Goal: Navigation & Orientation: Find specific page/section

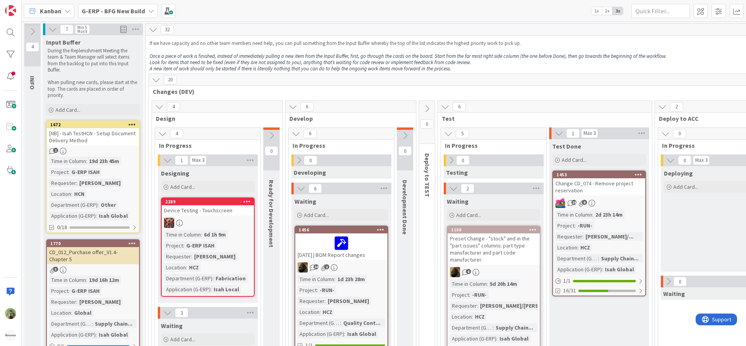
click at [360, 54] on em "Once a piece of work is finished, instead of immediately pulling a new item fro…" at bounding box center [408, 56] width 517 height 7
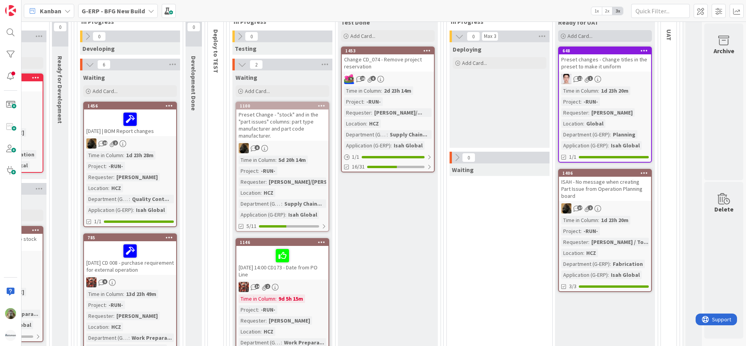
scroll to position [0, 219]
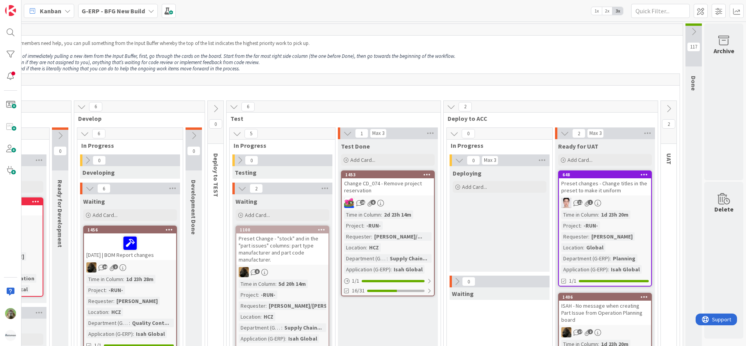
click at [664, 104] on icon at bounding box center [668, 108] width 9 height 9
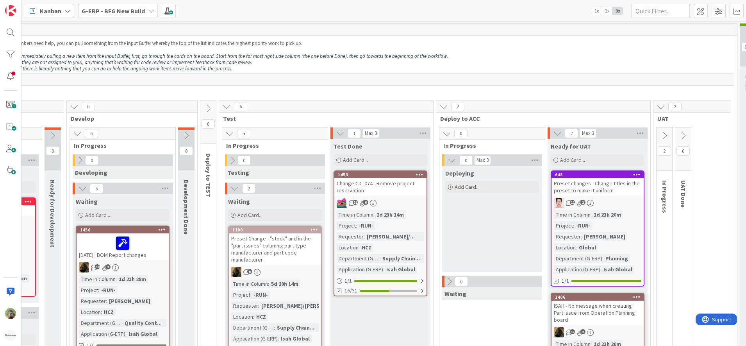
click at [668, 138] on icon at bounding box center [664, 135] width 9 height 9
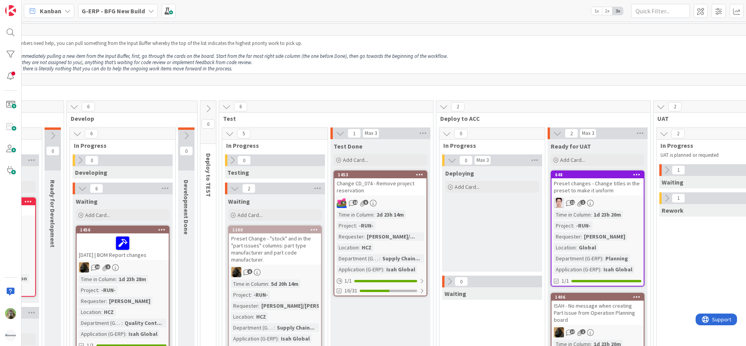
click at [671, 166] on icon at bounding box center [666, 170] width 9 height 9
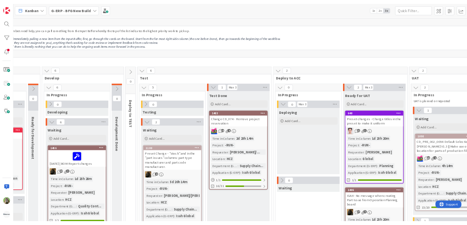
scroll to position [98, 219]
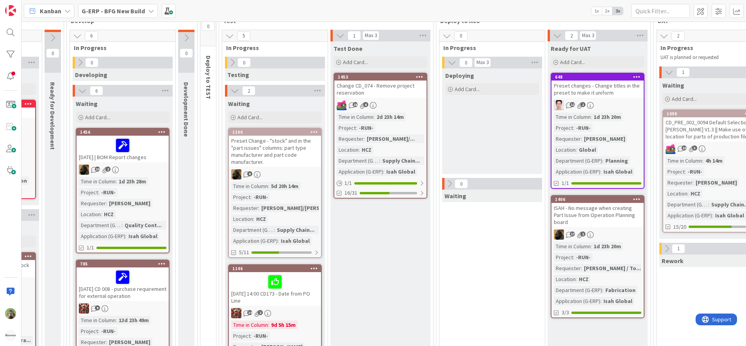
click at [667, 255] on div "Rework" at bounding box center [709, 260] width 100 height 12
click at [667, 250] on icon at bounding box center [666, 248] width 9 height 9
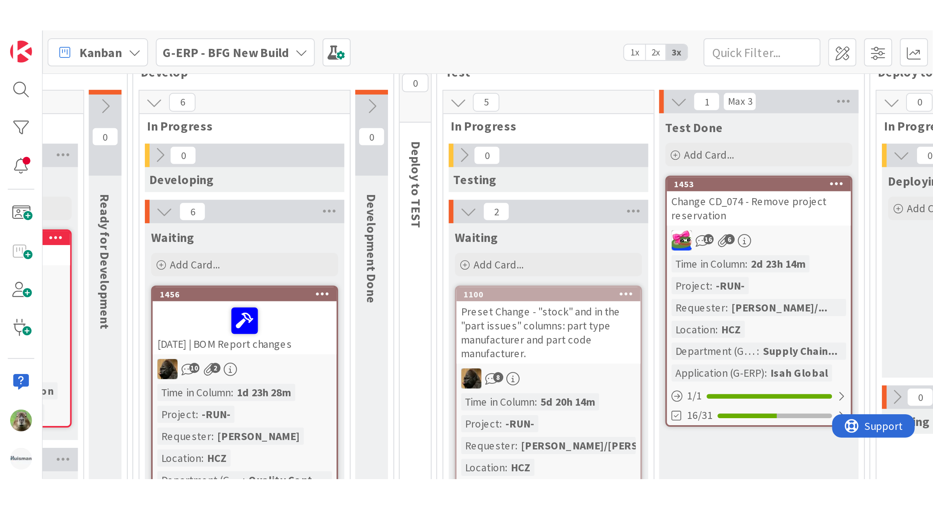
scroll to position [98, 148]
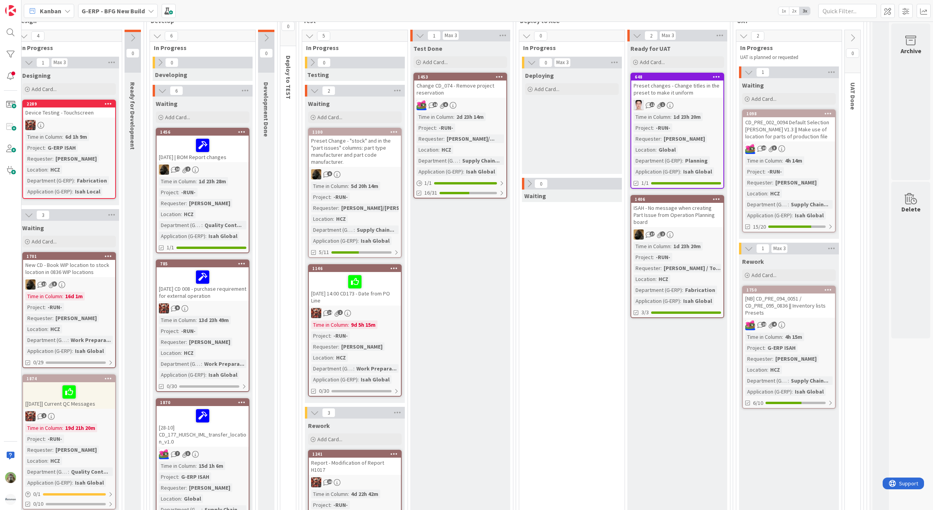
click at [746, 296] on div "[NB] CD_PRE_094_0051 / CD_PRE_095_0836 || Inventory lists Presets" at bounding box center [789, 305] width 92 height 24
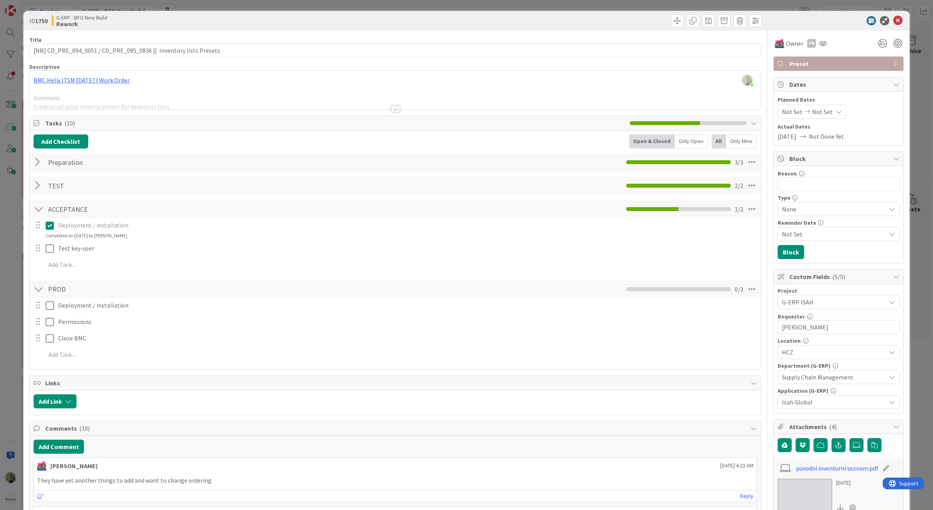
click at [7, 345] on div "ID 1750 G-ERP - BFG New Build Rework Title 66 / 128 [NB] CD_PRE_094_0051 / CD_P…" at bounding box center [466, 255] width 933 height 510
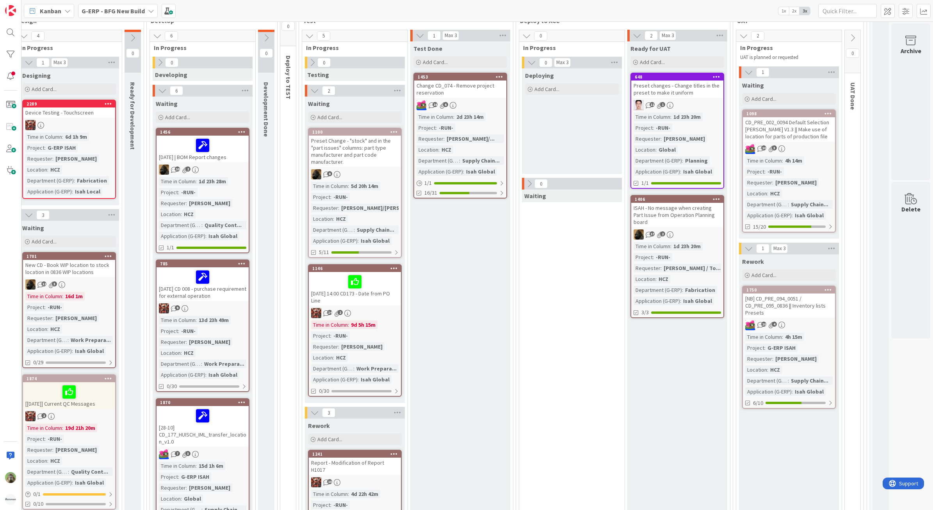
click at [746, 161] on div "Time in Column : 4h 14m Project : -RUN- Requester : [PERSON_NAME] Location : HC…" at bounding box center [789, 187] width 87 height 63
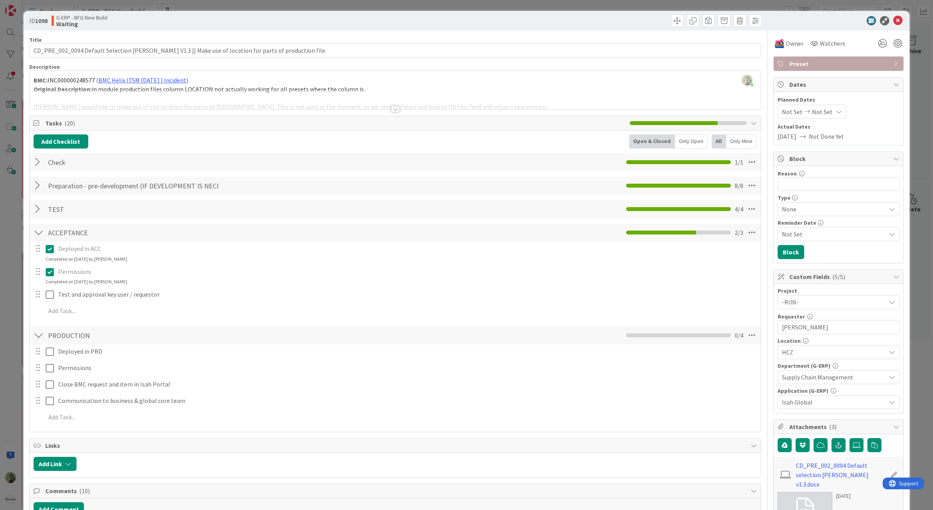
click at [0, 297] on html "Kanban G-ERP - BFG New Build 1x 2x 3x 4 INFO This column can be used for inform…" at bounding box center [466, 255] width 933 height 510
click at [15, 319] on div "ID 1098 G-ERP - BFG New Build Waiting Title 99 / 128 CD_PRE_002_0094 Default Se…" at bounding box center [466, 255] width 933 height 510
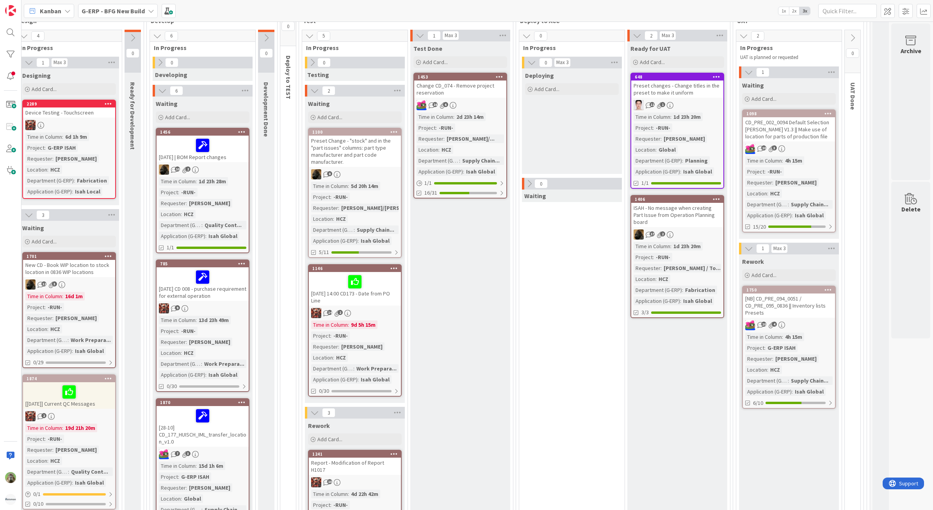
click at [703, 91] on div "Preset changes - Change titles in the preset to make it uniform" at bounding box center [677, 88] width 92 height 17
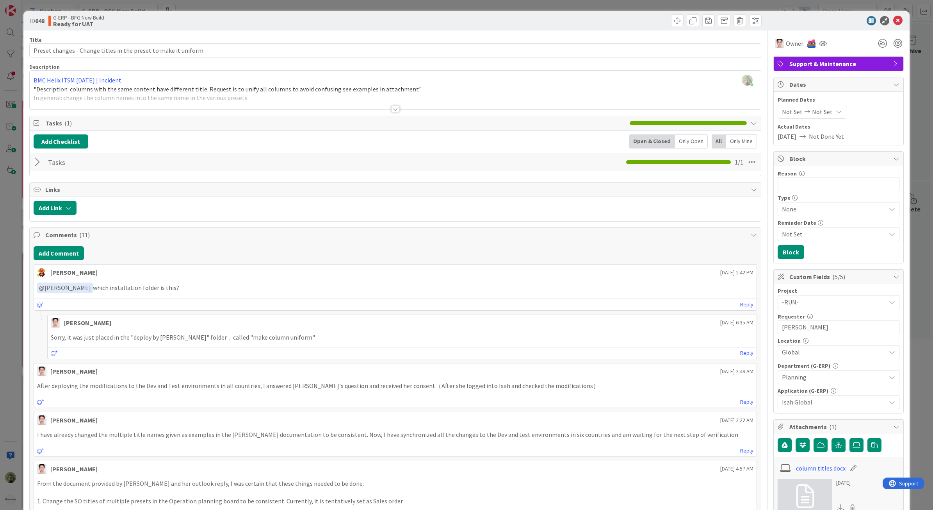
click at [2, 323] on div "ID 648 G-ERP - BFG New Build Ready for UAT Title 63 / 128 Preset changes - Chan…" at bounding box center [466, 255] width 933 height 510
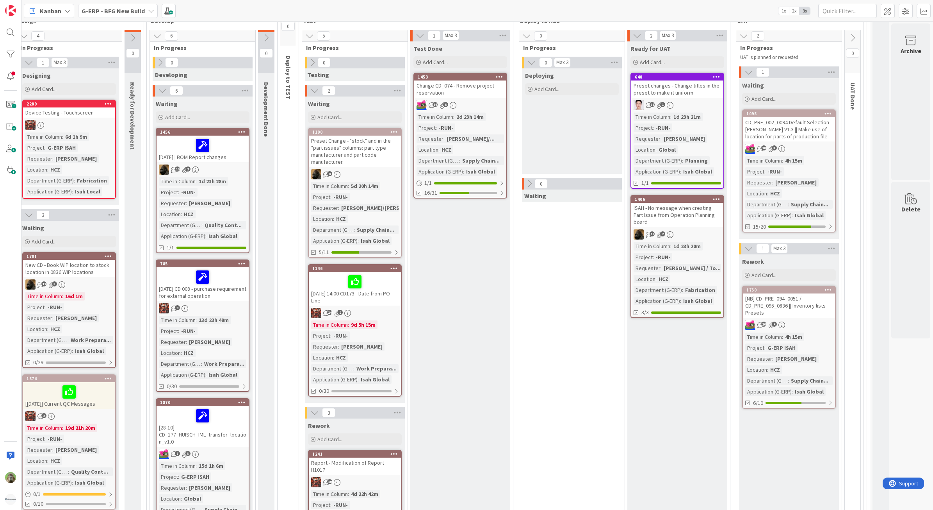
click at [693, 218] on div "ISAH - No message when creating Part Issue from Operation Planning board" at bounding box center [677, 215] width 92 height 24
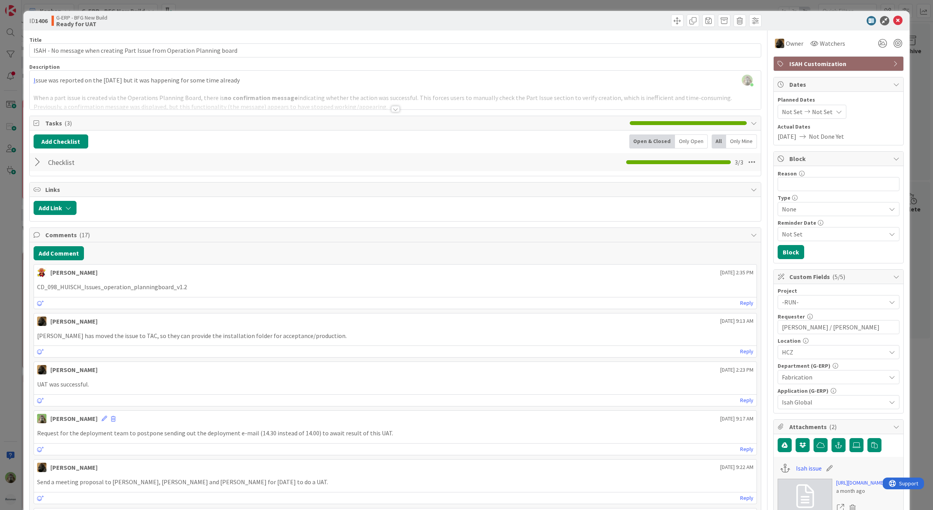
drag, startPoint x: 292, startPoint y: 96, endPoint x: 88, endPoint y: 111, distance: 204.4
click at [290, 96] on div at bounding box center [396, 99] width 732 height 20
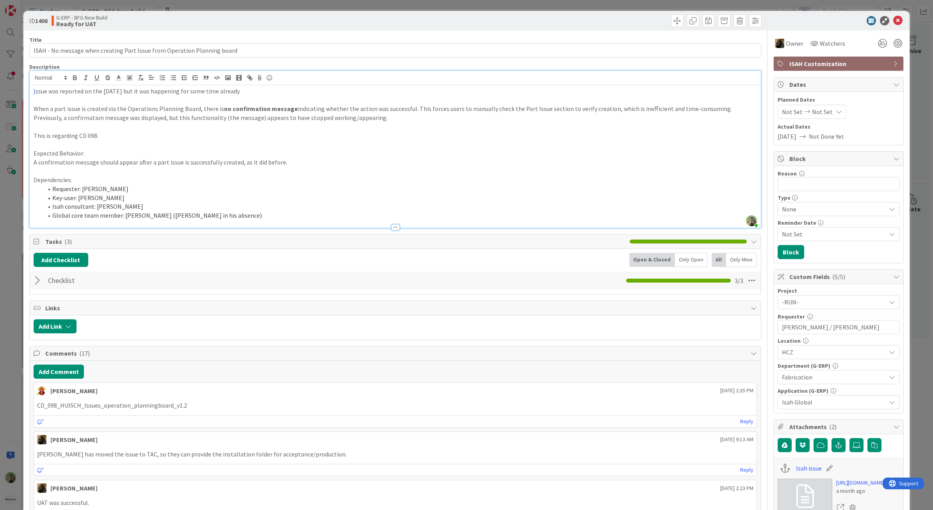
click at [20, 214] on div "ID 1406 G-ERP - BFG New Build Ready for UAT Title 73 / 128 ISAH - No message wh…" at bounding box center [466, 255] width 933 height 510
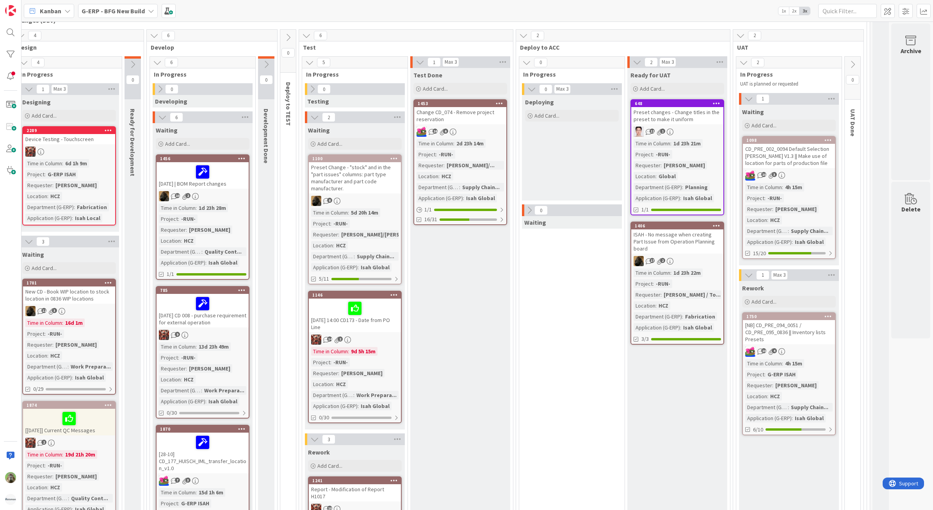
scroll to position [0, 148]
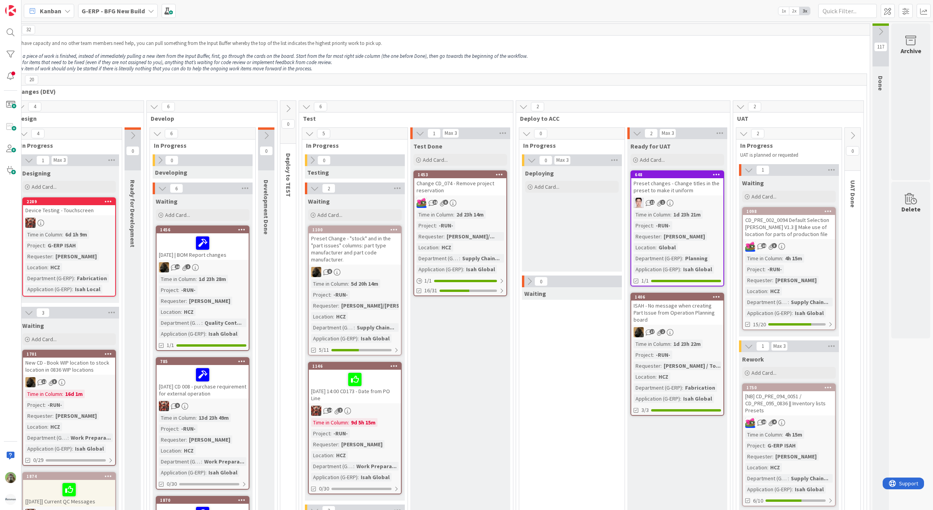
click at [470, 178] on div "1453" at bounding box center [460, 174] width 92 height 7
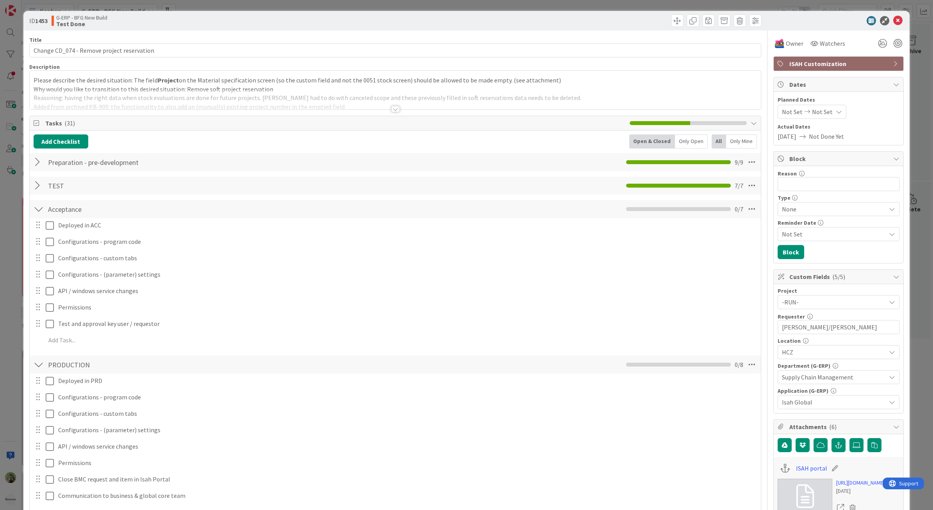
click at [430, 104] on div at bounding box center [396, 99] width 732 height 20
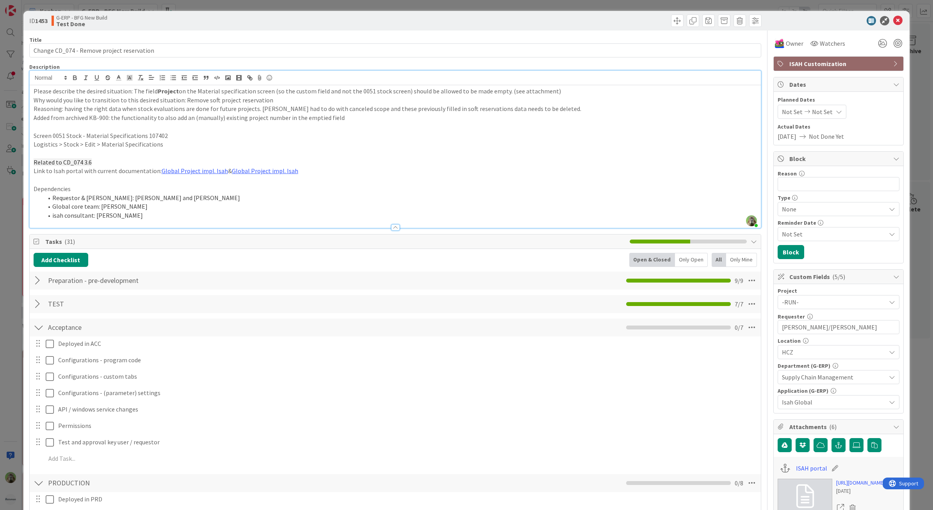
click at [22, 214] on div "ID 1453 G-ERP - BFG New Build Test Done Title 42 / 128 Change CD_074 - Remove p…" at bounding box center [466, 255] width 933 height 510
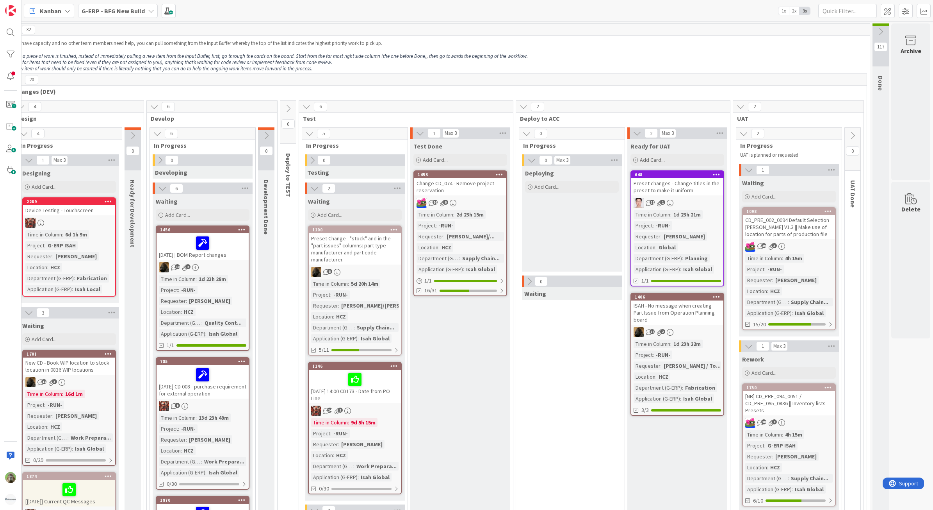
click at [376, 345] on div "1146 [DATE] 14:00 CD173 - Date from PO Line 14 2 Time in [GEOGRAPHIC_DATA] : 9d…" at bounding box center [355, 428] width 94 height 132
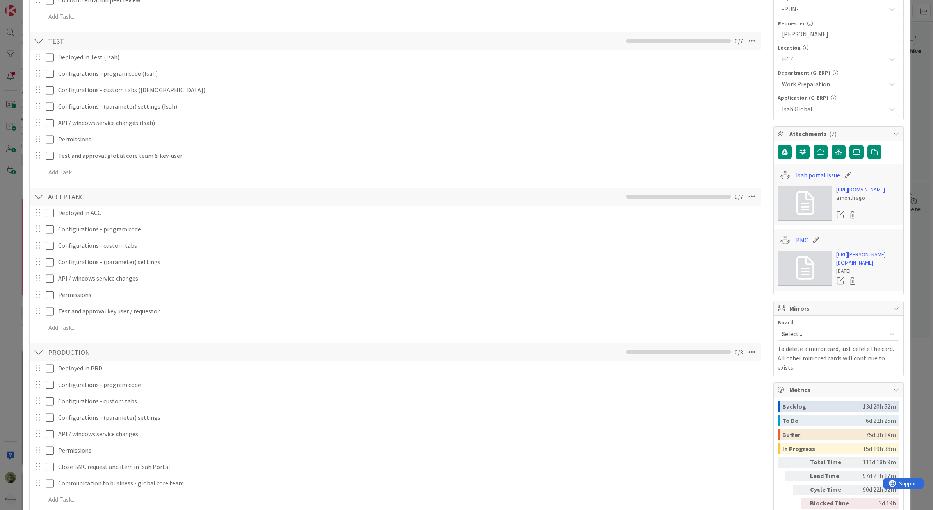
scroll to position [586, 0]
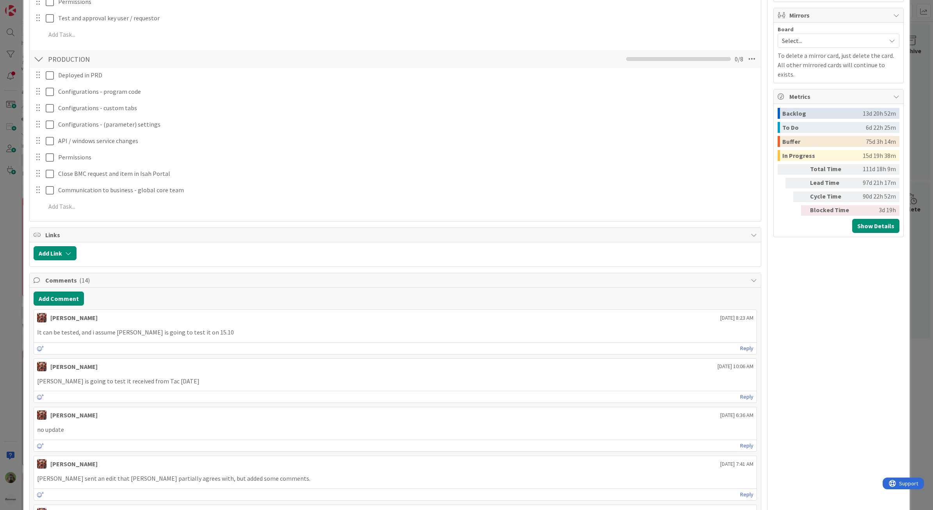
click at [15, 299] on div "ID 1146 G-ERP - BFG New Build Waiting Title 42 / 128 [DATE] 14:00 CD173 - Date …" at bounding box center [466, 255] width 933 height 510
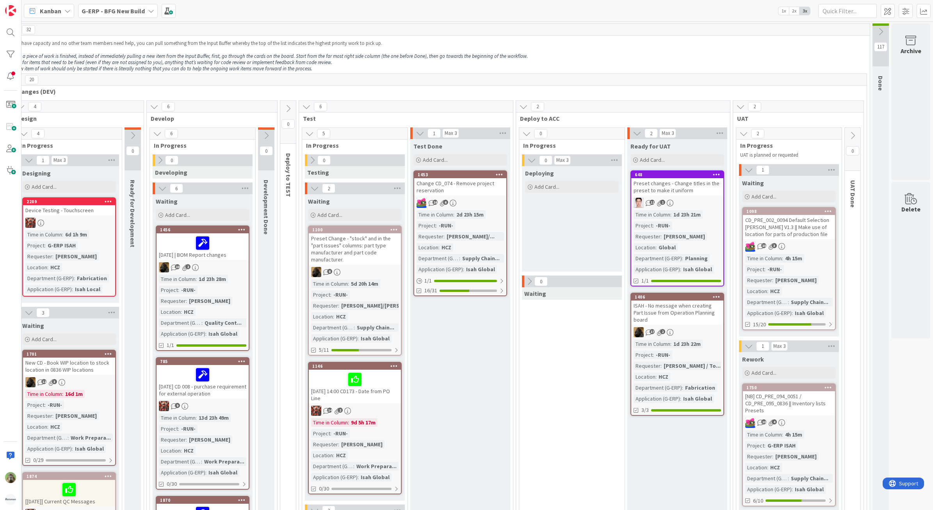
click at [339, 249] on div "Preset Change - "stock" and in the "part issues" columns: part type manufacture…" at bounding box center [355, 248] width 92 height 31
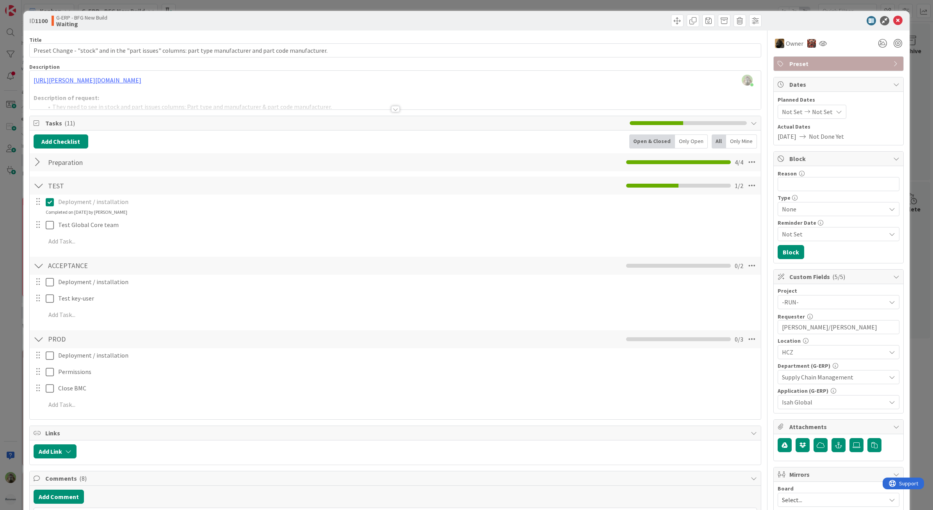
click at [14, 212] on div "ID 1100 G-ERP - BFG New Build Waiting Title 108 / 128 Preset Change - "stock" a…" at bounding box center [466, 255] width 933 height 510
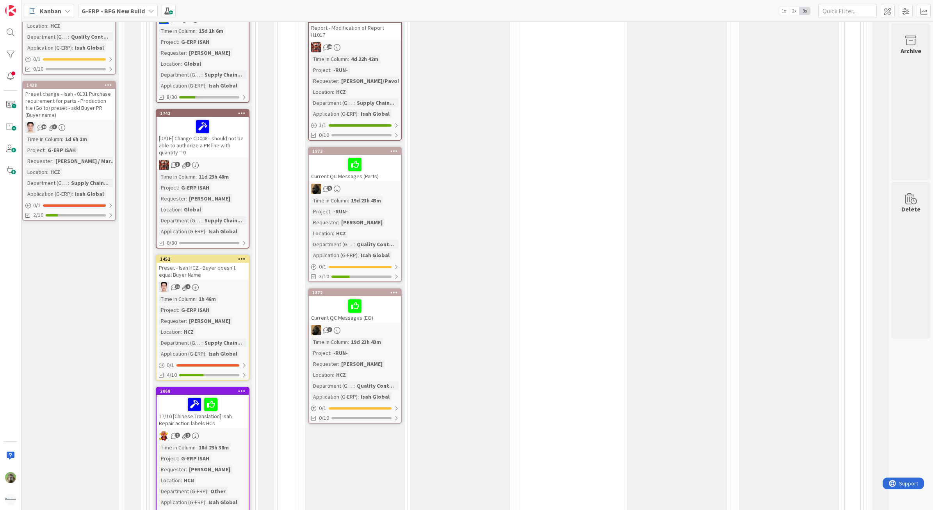
scroll to position [439, 148]
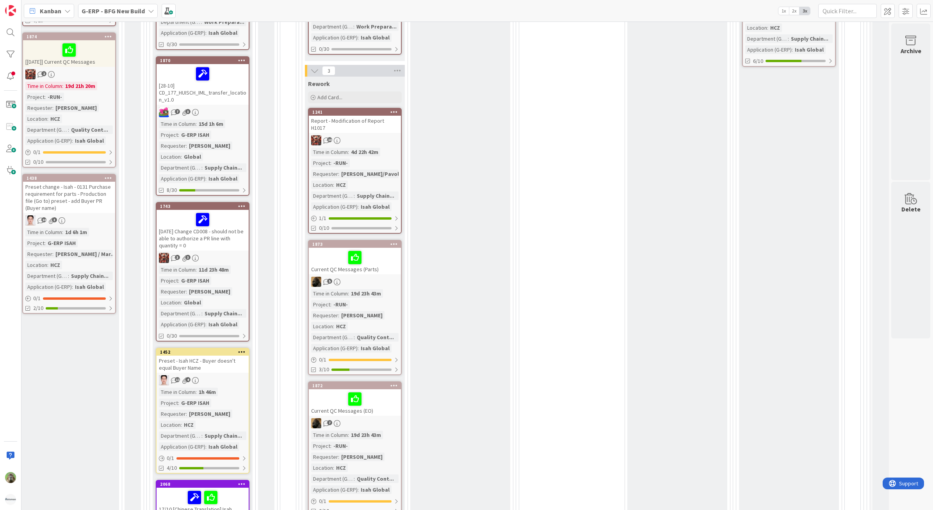
click at [157, 345] on div "Preset - Isah HCZ - Buyer doesn't equal Buyer Name" at bounding box center [203, 363] width 92 height 17
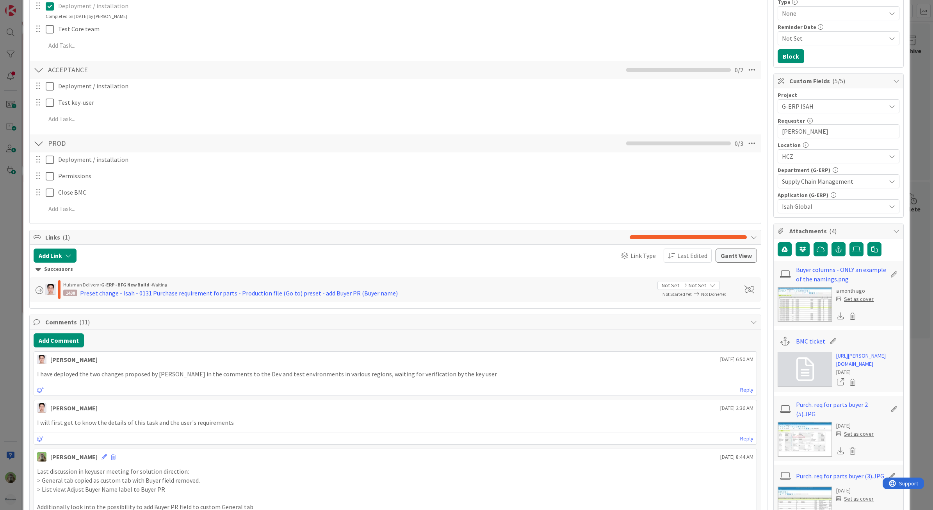
scroll to position [342, 0]
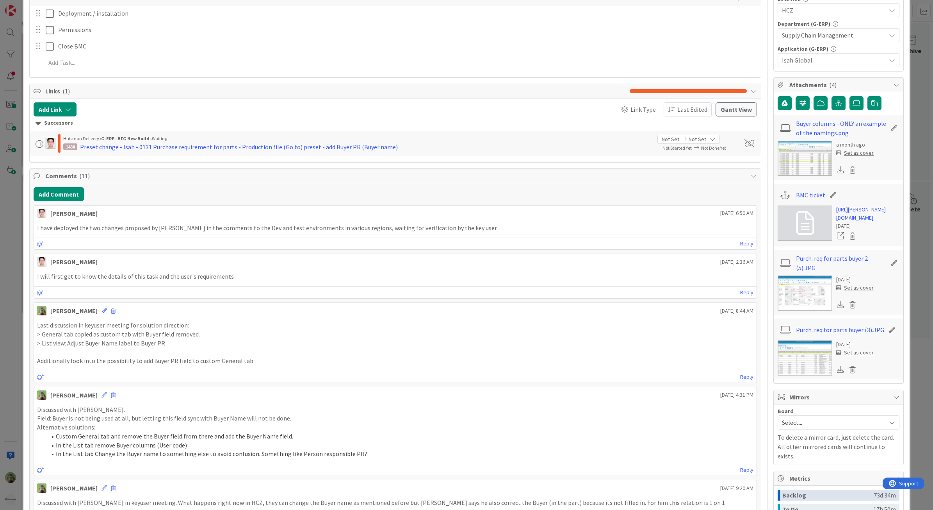
click at [18, 340] on div "ID 1452 G-ERP - BFG New Build Waiting Title 50 / 128 Preset - Isah HCZ - Buyer …" at bounding box center [466, 255] width 933 height 510
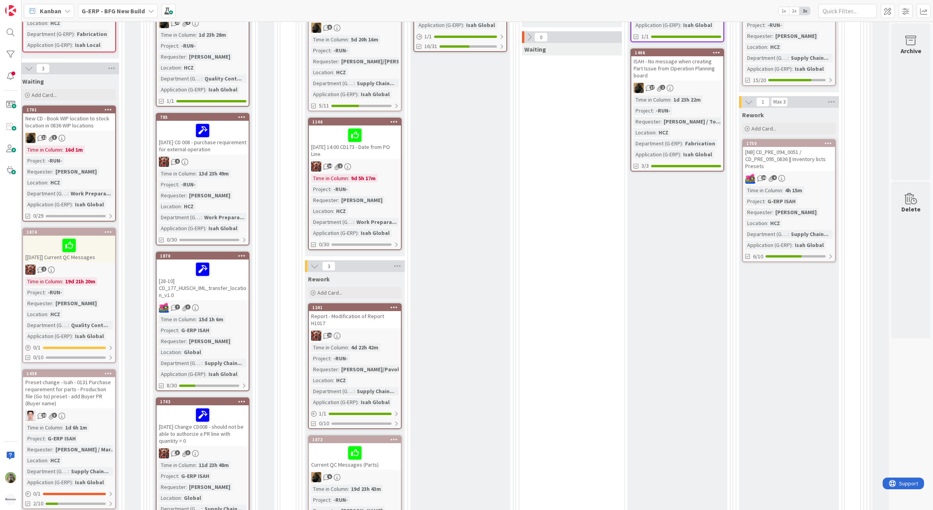
click at [225, 283] on div "[28-10] CD_177_HUISCH_IML_transfer_location_v1.0" at bounding box center [203, 279] width 92 height 41
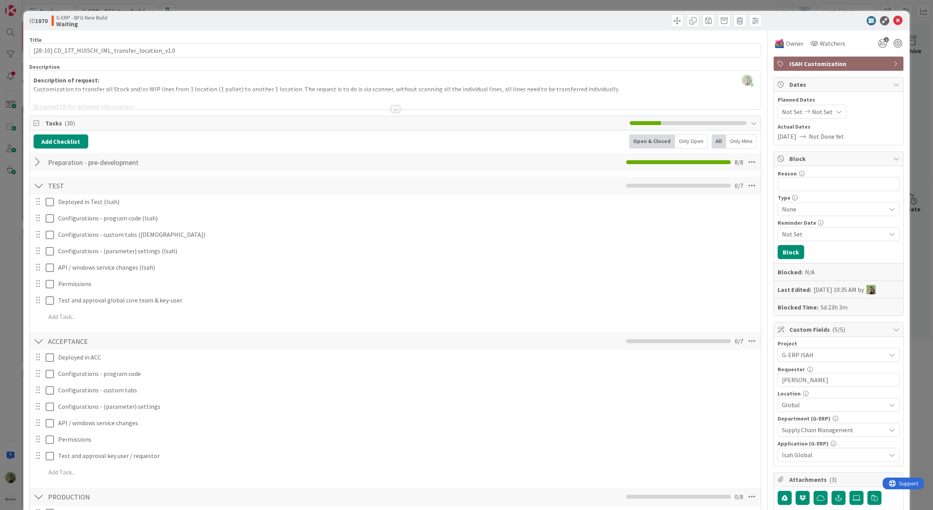
click at [14, 238] on div "ID 1870 G-ERP - BFG New Build Waiting Title 48 / 128 [28-10] CD_177_HUISCH_IML_…" at bounding box center [466, 255] width 933 height 510
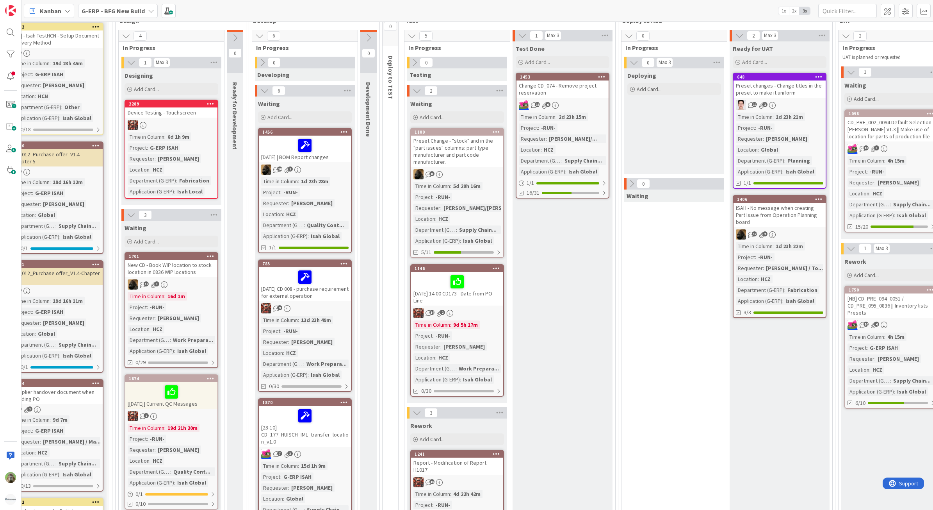
scroll to position [98, 0]
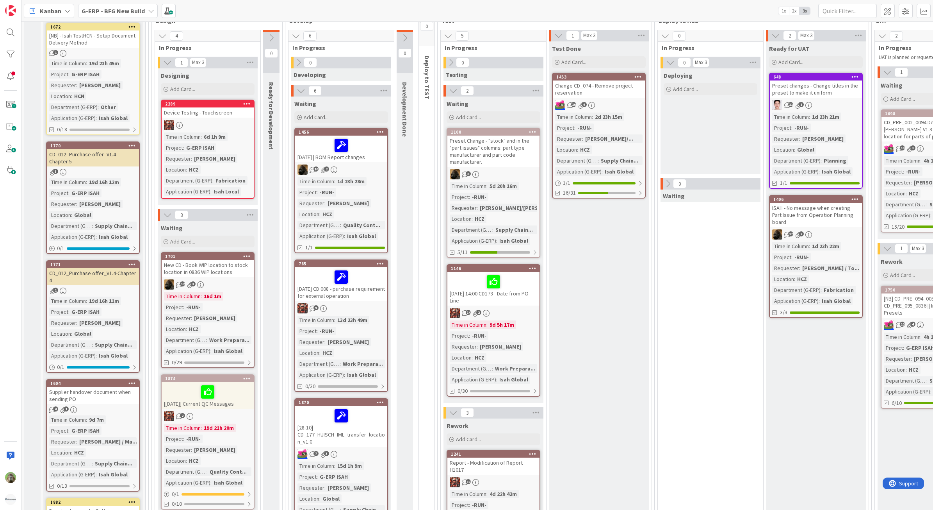
click at [368, 143] on div at bounding box center [341, 145] width 87 height 16
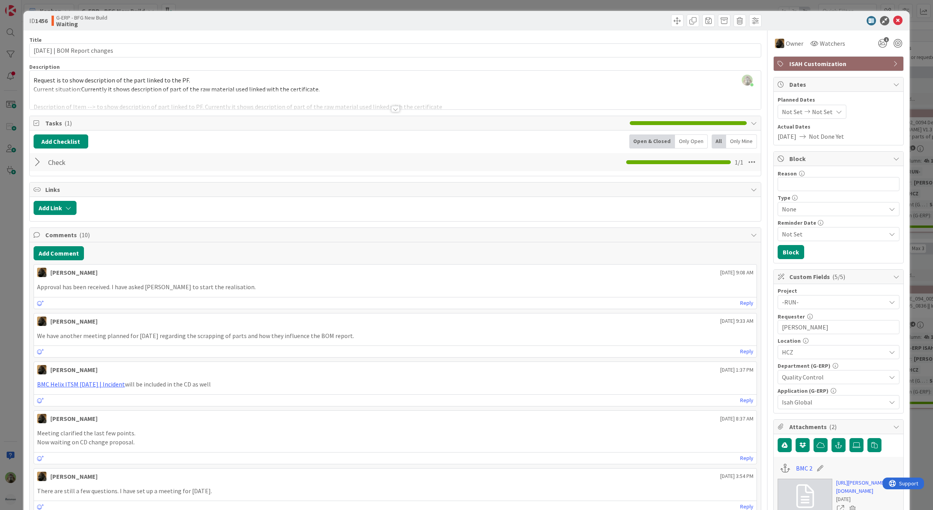
click at [19, 293] on div "ID 1456 G-ERP - BFG New Build Waiting Title 31 / 128 [DATE] | BOM Report change…" at bounding box center [466, 255] width 933 height 510
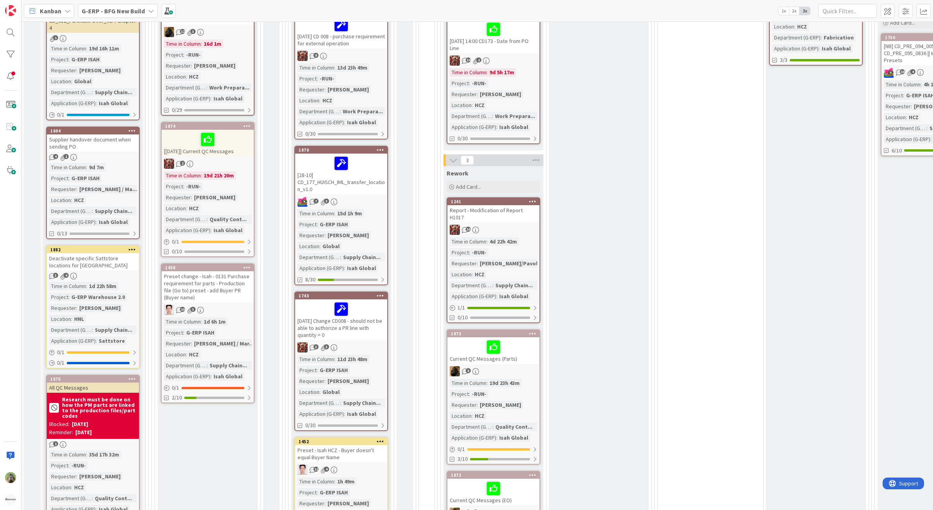
scroll to position [342, 0]
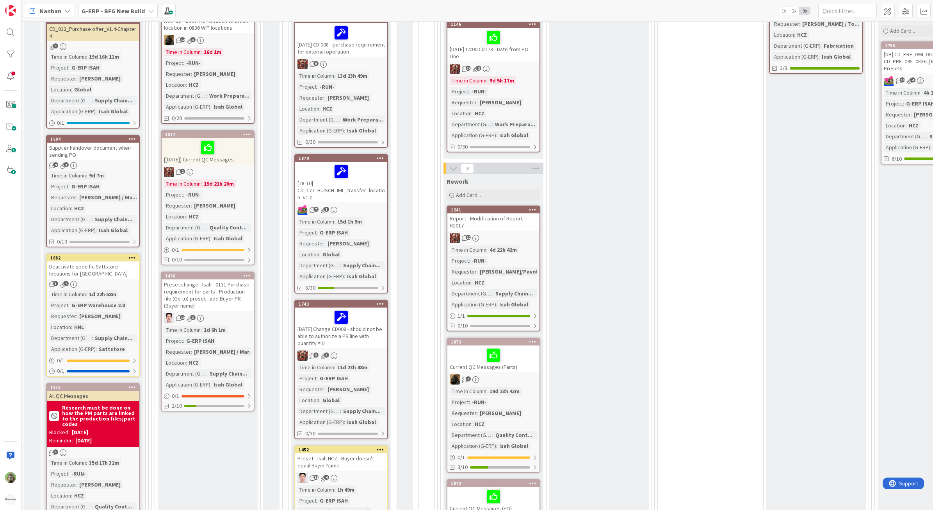
click at [234, 292] on div "Preset change - Isah - 0131 Purchase requirement for parts - Production file (G…" at bounding box center [208, 294] width 92 height 31
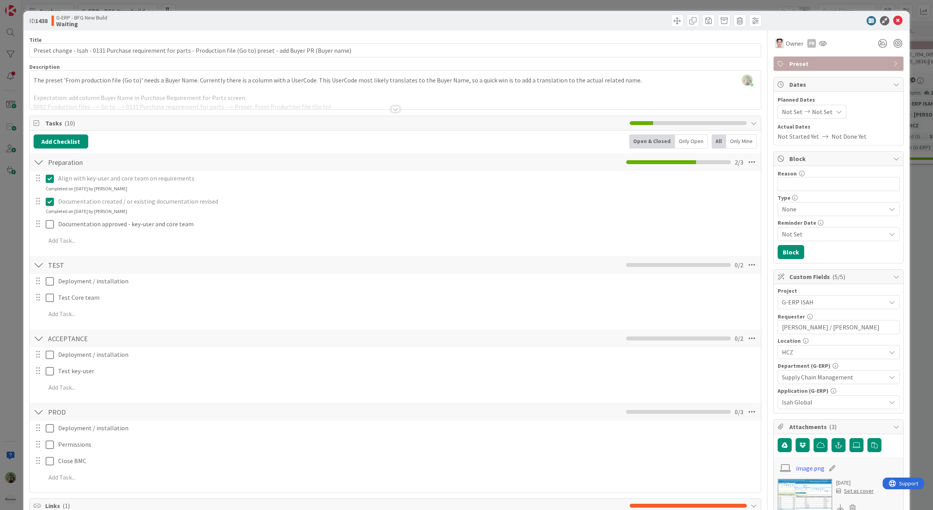
click at [16, 291] on div "ID 1438 G-ERP - BFG New Build Waiting Title 119 / 128 Preset change - Isah - 01…" at bounding box center [466, 255] width 933 height 510
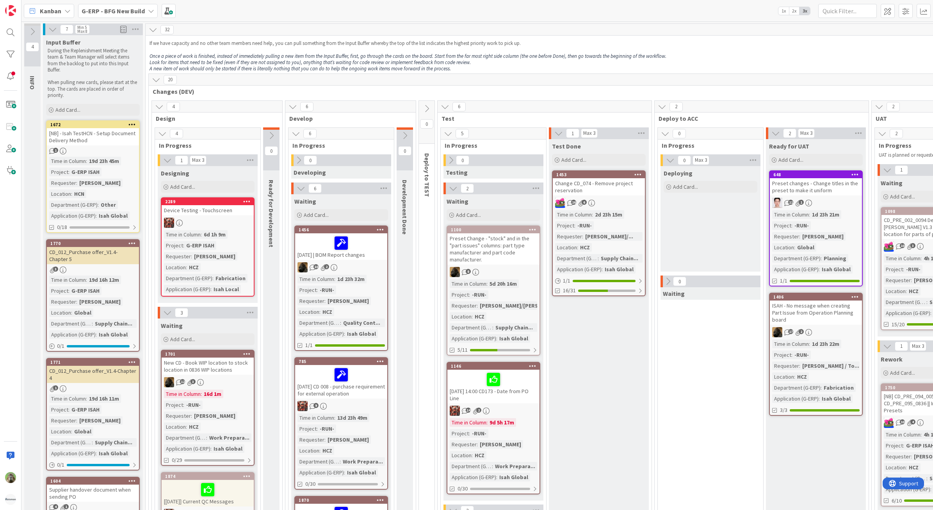
click at [487, 345] on icon at bounding box center [486, 410] width 7 height 7
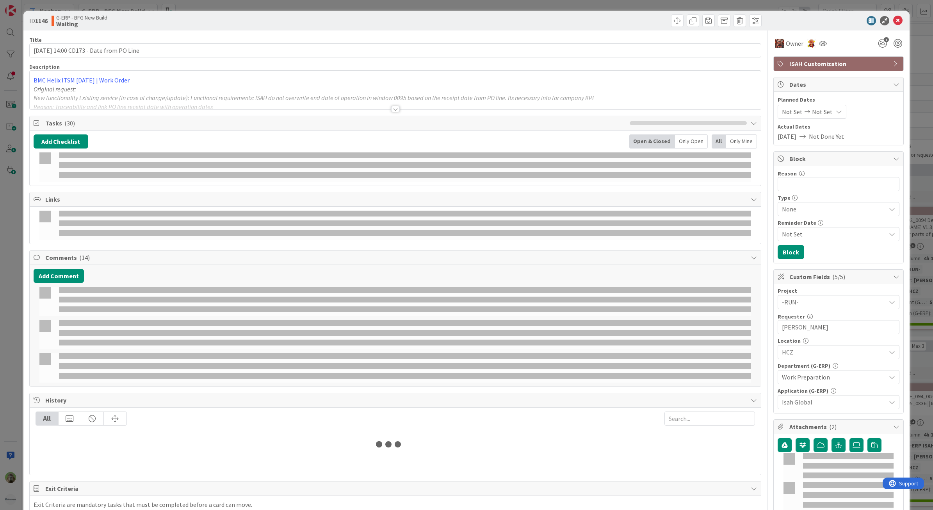
click at [746, 24] on icon at bounding box center [898, 20] width 9 height 9
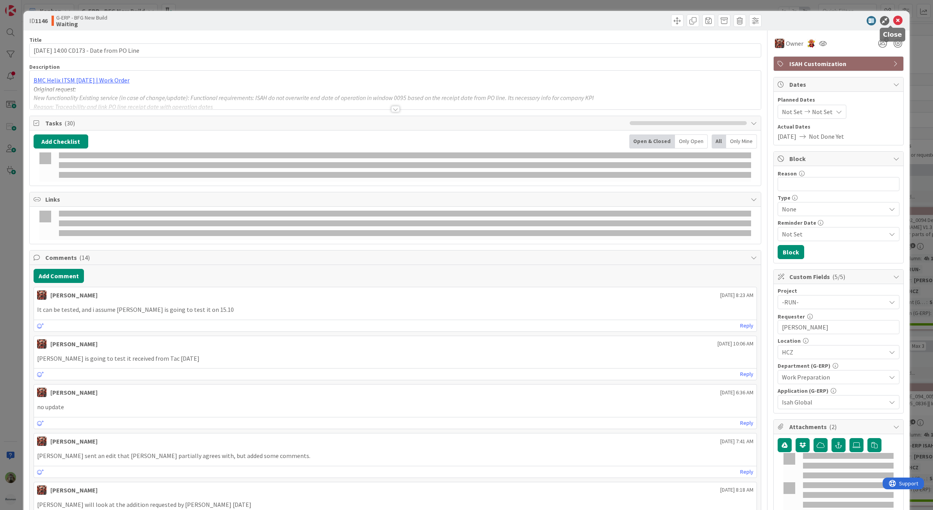
click at [746, 18] on icon at bounding box center [898, 20] width 9 height 9
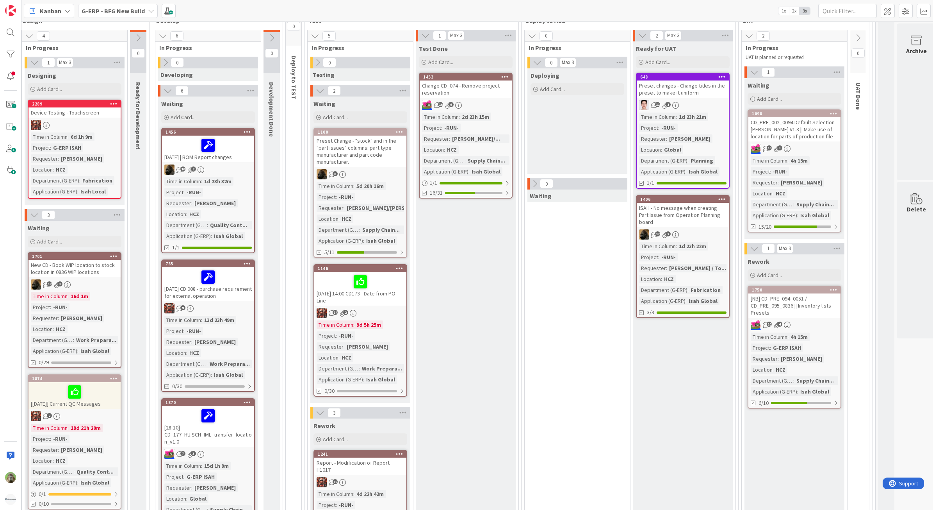
scroll to position [49, 133]
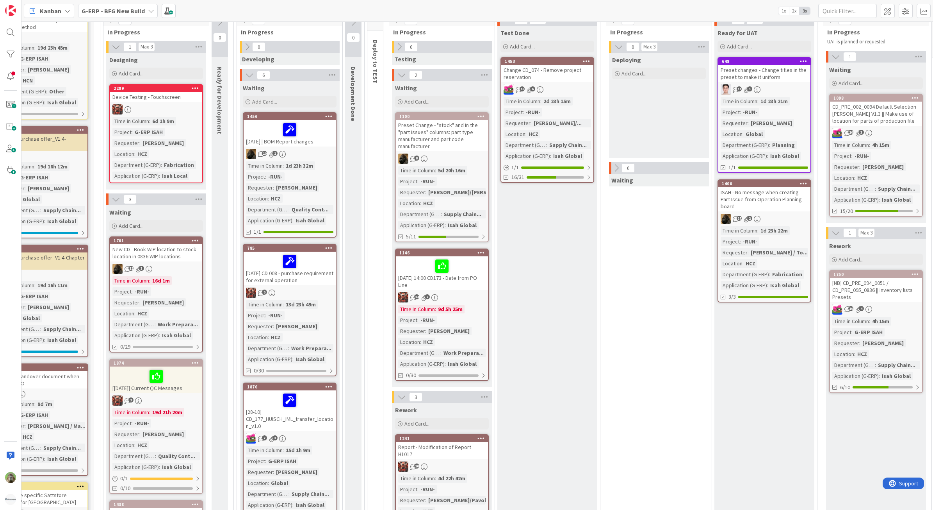
scroll to position [98, 52]
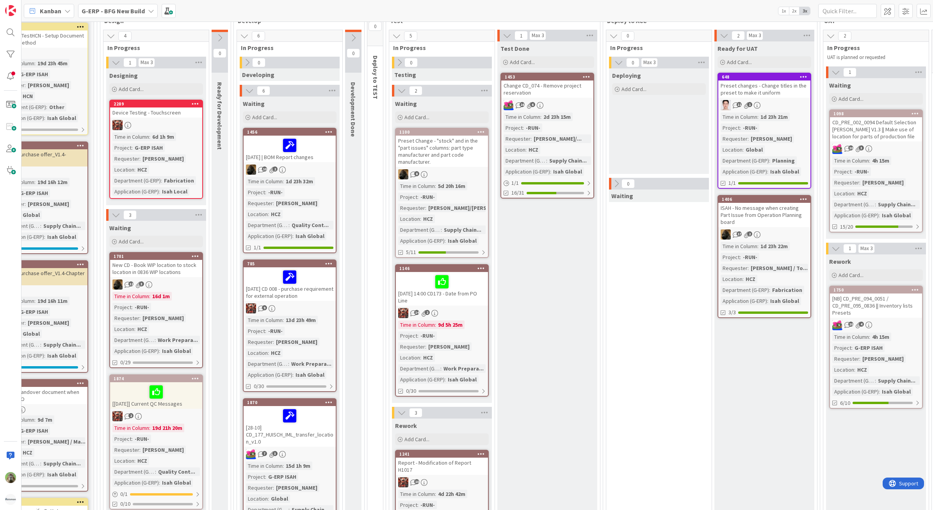
click at [665, 302] on div "0 Max 3 Deploying Add Card... 0 Waiting" at bounding box center [659, 510] width 102 height 907
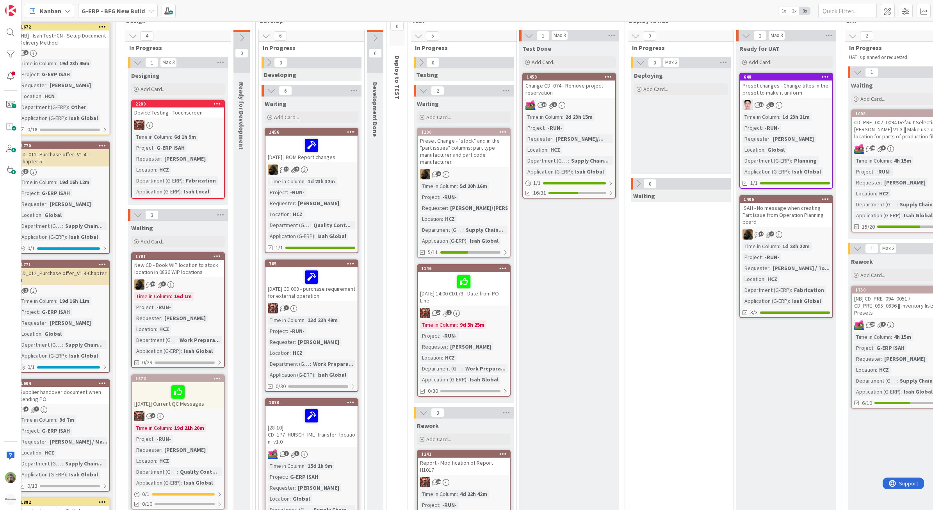
scroll to position [98, 22]
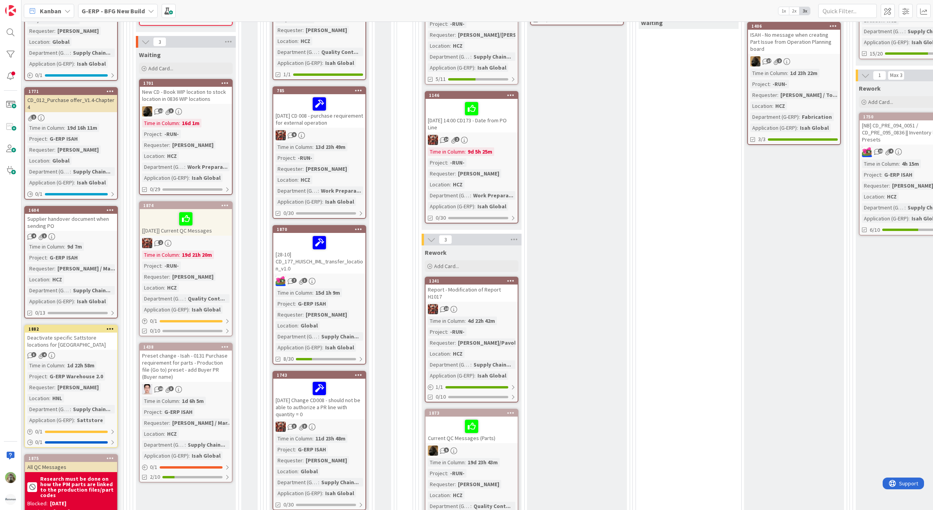
drag, startPoint x: 640, startPoint y: 502, endPoint x: 617, endPoint y: 500, distance: 23.1
click at [617, 345] on div "4 Design 4 In Progress 1 Max 3 Designing Add Card... 2289 Device Testing - Touc…" at bounding box center [555, 315] width 854 height 970
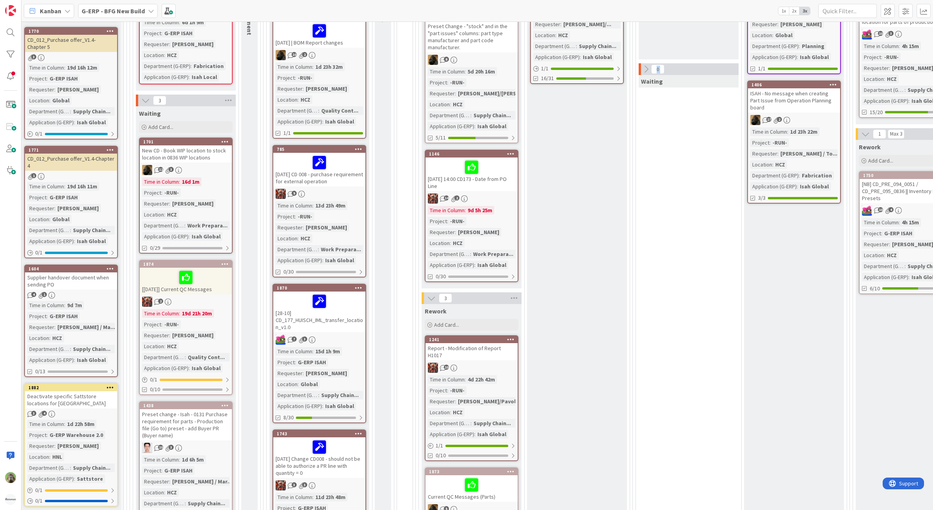
scroll to position [149, 22]
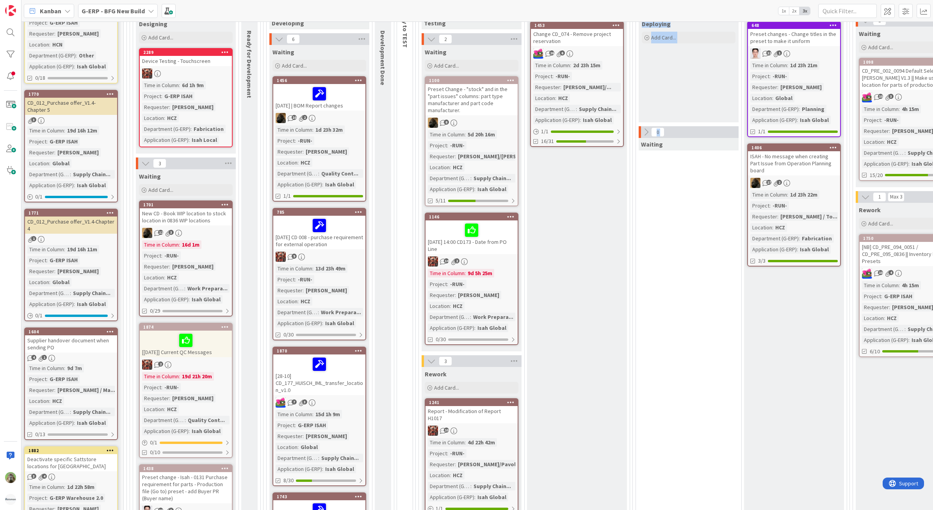
click at [498, 248] on div "[DATE] 14:00 CD173 - Date from PO Line" at bounding box center [472, 237] width 92 height 34
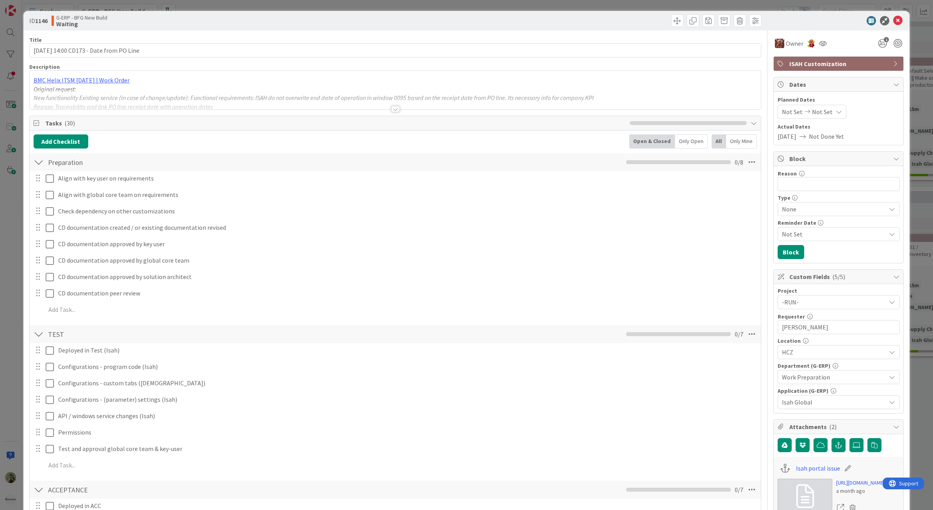
click at [218, 117] on div "Tasks ( 30 )" at bounding box center [396, 123] width 732 height 14
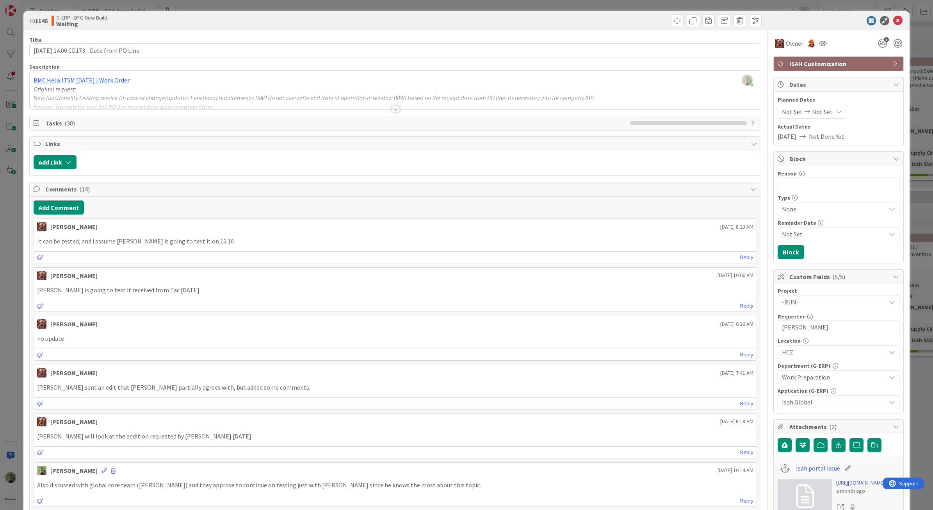
click at [14, 311] on div "ID 1146 G-ERP - BFG New Build Waiting Title 42 / 128 [DATE] 14:00 CD173 - Date …" at bounding box center [466, 255] width 933 height 510
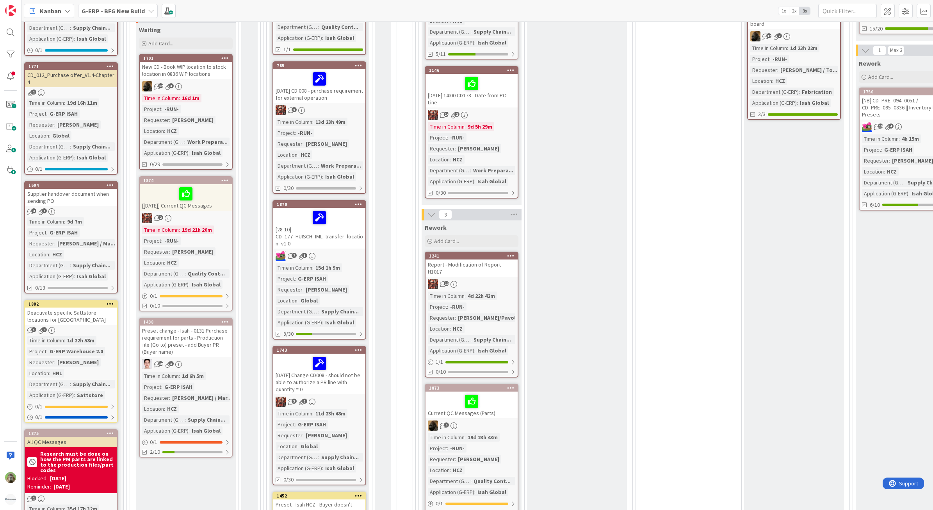
scroll to position [393, 22]
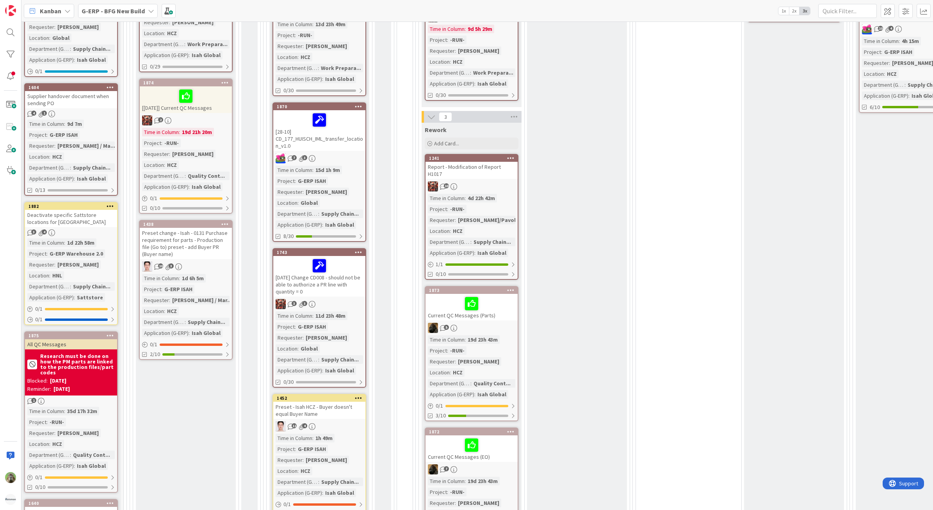
click at [520, 309] on div "Rework Add Card... 1241 Report - Modification of Report H1017 10 Time in [GEOGR…" at bounding box center [472, 394] width 100 height 542
click at [510, 313] on div "1873 Current QC Messages (Parts) 5 Time in Column : 19d 23h 43m Project : -RUN-…" at bounding box center [472, 353] width 94 height 135
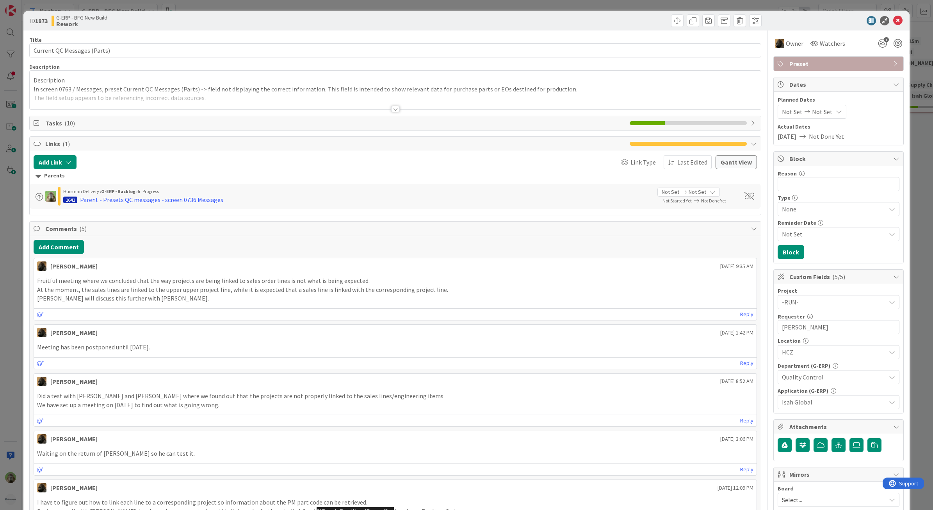
click at [221, 96] on div at bounding box center [396, 99] width 732 height 20
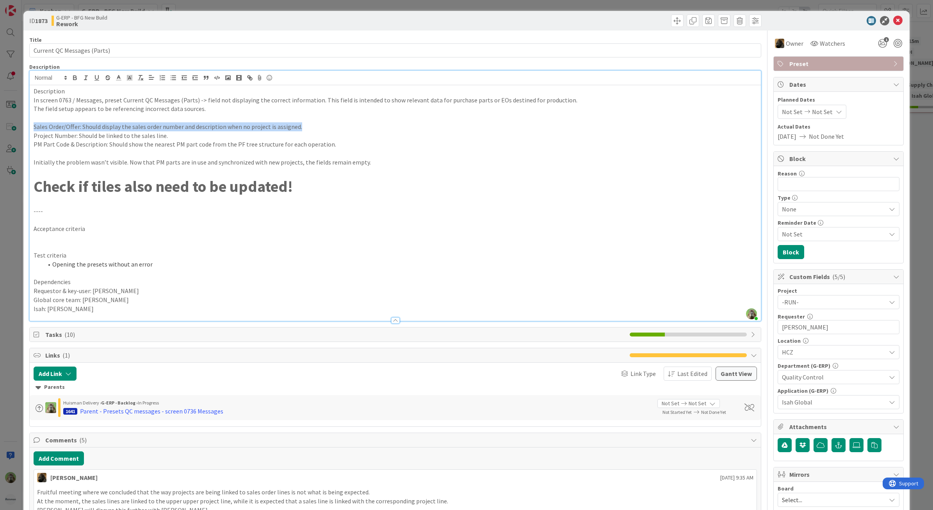
drag, startPoint x: 32, startPoint y: 123, endPoint x: 335, endPoint y: 128, distance: 302.3
click at [335, 128] on div "Description In screen 0763 / Messages, preset Current QC Messages (Parts) -> fi…" at bounding box center [396, 202] width 732 height 235
click at [278, 148] on p "PM Part Code & Description: Should show the nearest PM part code from the PF tr…" at bounding box center [396, 144] width 724 height 9
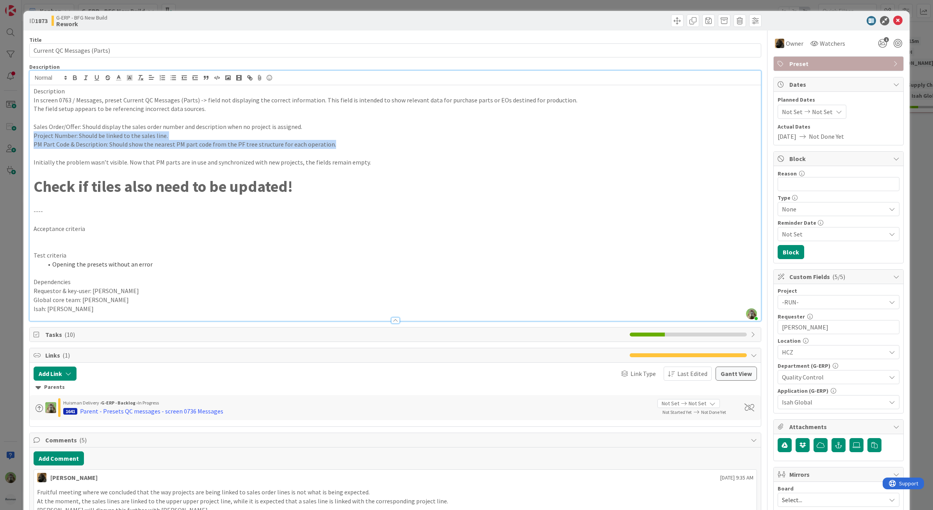
drag, startPoint x: 351, startPoint y: 142, endPoint x: -3, endPoint y: 136, distance: 353.9
click at [0, 136] on html "Kanban G-ERP - BFG New Build 1x 2x 3x 4 INFO This column can be used for inform…" at bounding box center [466, 255] width 933 height 510
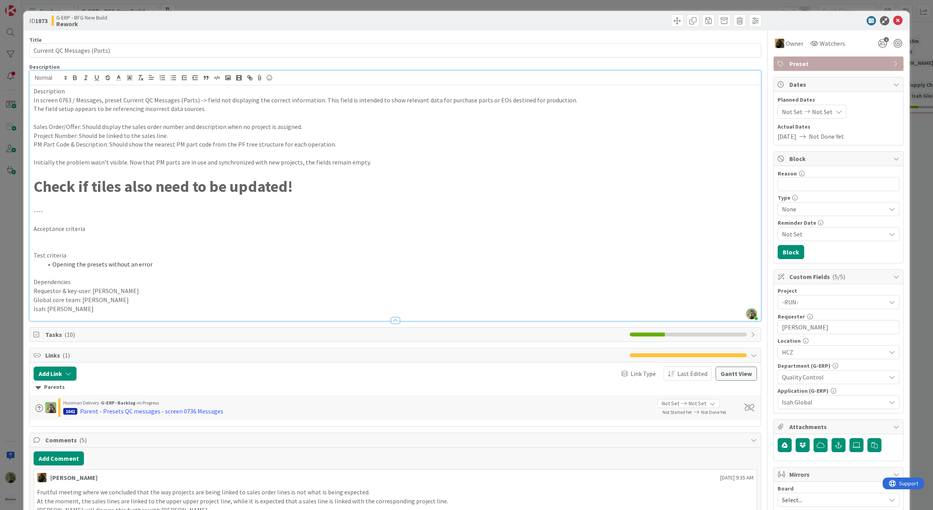
click at [14, 292] on div "ID 1873 G-ERP - BFG New Build Rework Title 27 / 128 Current QC Messages (Parts)…" at bounding box center [466, 255] width 933 height 510
click at [7, 272] on div "ID 1873 G-ERP - BFG New Build Rework Title 27 / 128 Current QC Messages (Parts)…" at bounding box center [466, 255] width 933 height 510
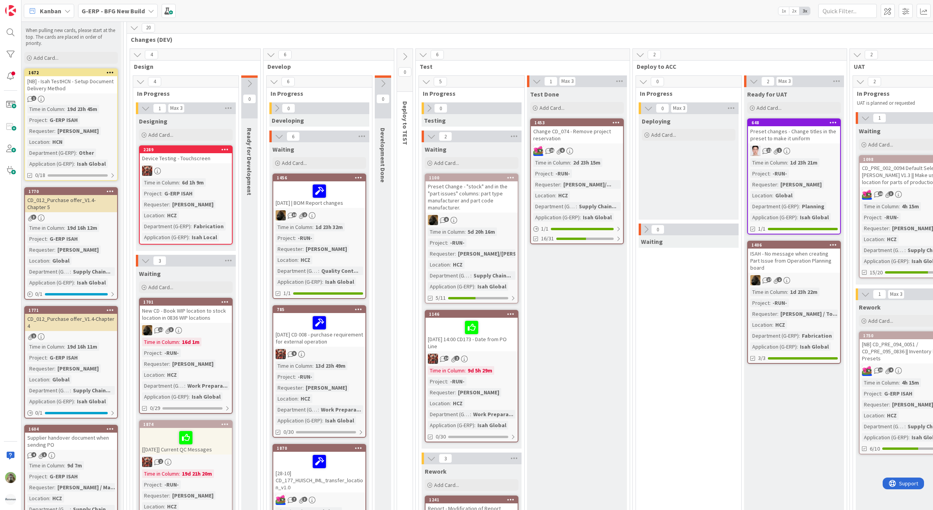
scroll to position [52, 22]
click at [746, 143] on div "Preset changes - Change titles in the preset to make it uniform" at bounding box center [794, 135] width 92 height 17
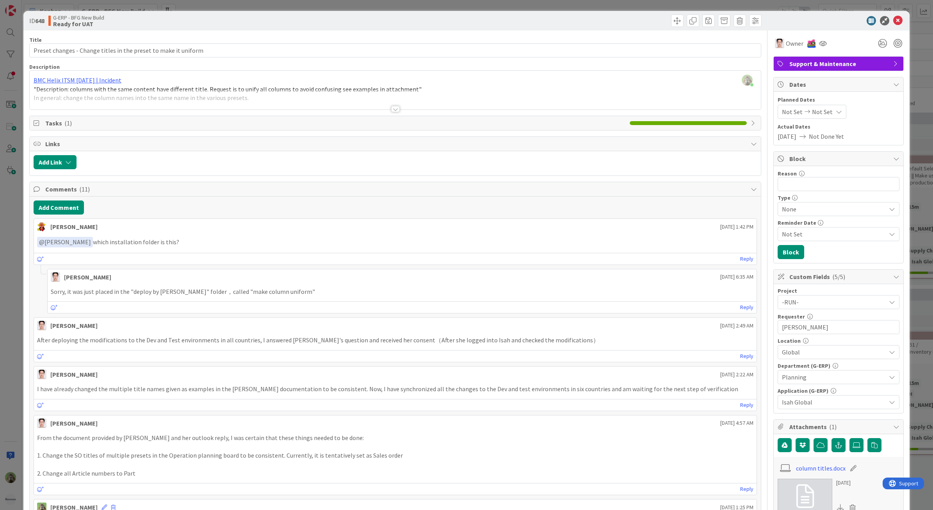
click at [389, 106] on div at bounding box center [396, 99] width 732 height 20
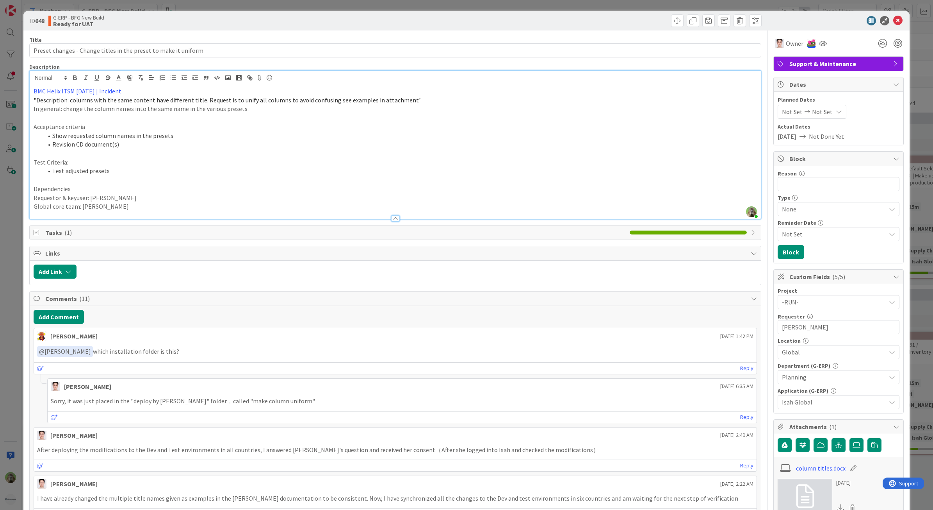
click at [7, 234] on div "ID 648 G-ERP - BFG New Build Ready for UAT Title 63 / 128 Preset changes - Chan…" at bounding box center [466, 255] width 933 height 510
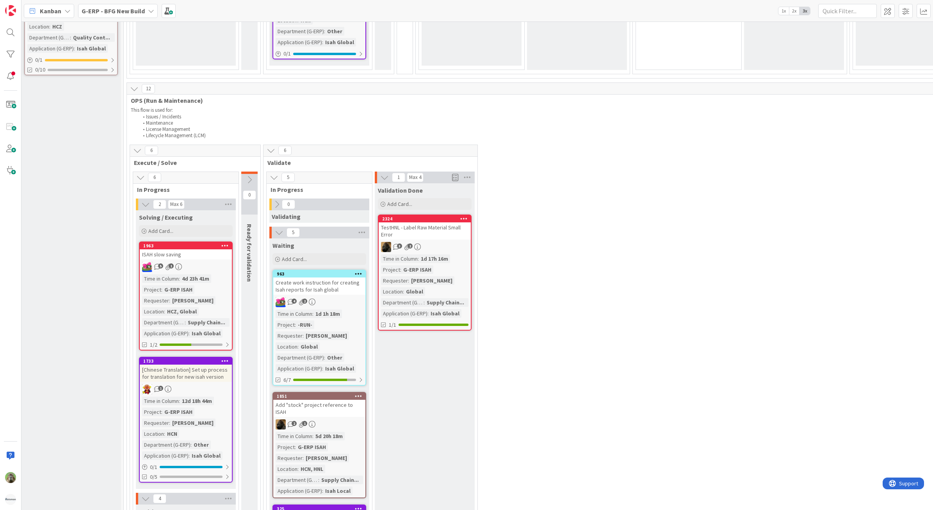
scroll to position [1025, 22]
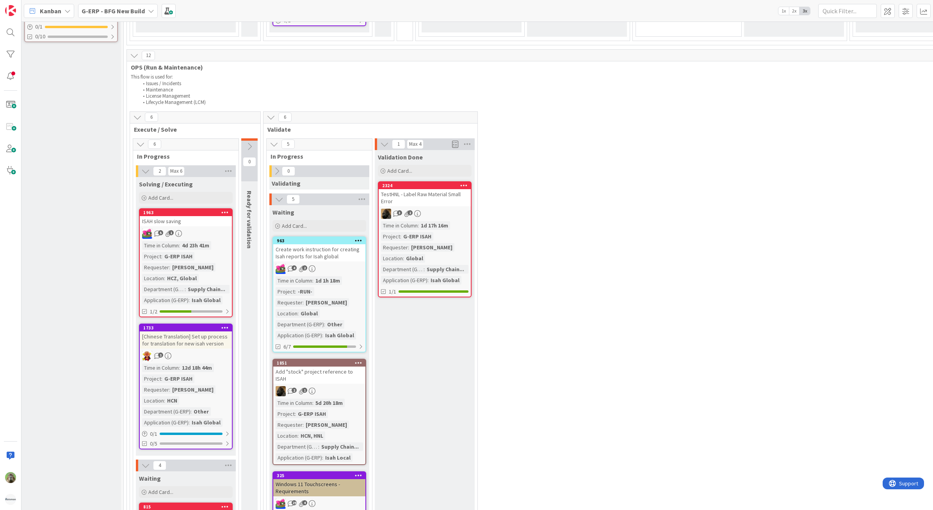
click at [462, 182] on icon at bounding box center [463, 184] width 7 height 5
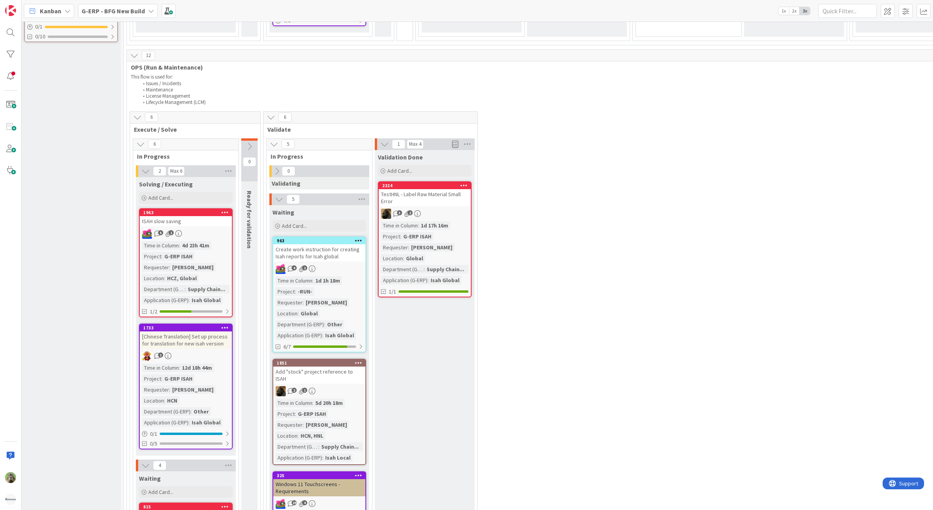
click at [468, 182] on icon at bounding box center [463, 184] width 7 height 5
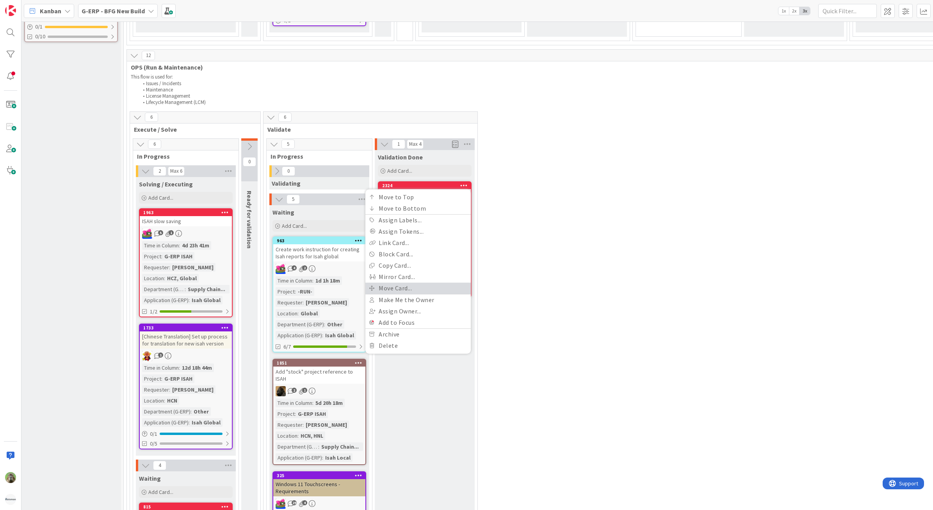
click at [424, 283] on link "Move Card..." at bounding box center [418, 287] width 105 height 11
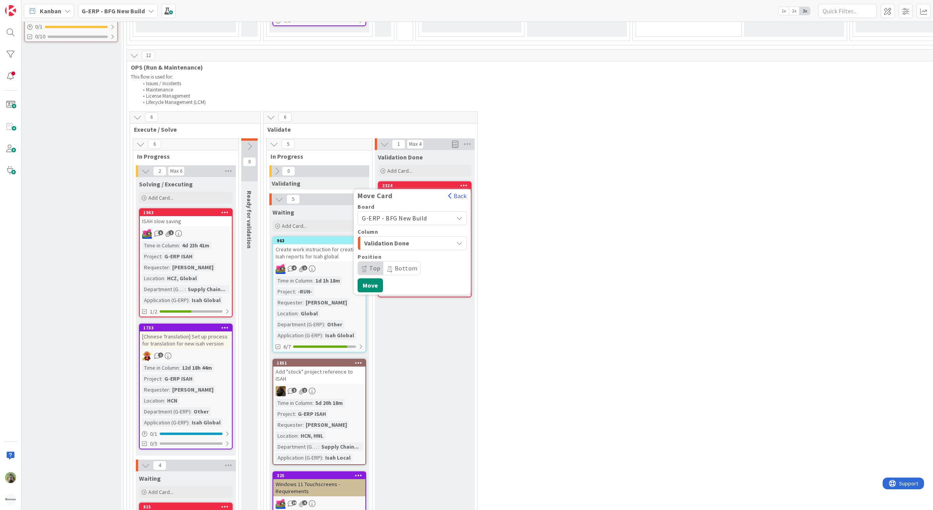
click at [428, 244] on div "Validation Done" at bounding box center [407, 243] width 91 height 12
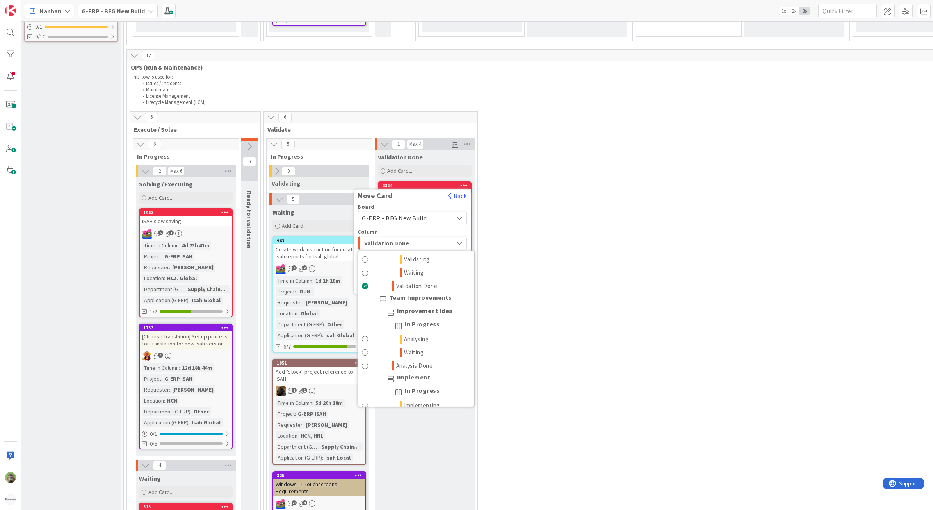
scroll to position [830, 0]
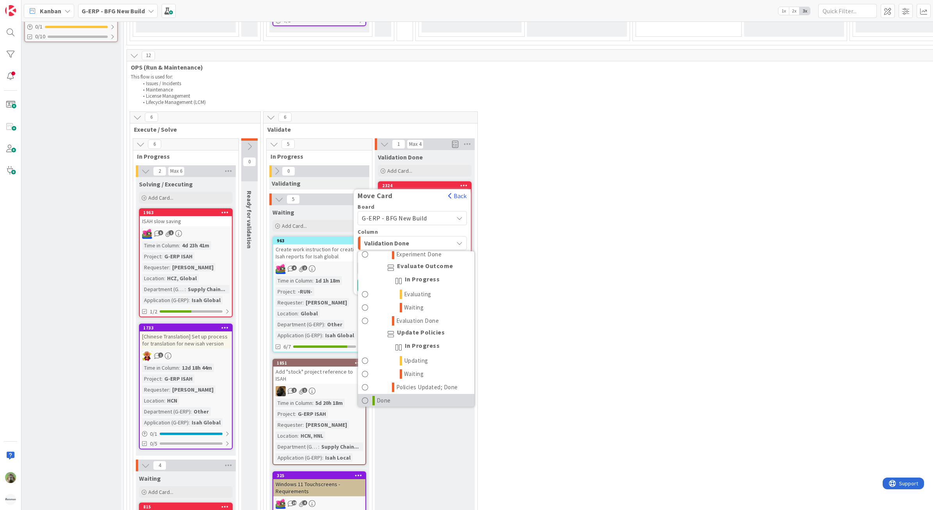
click at [405, 345] on link "Done" at bounding box center [416, 399] width 116 height 13
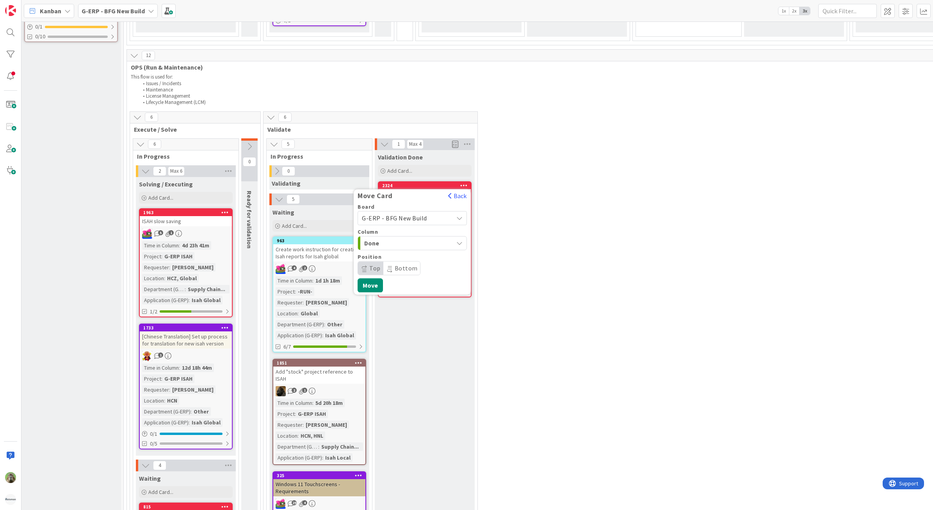
click at [407, 264] on span "Bottom" at bounding box center [406, 268] width 23 height 8
click at [368, 282] on button "Move" at bounding box center [370, 285] width 25 height 14
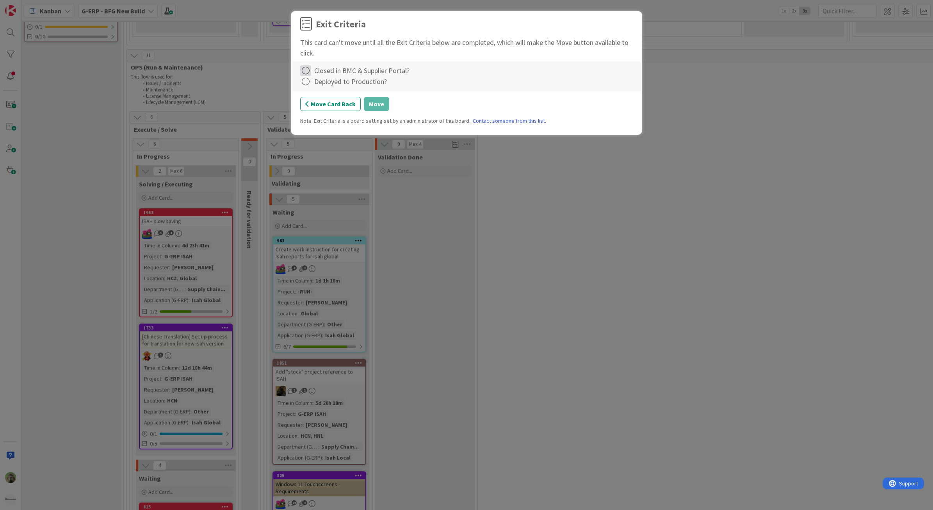
click at [308, 73] on icon at bounding box center [305, 70] width 11 height 11
click at [356, 100] on link "Not Applicable" at bounding box center [349, 98] width 98 height 11
click at [304, 82] on icon at bounding box center [305, 81] width 11 height 11
click at [348, 111] on link "Not Applicable" at bounding box center [349, 108] width 98 height 11
click at [309, 83] on icon at bounding box center [305, 81] width 11 height 11
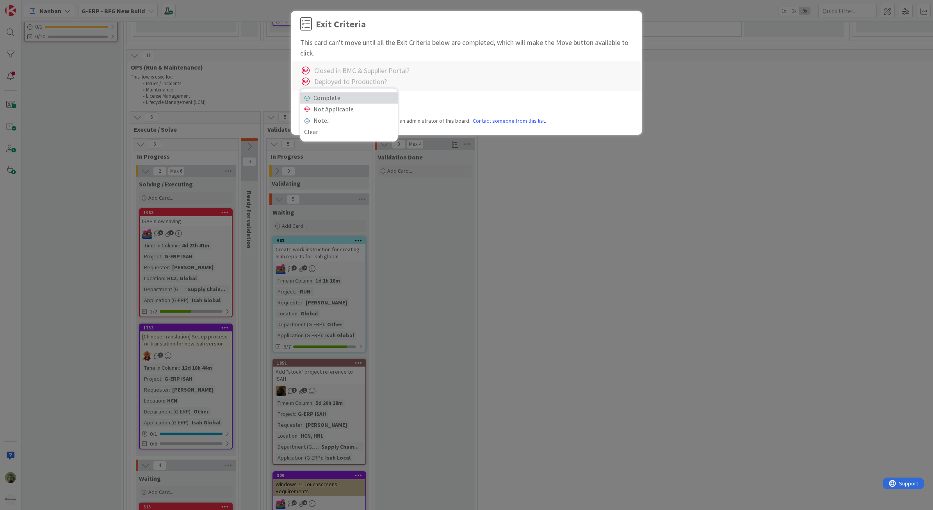
click at [335, 100] on link "Complete" at bounding box center [349, 97] width 98 height 11
click at [380, 103] on button "Move" at bounding box center [376, 104] width 25 height 14
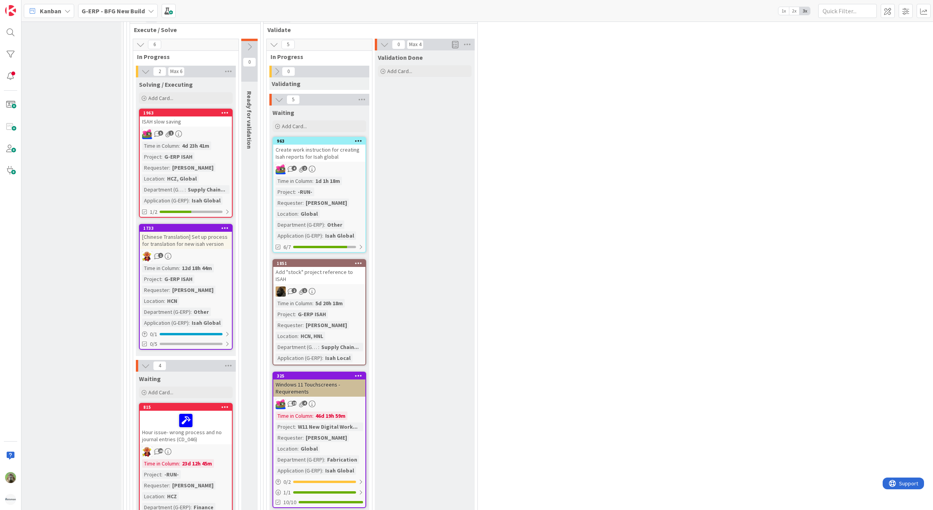
scroll to position [1123, 22]
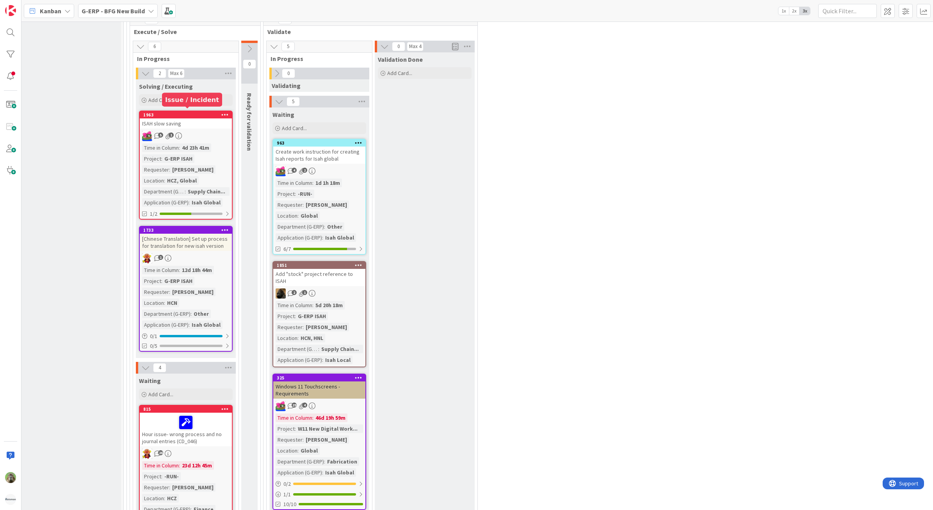
click at [204, 112] on div "1963" at bounding box center [187, 114] width 89 height 5
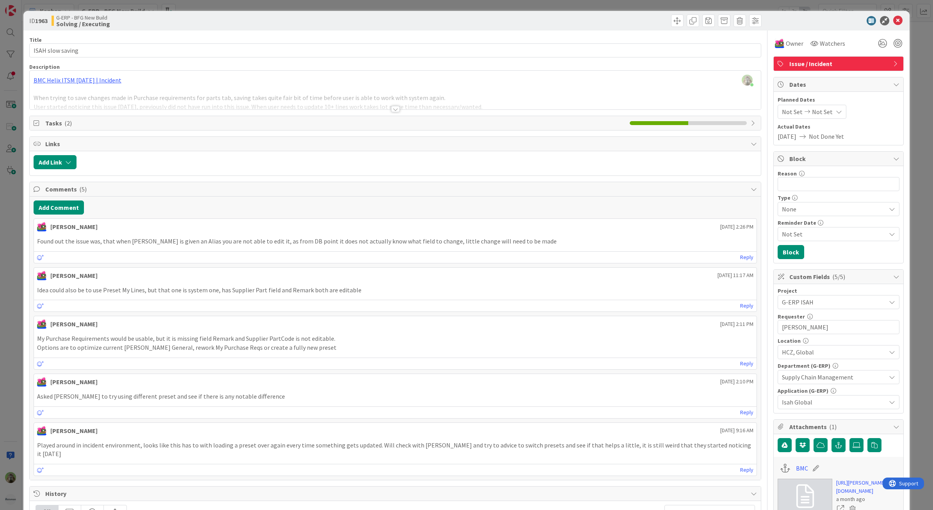
click at [273, 100] on div at bounding box center [396, 99] width 732 height 20
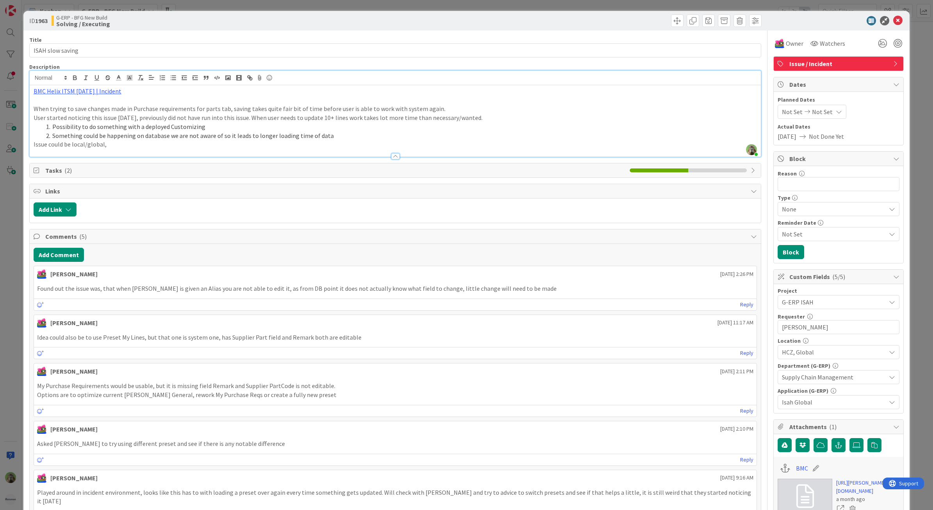
click at [10, 278] on div "ID 1963 G-ERP - BFG New Build Solving / Executing Title 17 / 128 ISAH slow savi…" at bounding box center [466, 255] width 933 height 510
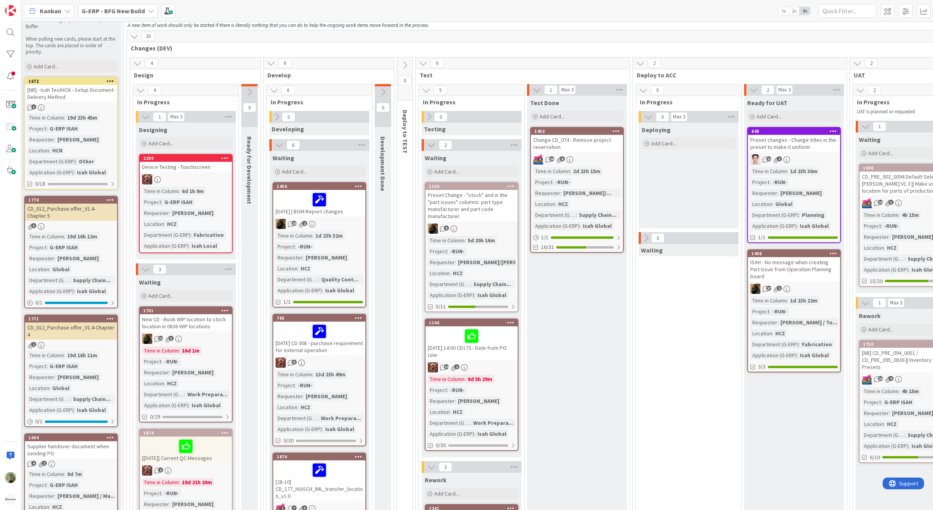
scroll to position [0, 22]
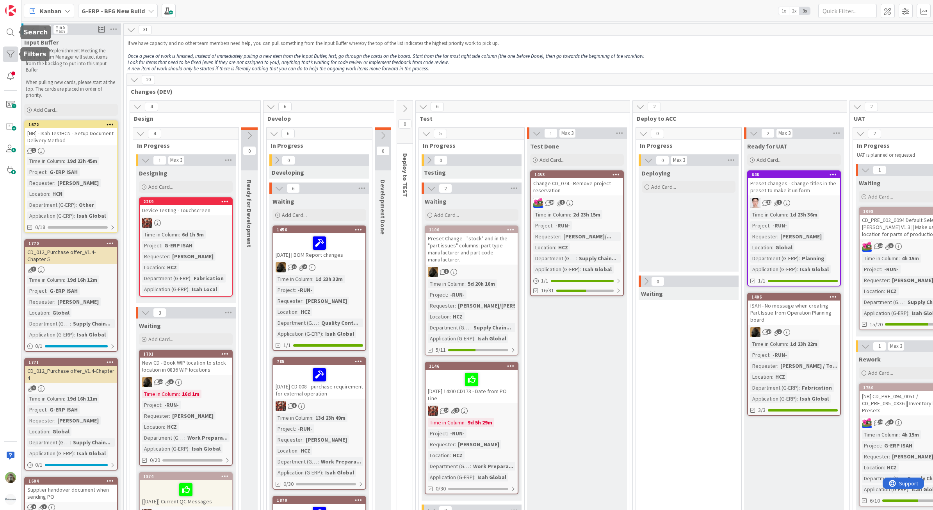
click at [14, 53] on div at bounding box center [11, 54] width 16 height 16
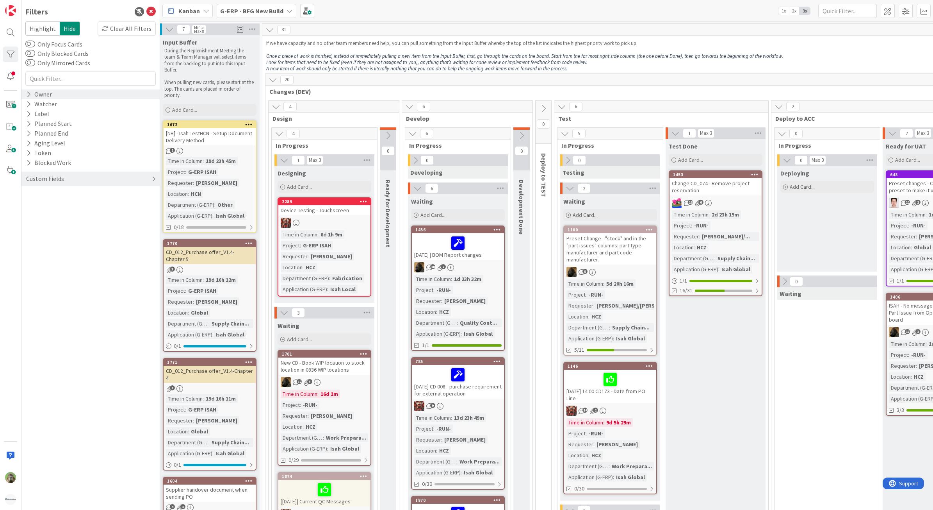
click at [57, 96] on div "Owner" at bounding box center [90, 94] width 138 height 10
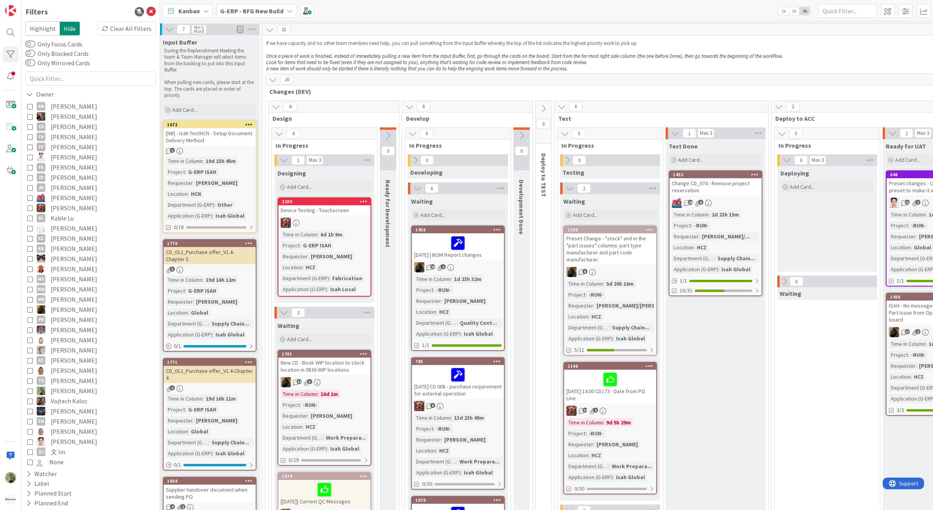
click at [65, 306] on span "[PERSON_NAME]" at bounding box center [74, 309] width 46 height 10
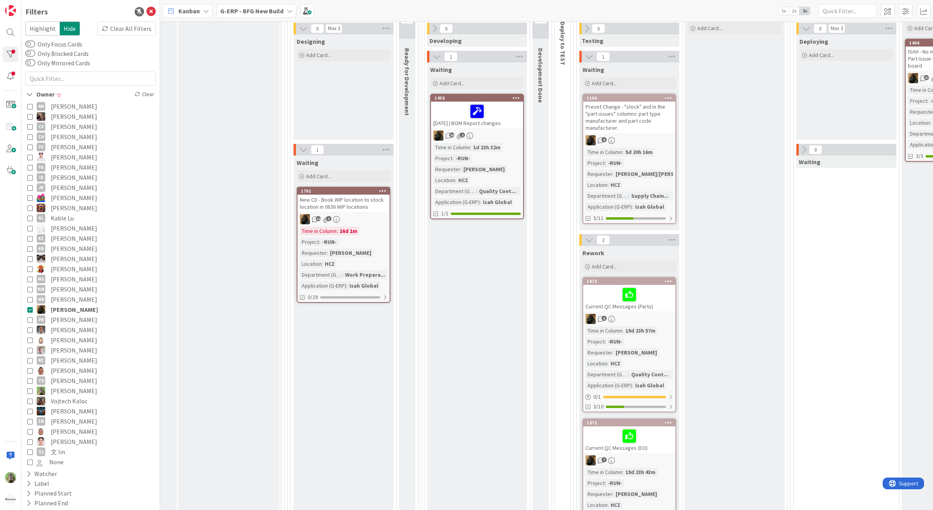
scroll to position [0, 3]
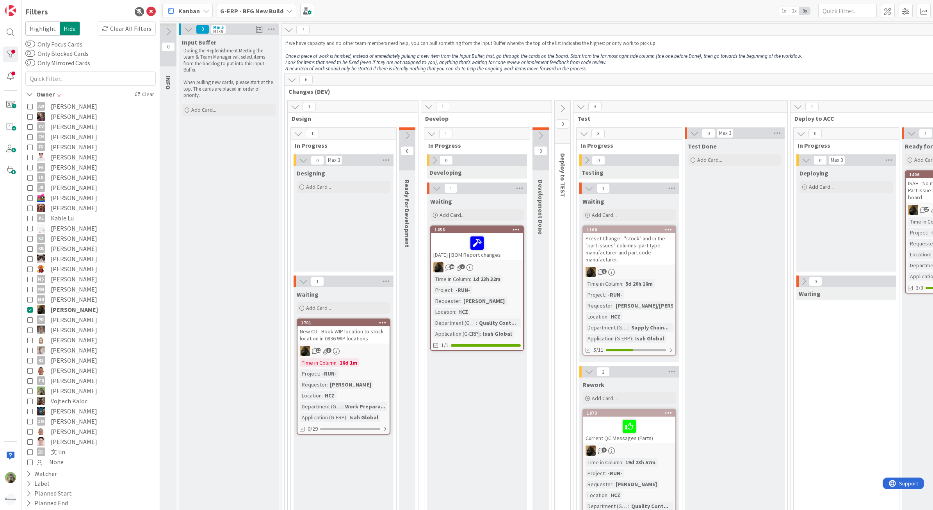
click at [146, 9] on icon at bounding box center [150, 11] width 9 height 9
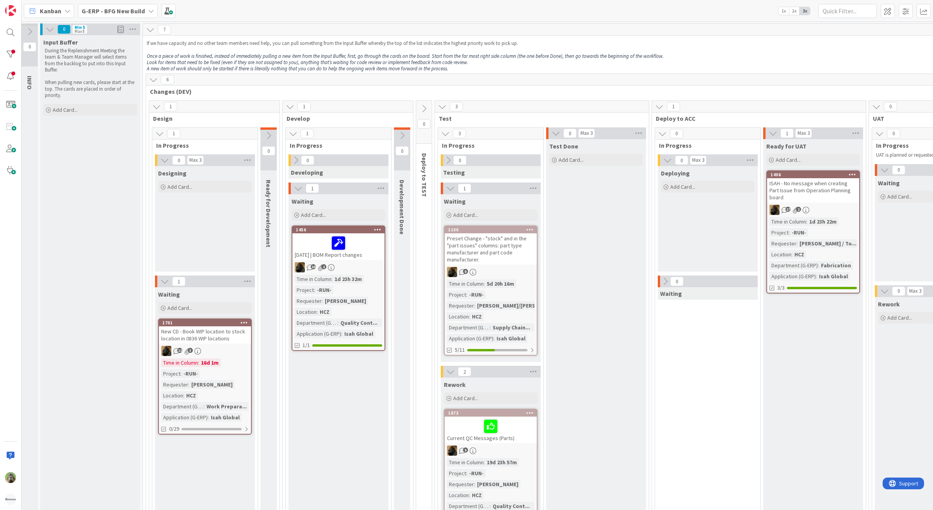
click at [670, 345] on div "0 Max 3 Deploying Add Card... 0 Waiting" at bounding box center [708, 424] width 102 height 541
click at [132, 8] on b "G-ERP - BFG New Build" at bounding box center [113, 11] width 63 height 8
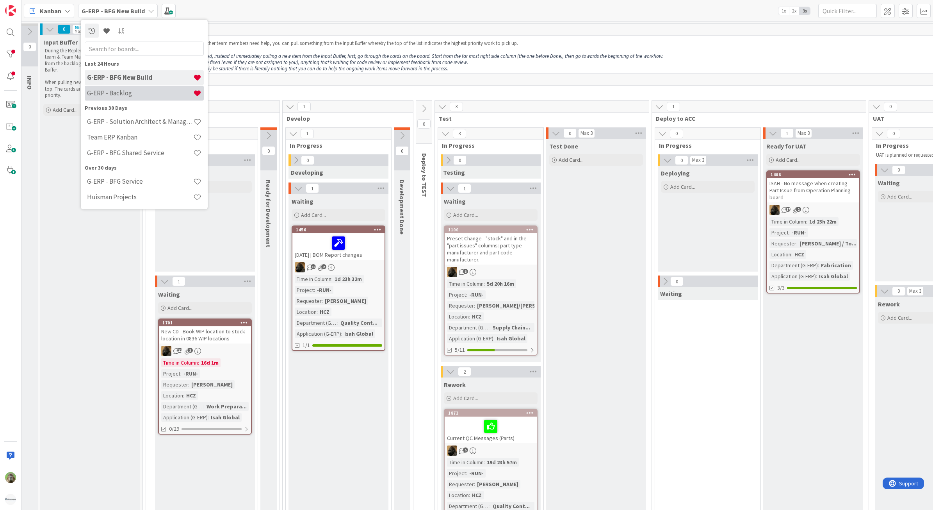
click at [167, 95] on h4 "G-ERP - Backlog" at bounding box center [140, 93] width 106 height 8
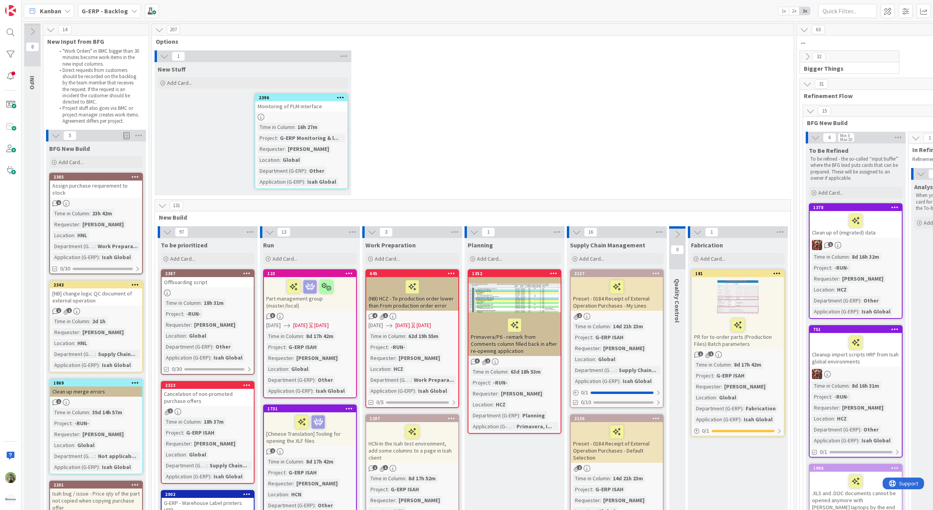
click at [685, 139] on div "1 New Stuff Add Card... 2396 Monitoring of PLM interface Time in Column : 16h 2…" at bounding box center [472, 124] width 639 height 149
click at [173, 232] on button at bounding box center [167, 232] width 10 height 10
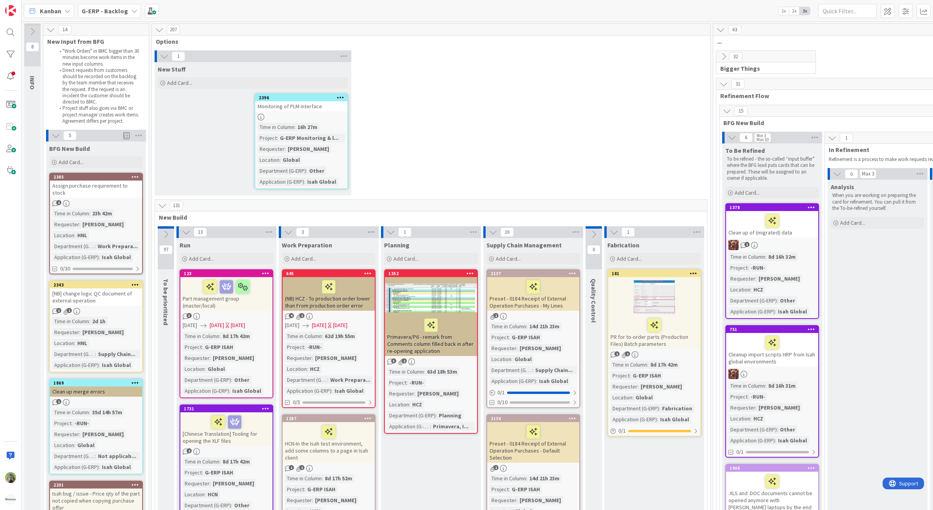
click at [189, 233] on icon at bounding box center [186, 232] width 9 height 9
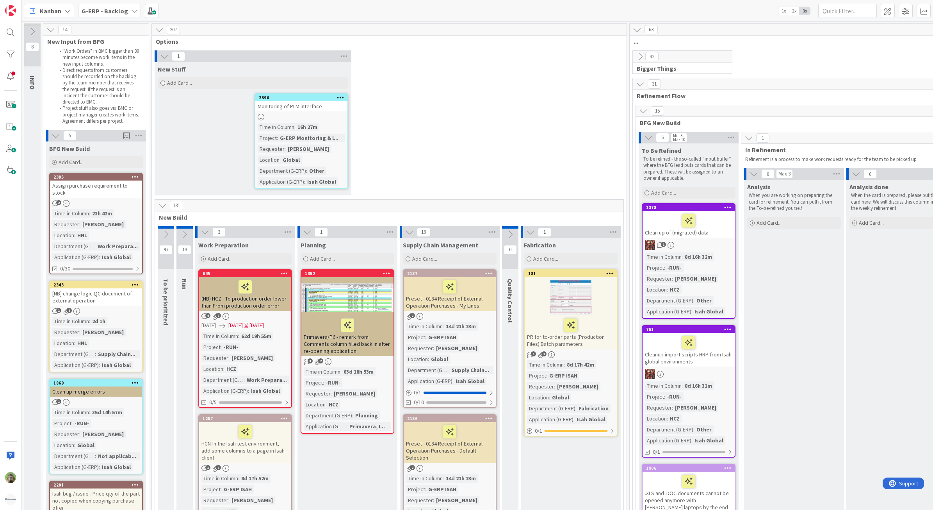
click at [206, 234] on icon at bounding box center [205, 232] width 9 height 9
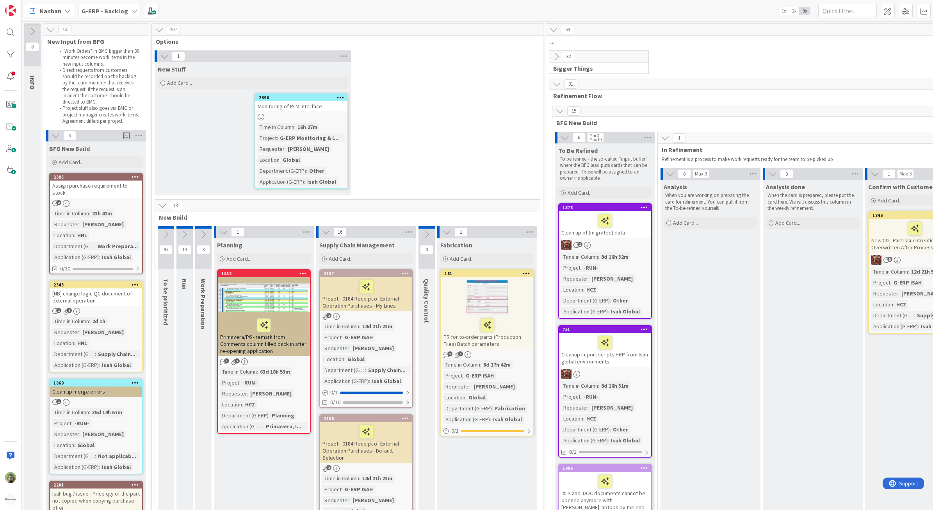
click at [216, 230] on div at bounding box center [215, 232] width 2 height 12
click at [223, 230] on icon at bounding box center [223, 232] width 9 height 9
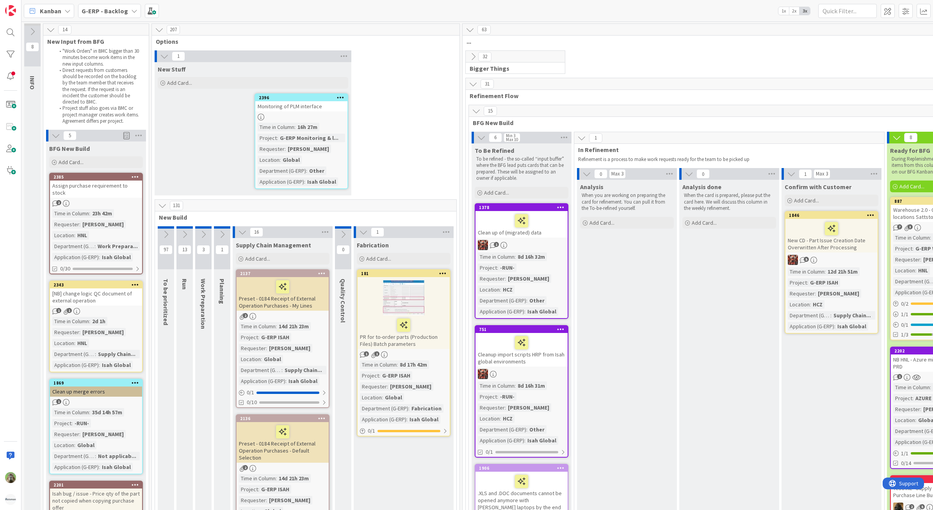
click at [366, 231] on icon at bounding box center [363, 232] width 9 height 9
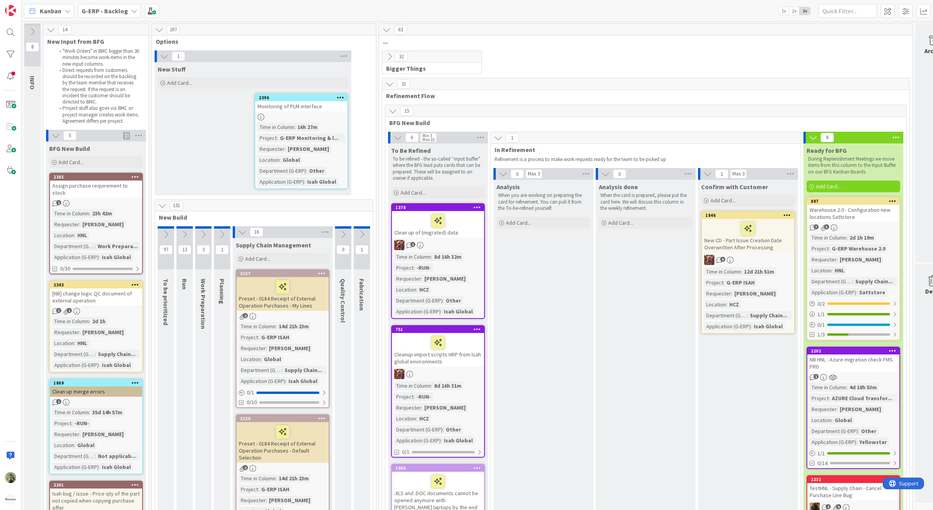
click at [120, 16] on div "G-ERP - Backlog" at bounding box center [109, 11] width 63 height 14
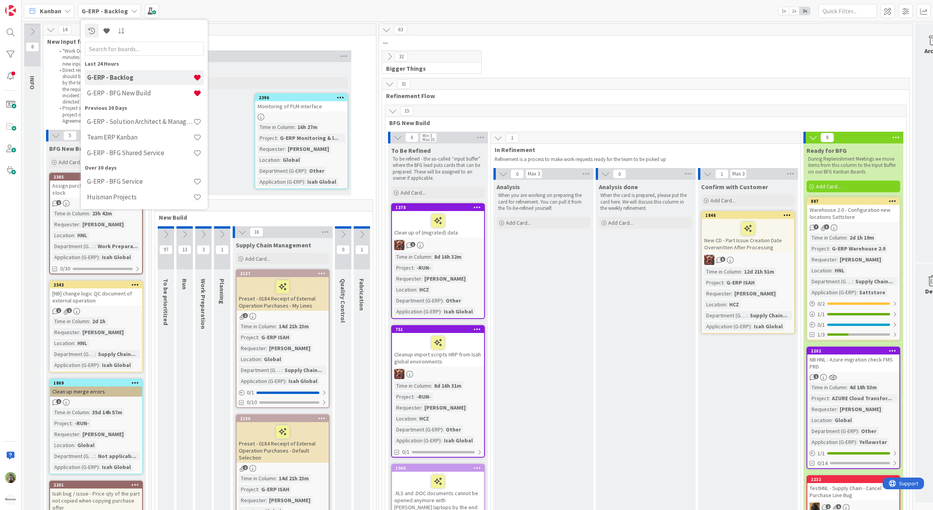
click at [746, 306] on div "Time in Column : 12d 21h 51m Project : G-ERP ISAH Requester : [PERSON_NAME] Loc…" at bounding box center [748, 298] width 87 height 63
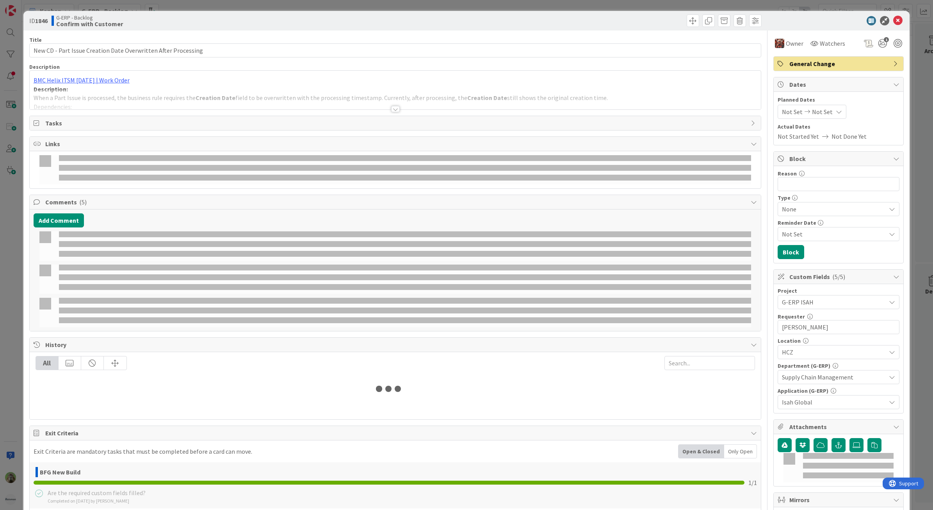
click at [16, 293] on div "ID 1846 G-ERP - Backlog Confirm with Customer Title 62 / 128 New CD - Part Issu…" at bounding box center [466, 255] width 933 height 510
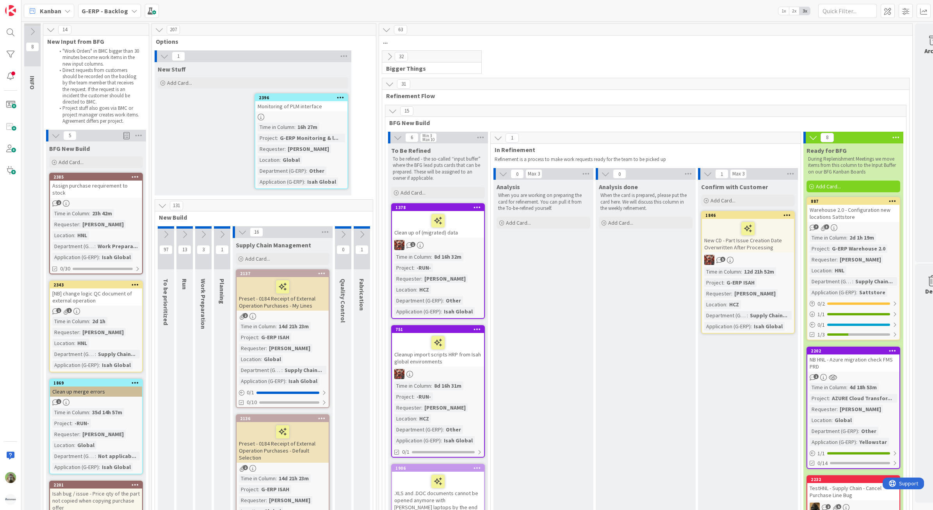
click at [120, 15] on span "G-ERP - Backlog" at bounding box center [105, 10] width 46 height 9
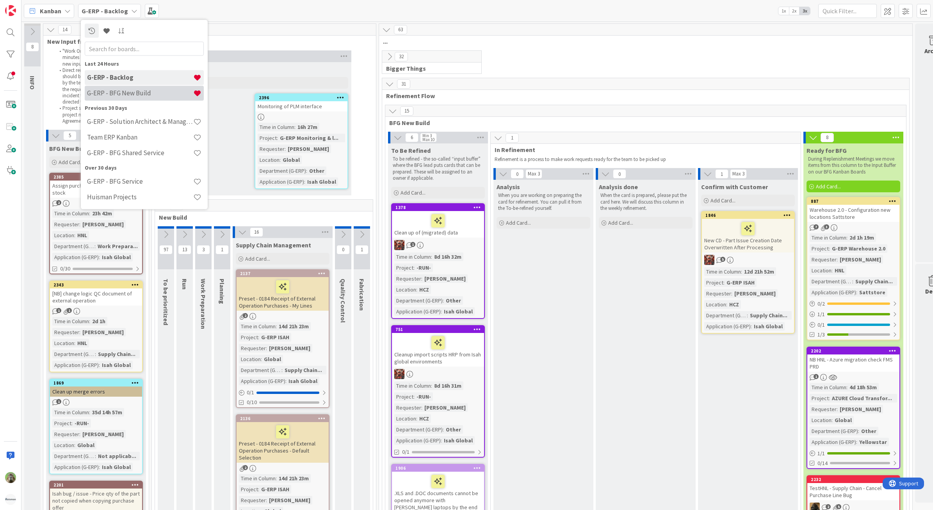
click at [142, 97] on div "G-ERP - BFG New Build" at bounding box center [144, 93] width 119 height 15
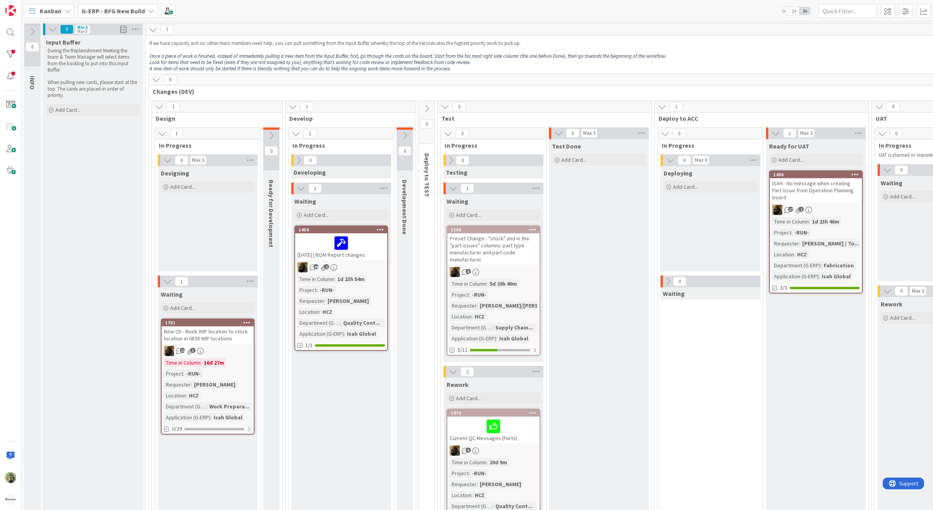
click at [110, 9] on b "G-ERP - BFG New Build" at bounding box center [113, 11] width 63 height 8
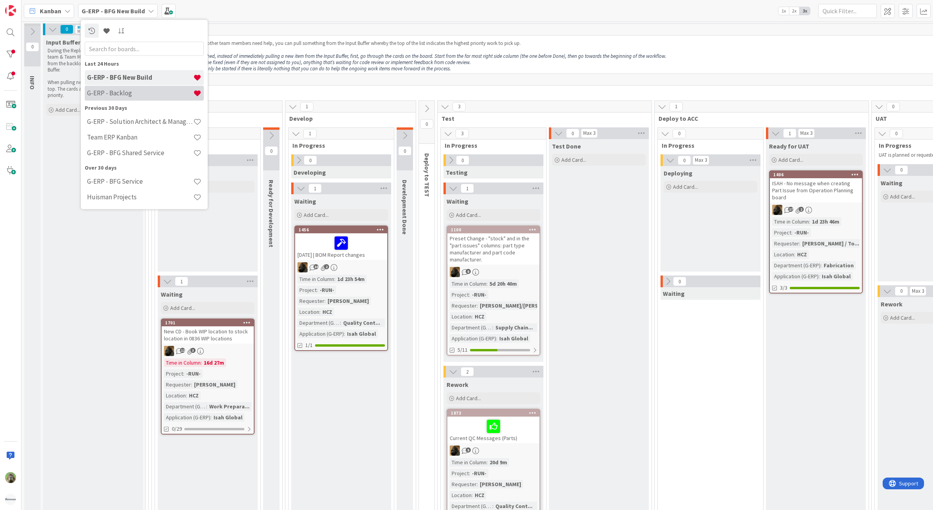
click at [128, 98] on div "G-ERP - Backlog" at bounding box center [144, 93] width 119 height 15
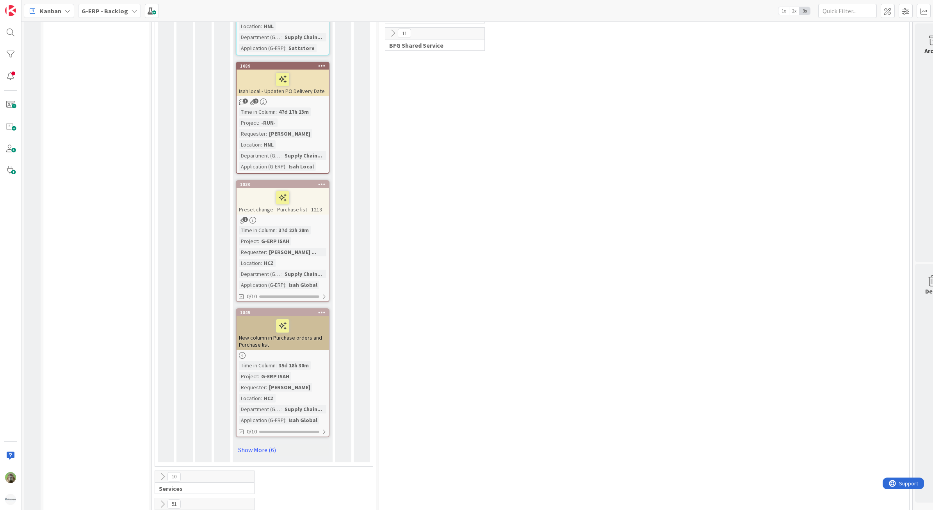
scroll to position [1318, 0]
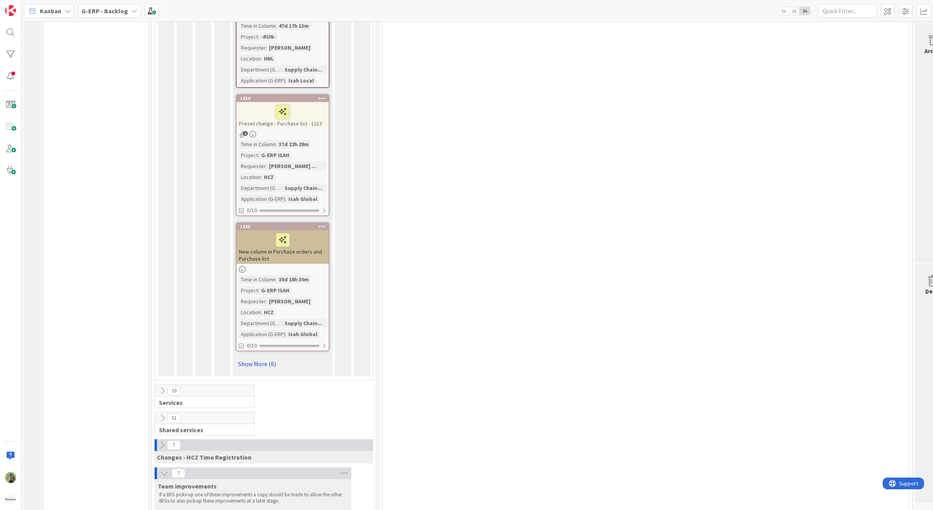
click at [273, 345] on link "Show More (6)" at bounding box center [283, 363] width 94 height 12
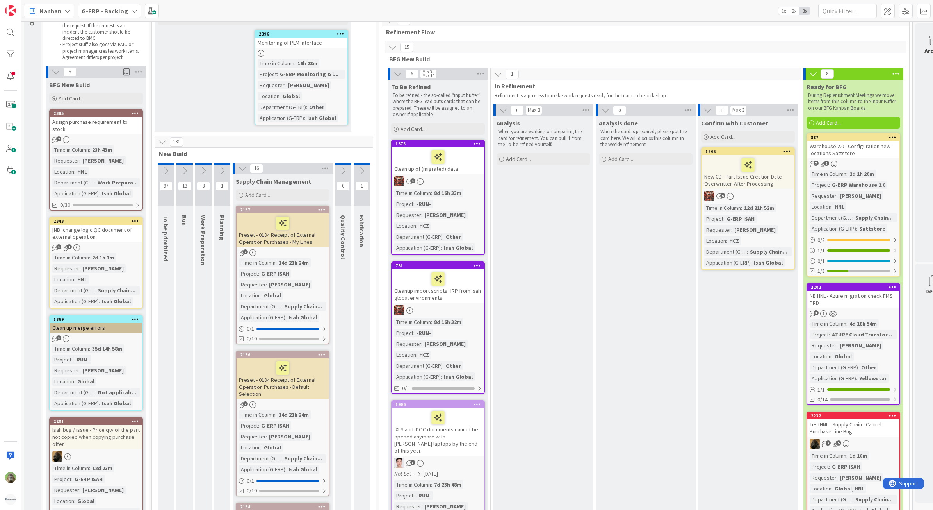
scroll to position [49, 0]
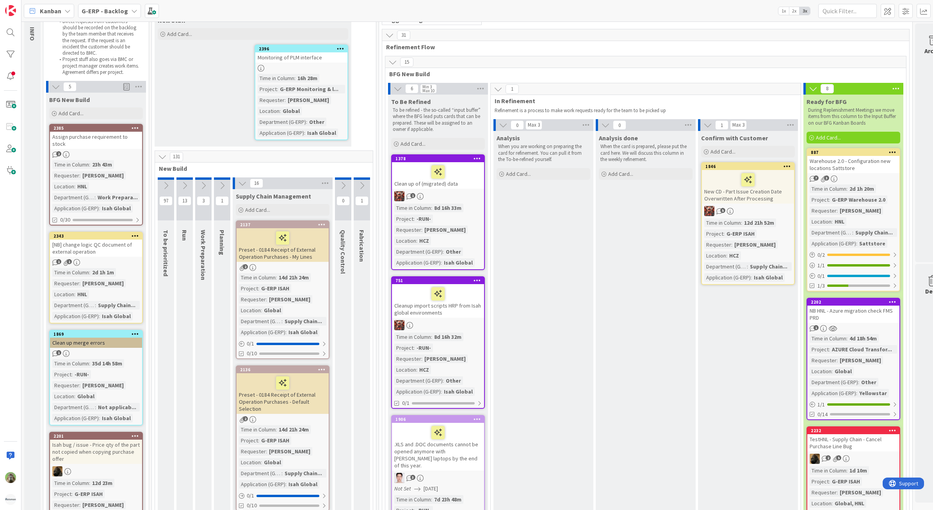
click at [746, 196] on div "New CD - Part Issue Creation Date Overwritten After Processing" at bounding box center [748, 187] width 92 height 34
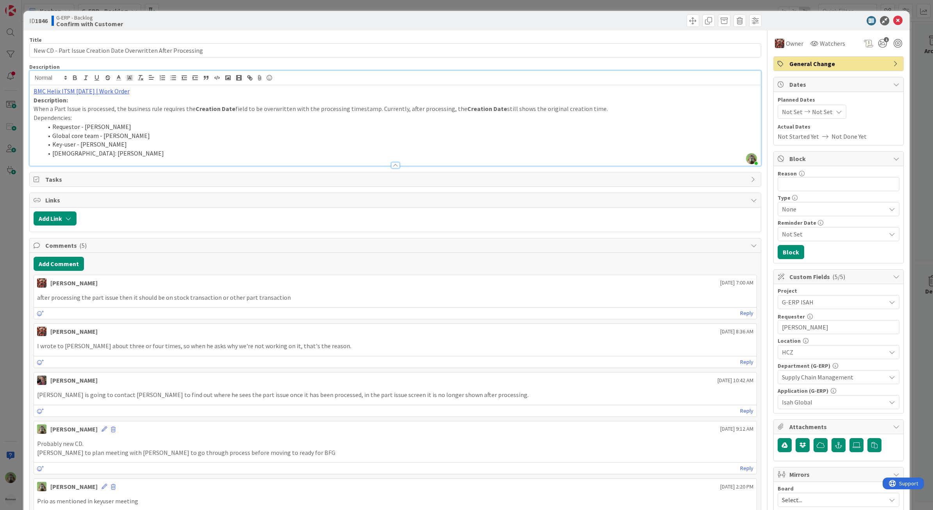
click at [479, 87] on div "BMC Helix ITSM [DATE] | Work Order Description: When a Part Issue is processed,…" at bounding box center [396, 125] width 732 height 80
click at [4, 249] on div "ID 1846 G-ERP - Backlog Confirm with Customer Title 62 / 128 New CD - Part Issu…" at bounding box center [466, 255] width 933 height 510
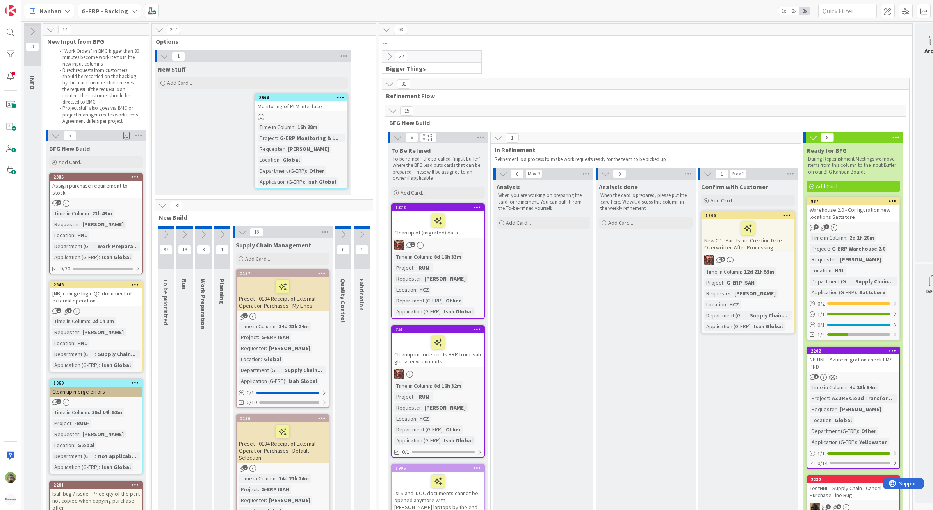
click at [106, 288] on div "[NB] change logic QC document of external operation" at bounding box center [96, 296] width 92 height 17
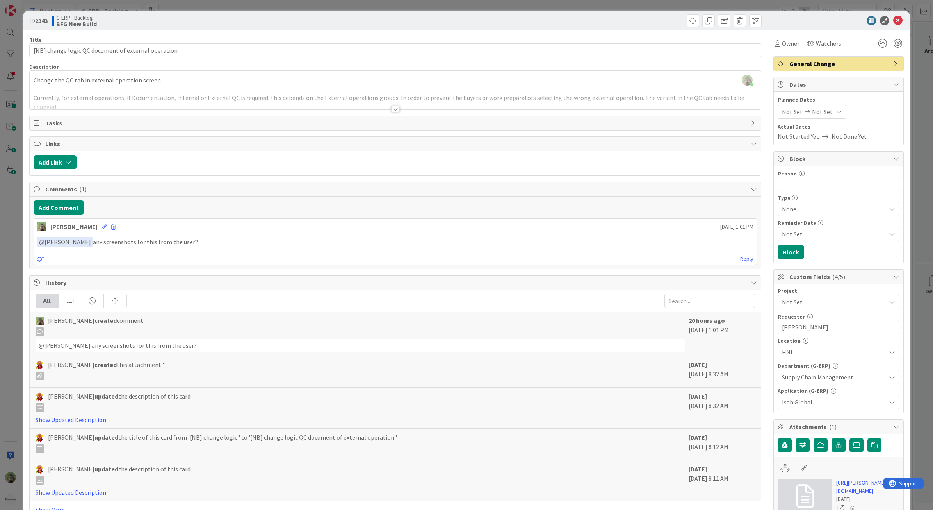
click at [293, 91] on div at bounding box center [396, 99] width 732 height 20
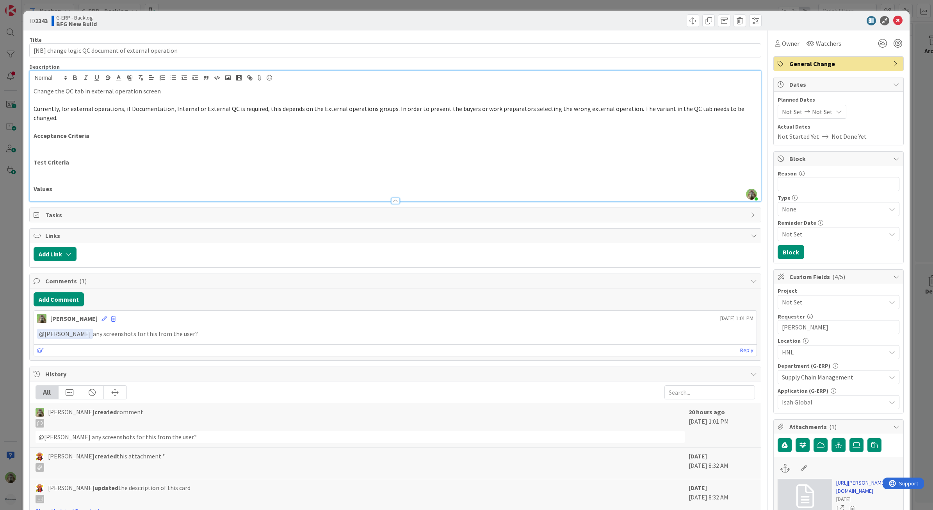
click at [746, 345] on link "[URL][PERSON_NAME][DOMAIN_NAME]" at bounding box center [868, 486] width 63 height 16
click at [15, 327] on div "ID 2343 G-ERP - Backlog BFG New Build Title 52 / 128 [NB] change logic QC docum…" at bounding box center [466, 255] width 933 height 510
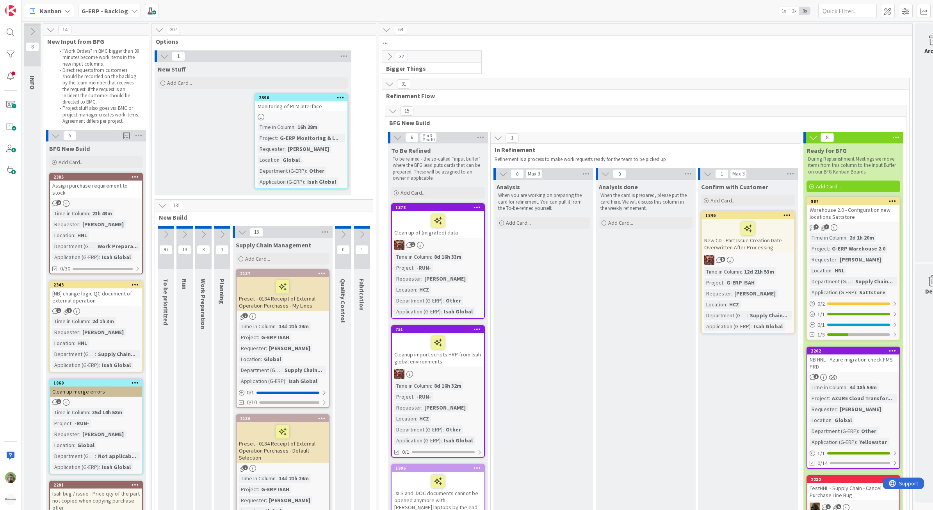
click at [168, 235] on icon at bounding box center [166, 234] width 9 height 9
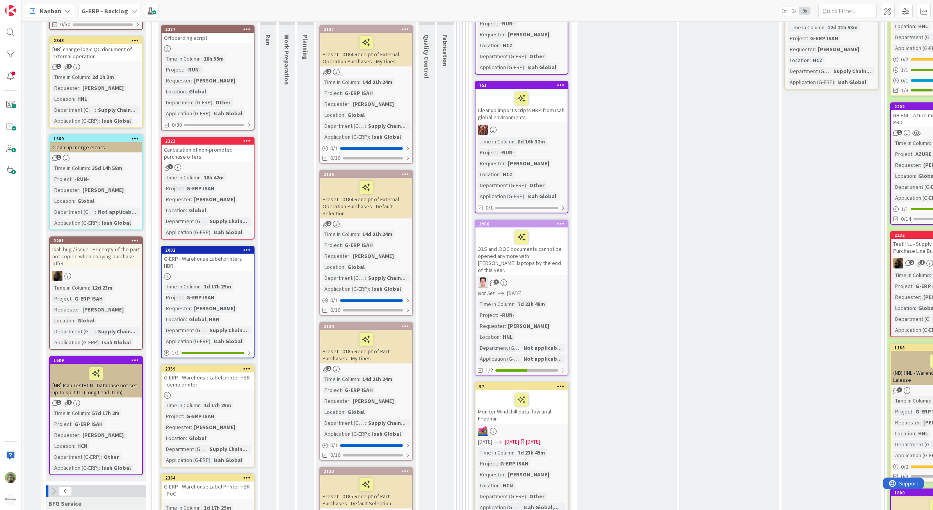
scroll to position [98, 0]
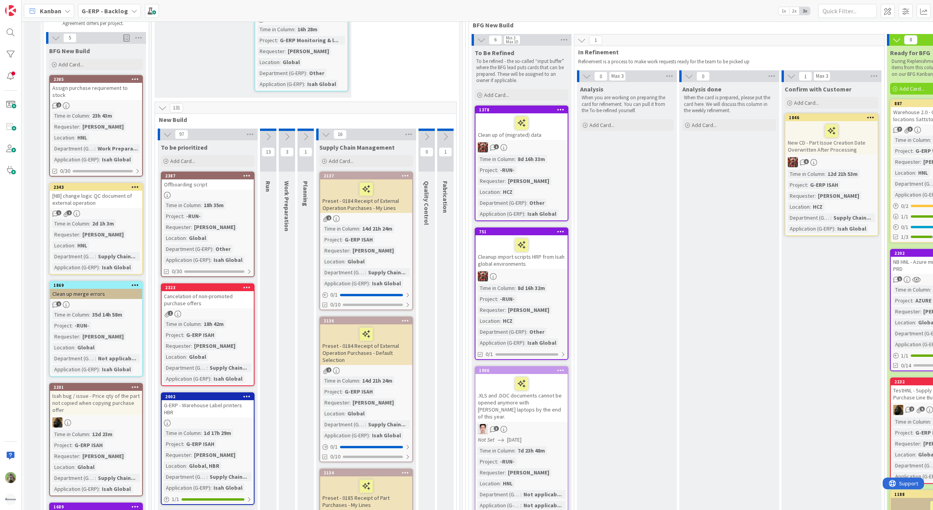
click at [211, 292] on div "Cancelation of non-promoted purchase offers" at bounding box center [208, 299] width 92 height 17
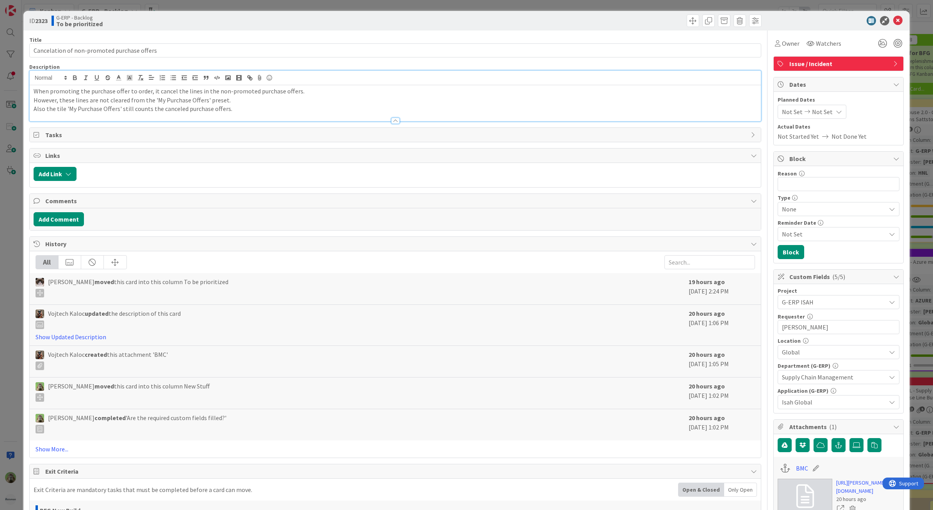
click at [321, 82] on div "When promoting the purchase offer to order, it cancel the lines in the non-prom…" at bounding box center [396, 96] width 732 height 50
click at [57, 345] on link "Show More..." at bounding box center [396, 448] width 720 height 9
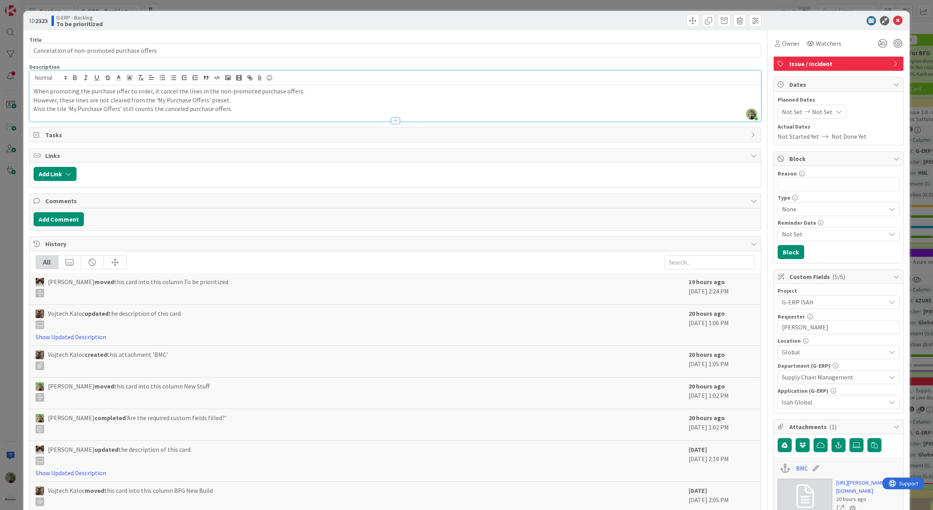
click at [13, 345] on div "ID 2323 G-ERP - Backlog To be prioritized Title 44 / 128 Cancelation of non-pro…" at bounding box center [466, 255] width 933 height 510
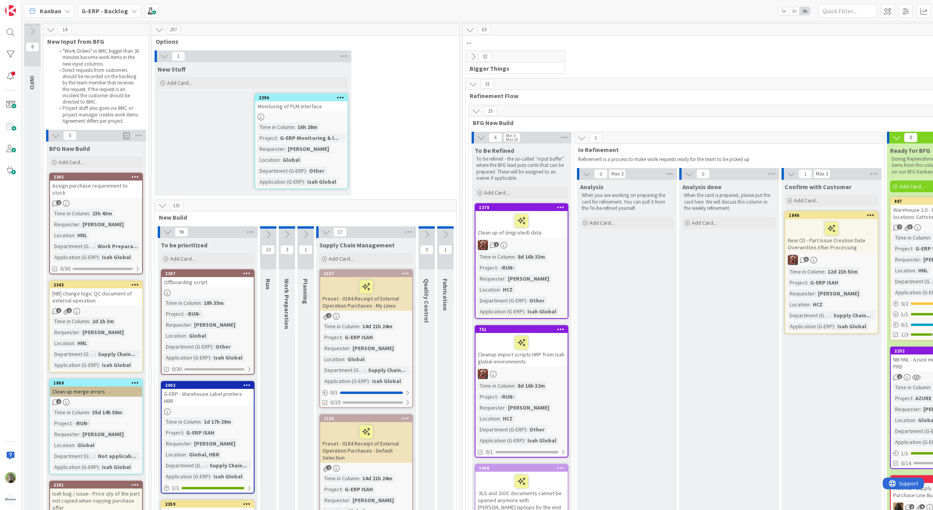
click at [100, 13] on b "G-ERP - Backlog" at bounding box center [105, 11] width 46 height 8
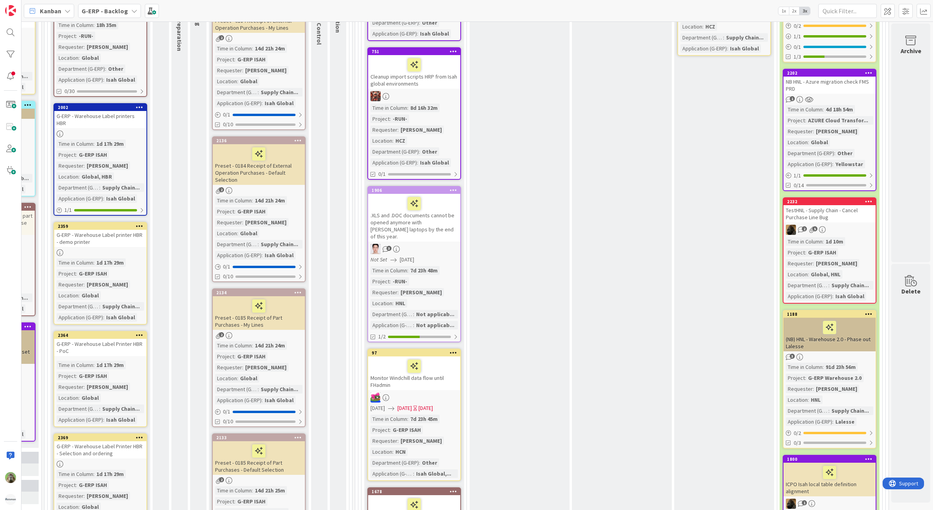
scroll to position [146, 116]
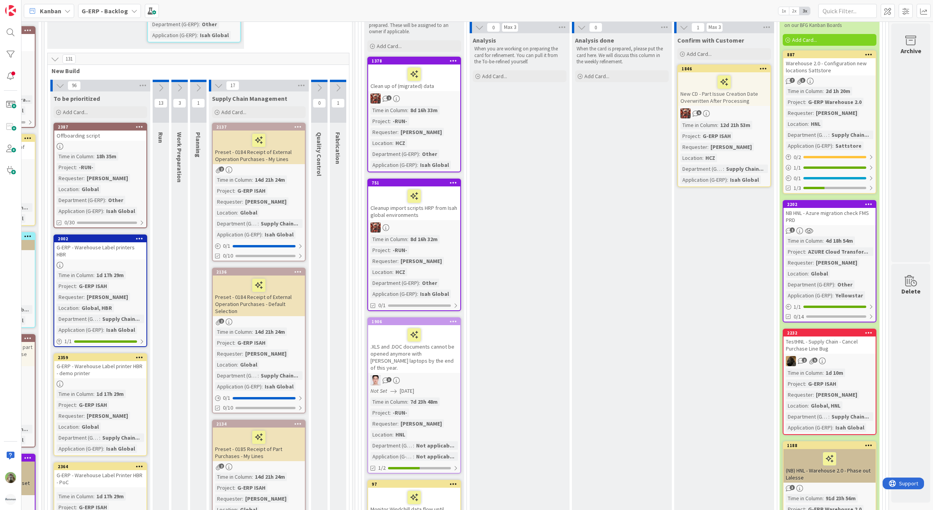
click at [108, 11] on b "G-ERP - Backlog" at bounding box center [105, 11] width 46 height 8
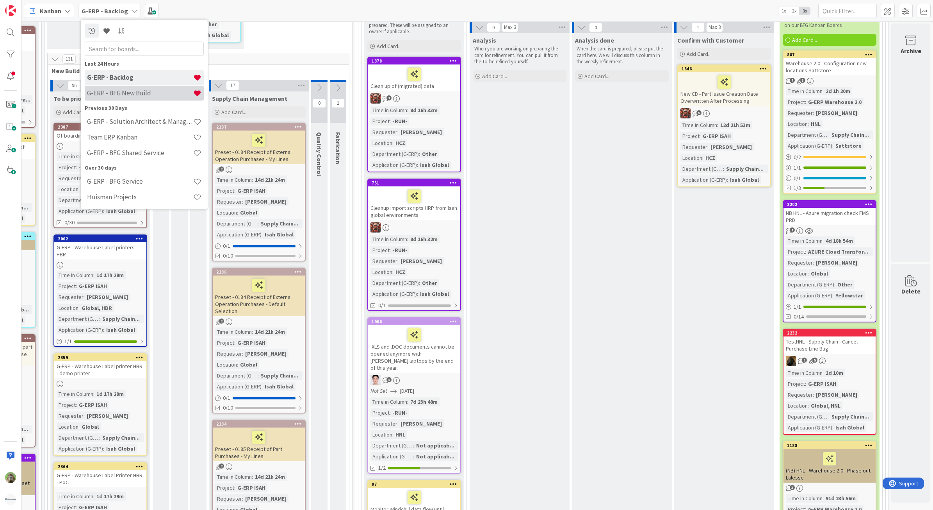
click at [120, 100] on div "G-ERP - BFG New Build" at bounding box center [144, 93] width 119 height 15
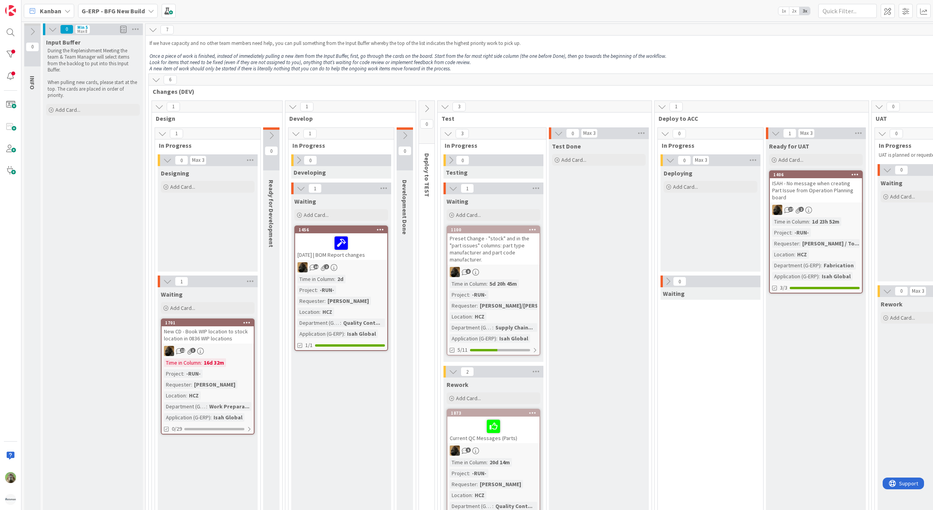
click at [12, 42] on div at bounding box center [10, 255] width 21 height 510
click at [12, 45] on div at bounding box center [10, 255] width 21 height 510
click at [12, 53] on div at bounding box center [11, 54] width 16 height 16
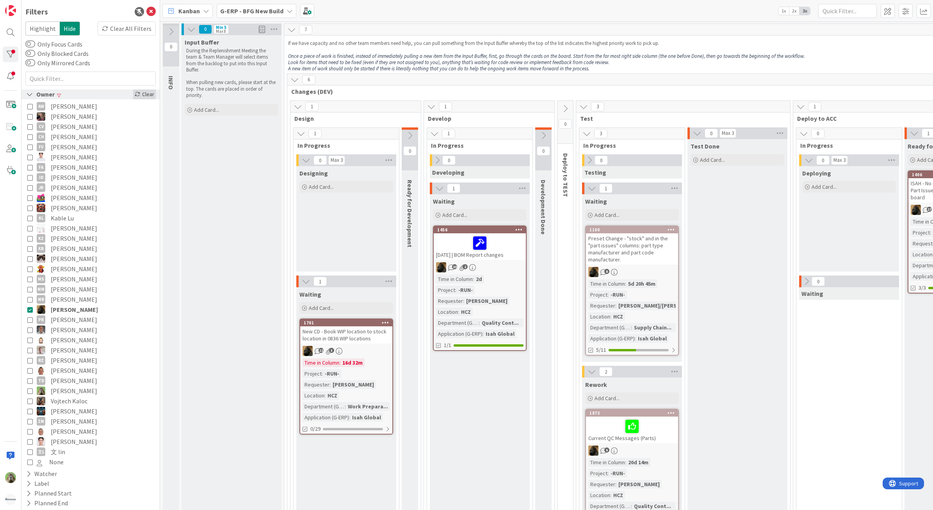
click at [143, 95] on div "Clear" at bounding box center [144, 94] width 23 height 10
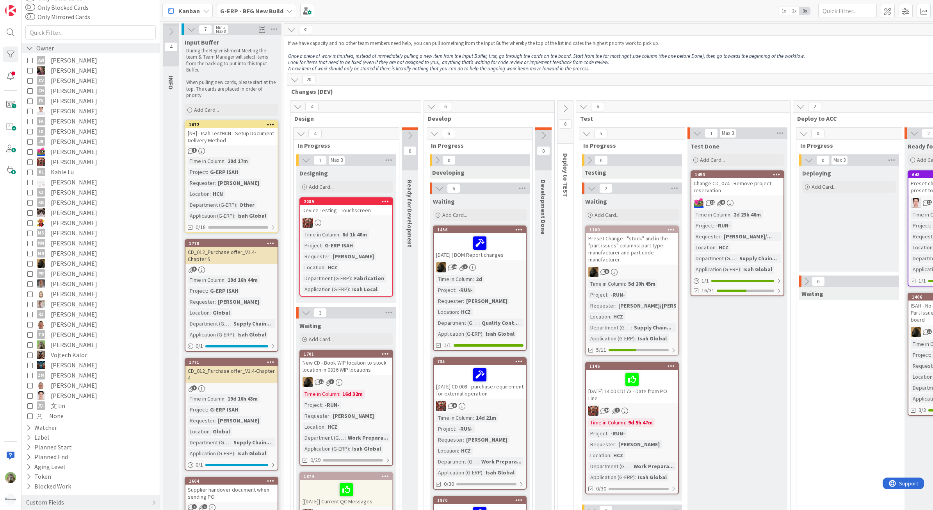
scroll to position [55, 0]
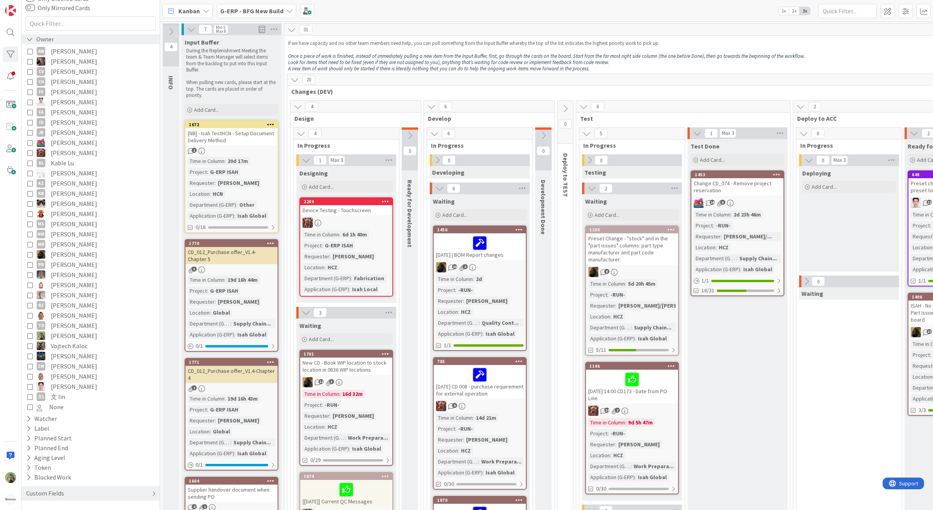
click at [64, 345] on div "Custom Fields" at bounding box center [90, 493] width 138 height 14
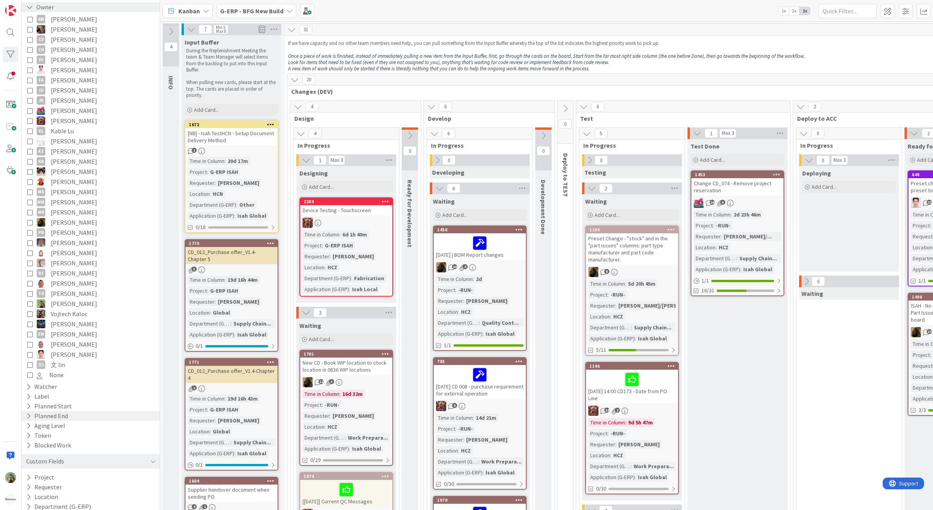
scroll to position [104, 0]
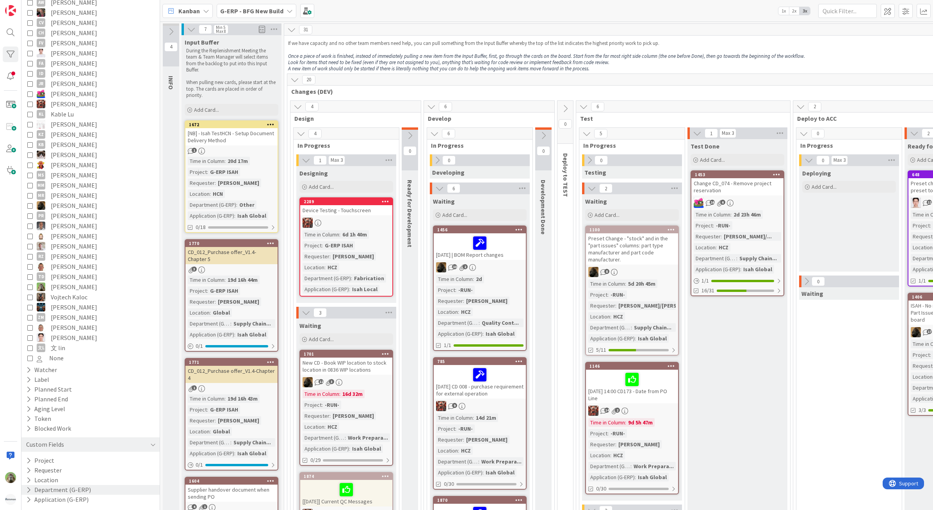
click at [66, 345] on button "Department (G-ERP)" at bounding box center [58, 490] width 66 height 10
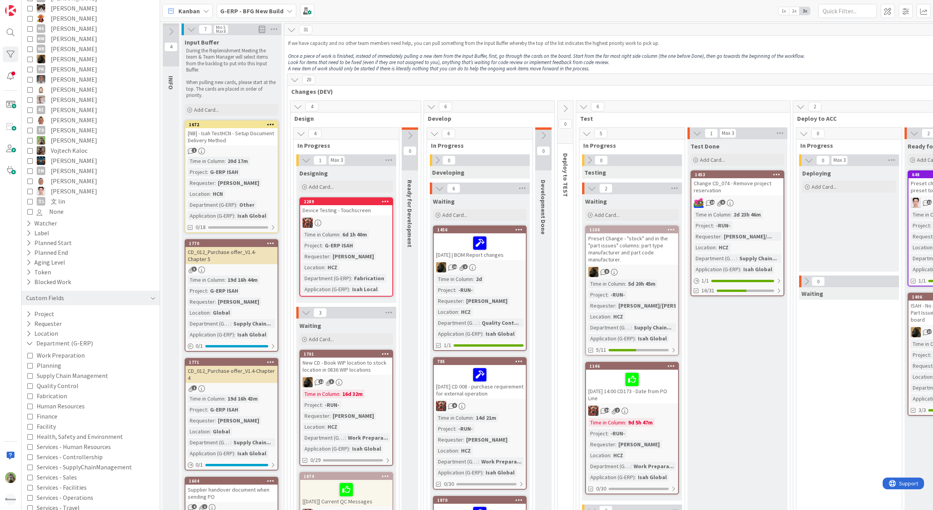
scroll to position [301, 0]
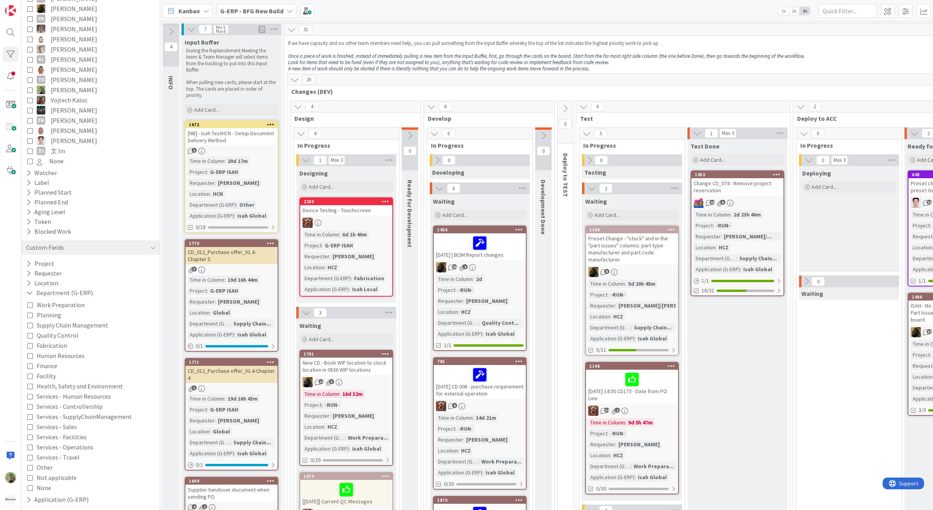
click at [84, 325] on span "Supply Chain Management" at bounding box center [72, 325] width 71 height 10
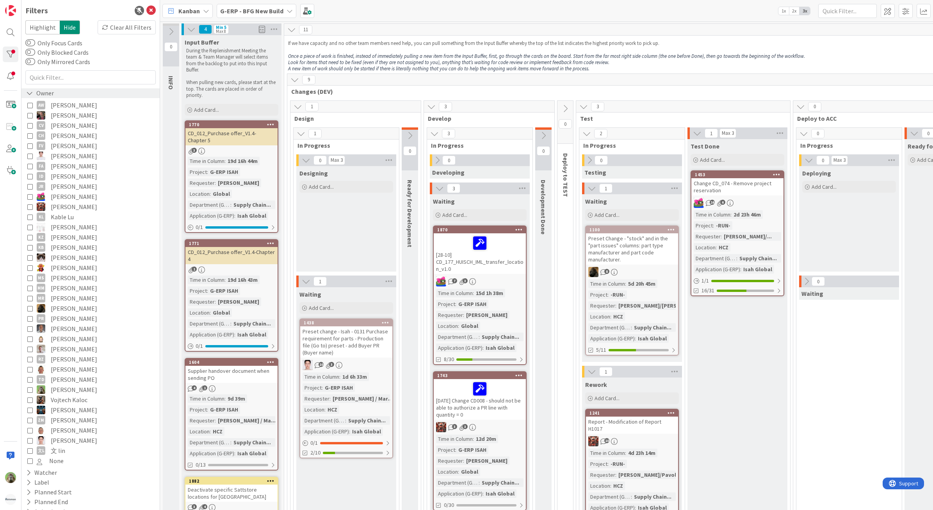
scroll to position [0, 0]
click at [16, 8] on img at bounding box center [10, 10] width 11 height 11
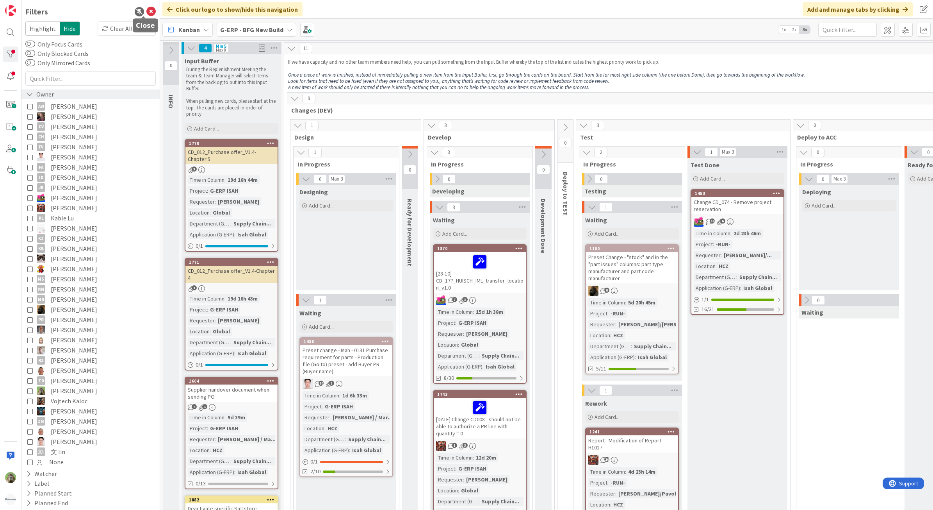
click at [147, 15] on icon at bounding box center [150, 11] width 9 height 9
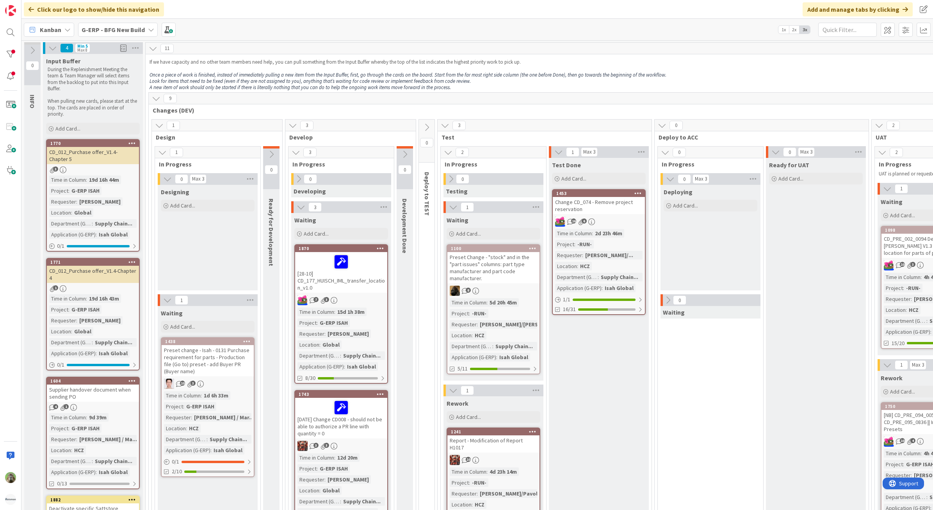
click at [582, 345] on div "Test Done Add Card... 1453 Change CD_074 - Remove project reservation 16 6 Time…" at bounding box center [599, 415] width 100 height 514
click at [103, 50] on div "4 Min 5 Max 8" at bounding box center [93, 48] width 100 height 12
click at [114, 29] on b "G-ERP - BFG New Build" at bounding box center [113, 30] width 63 height 8
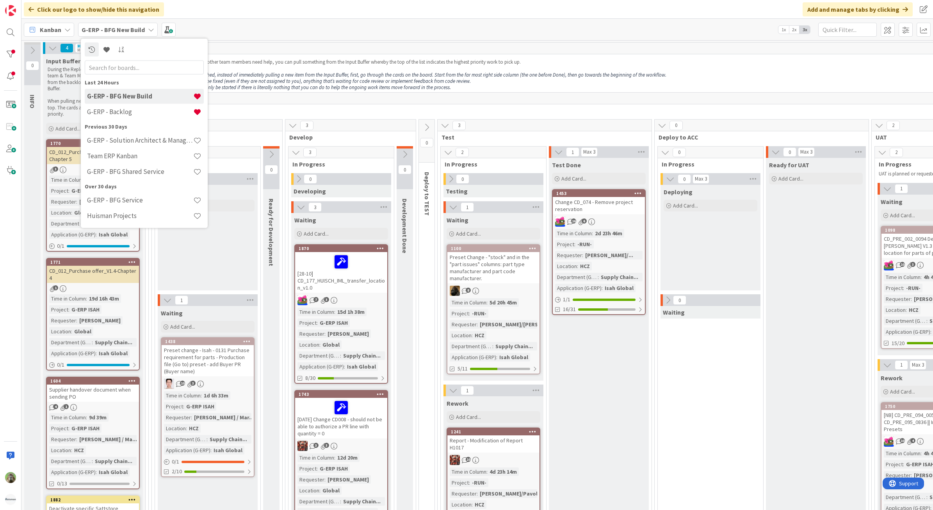
click at [112, 102] on div "G-ERP - BFG New Build" at bounding box center [144, 96] width 119 height 15
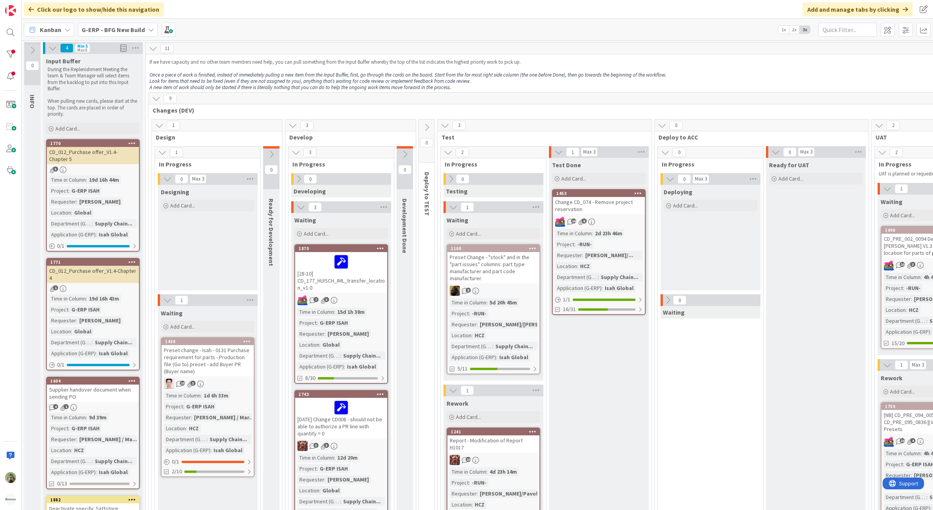
click at [134, 34] on span "G-ERP - BFG New Build" at bounding box center [113, 29] width 63 height 9
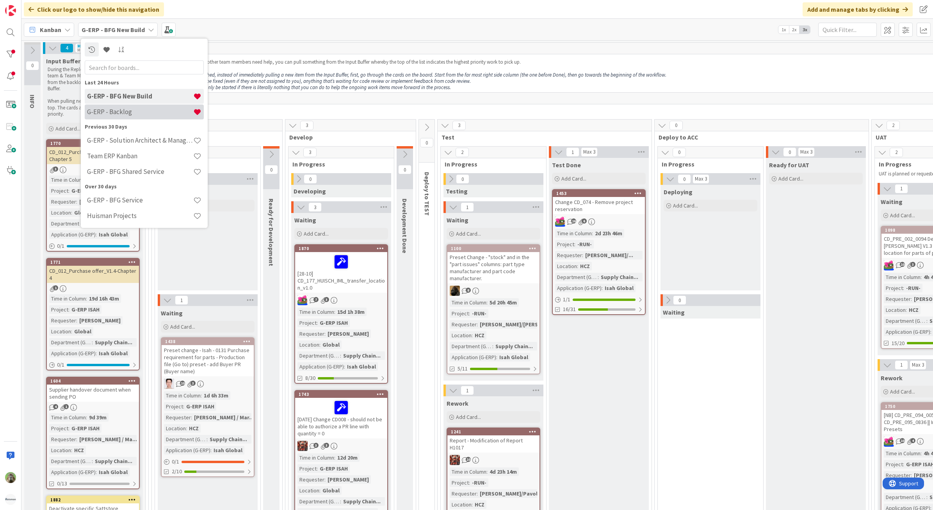
click at [116, 114] on h4 "G-ERP - Backlog" at bounding box center [140, 112] width 106 height 8
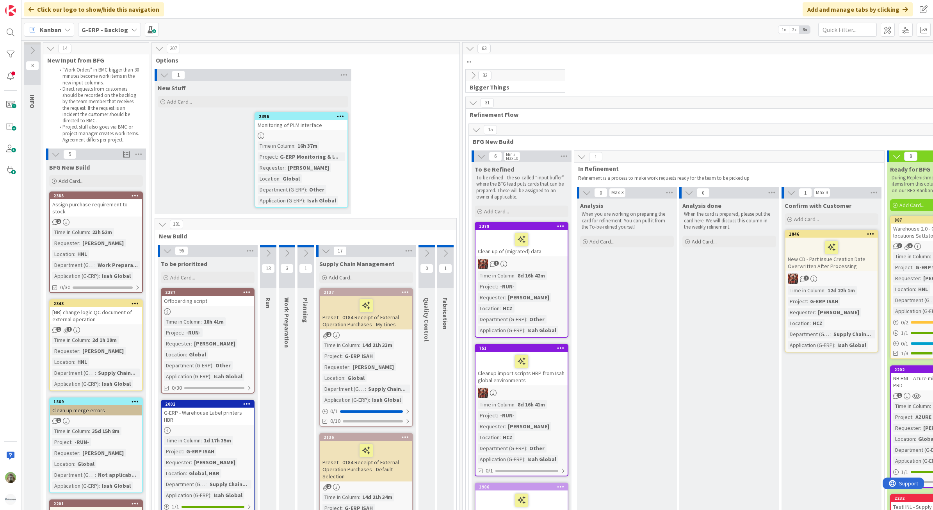
click at [100, 30] on b "G-ERP - Backlog" at bounding box center [105, 30] width 46 height 8
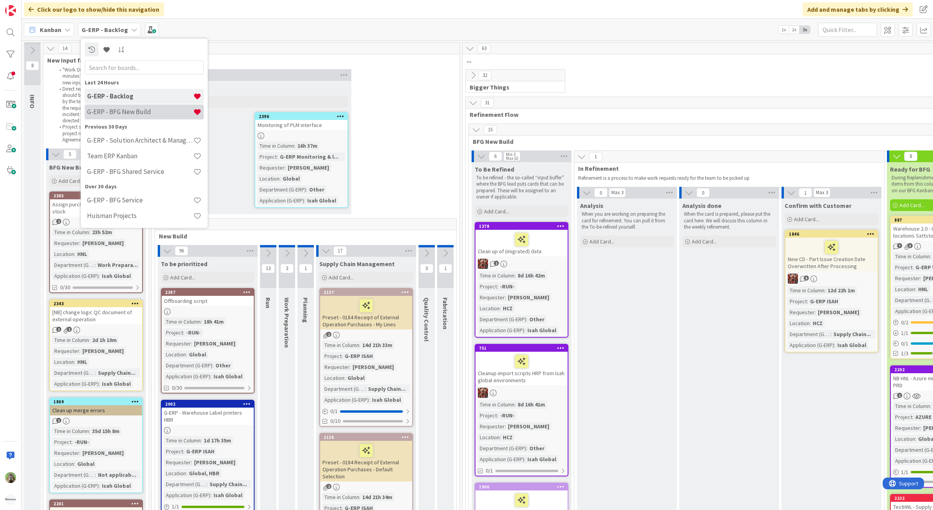
click at [108, 105] on div "G-ERP - BFG New Build" at bounding box center [144, 111] width 119 height 15
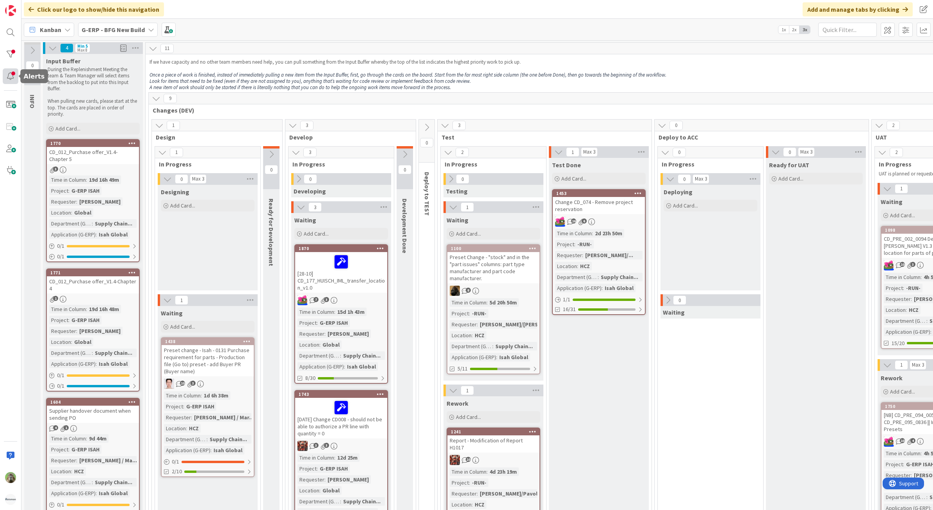
click at [9, 69] on div at bounding box center [11, 76] width 16 height 16
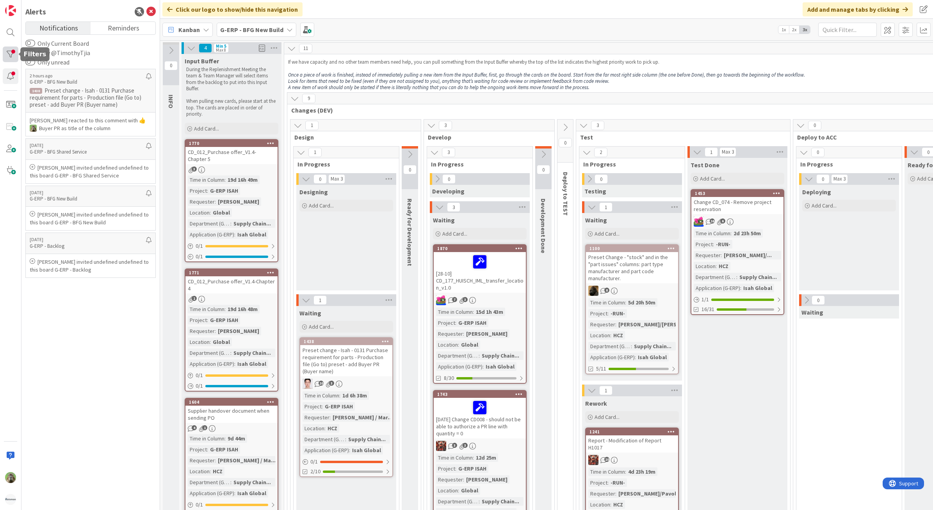
click at [13, 54] on div at bounding box center [11, 54] width 16 height 16
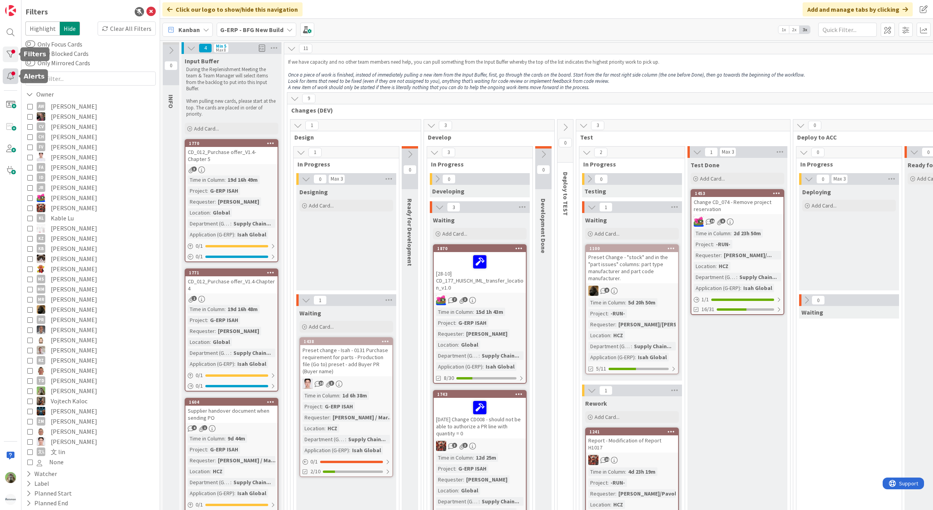
click at [13, 77] on div at bounding box center [11, 76] width 16 height 16
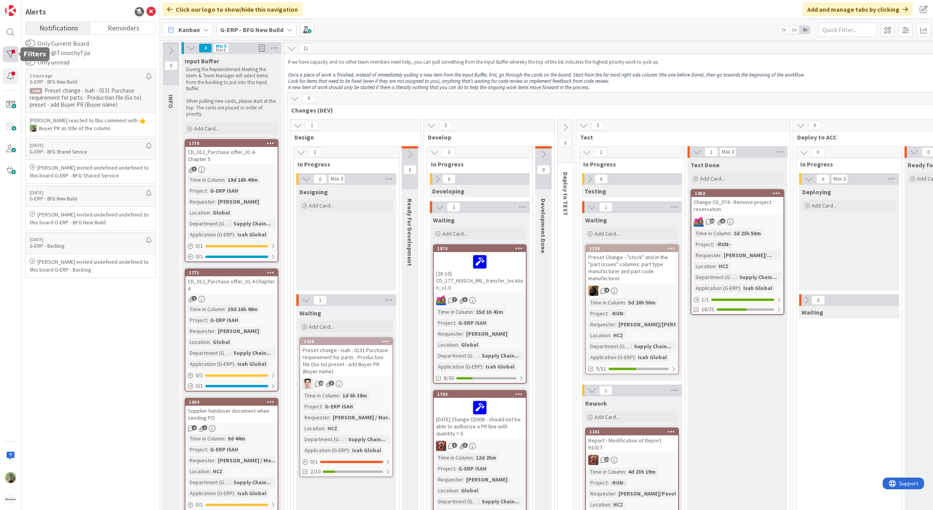
click at [4, 59] on div at bounding box center [11, 54] width 16 height 16
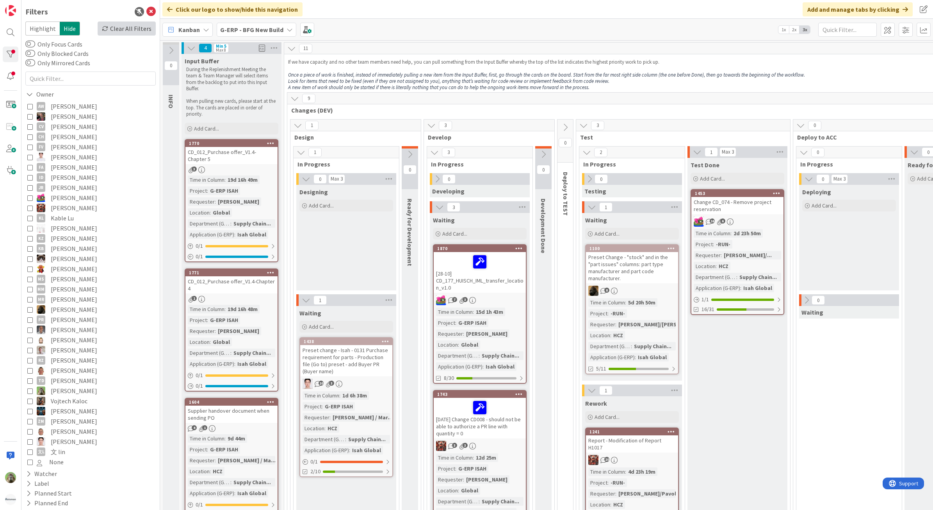
click at [123, 25] on div "Clear All Filters" at bounding box center [127, 28] width 58 height 14
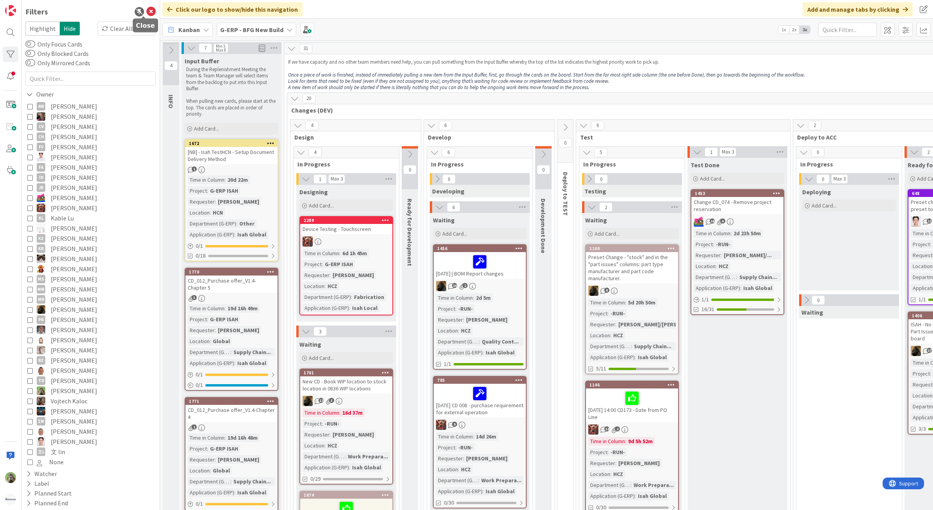
click at [146, 11] on icon at bounding box center [150, 11] width 9 height 9
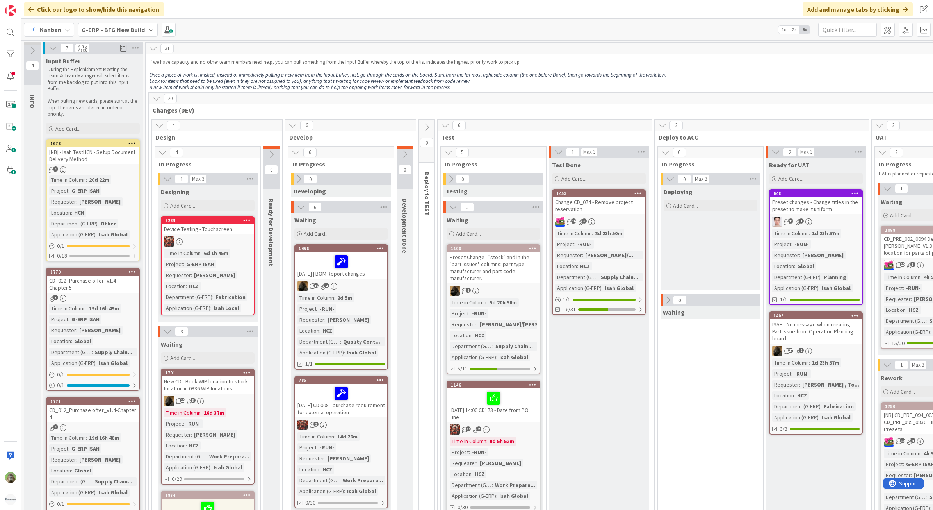
click at [127, 29] on b "G-ERP - BFG New Build" at bounding box center [113, 30] width 63 height 8
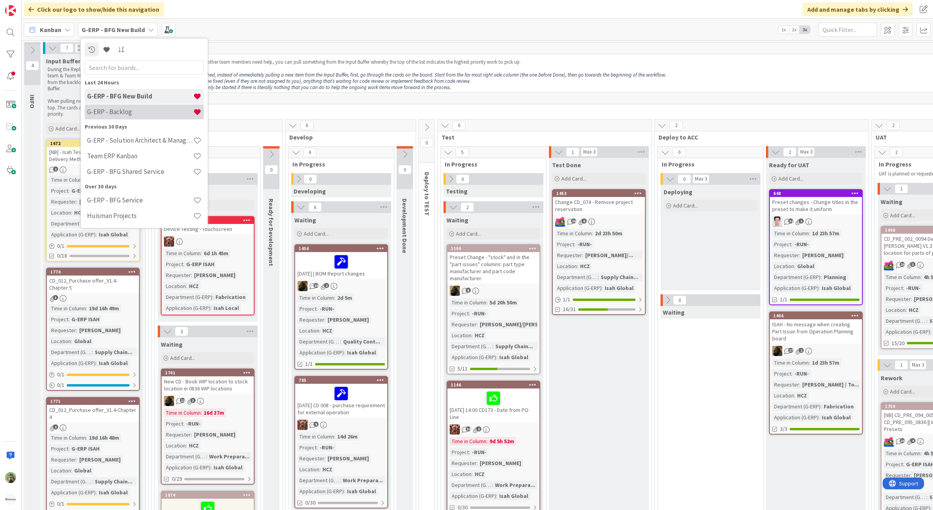
click at [115, 110] on h4 "G-ERP - Backlog" at bounding box center [140, 112] width 106 height 8
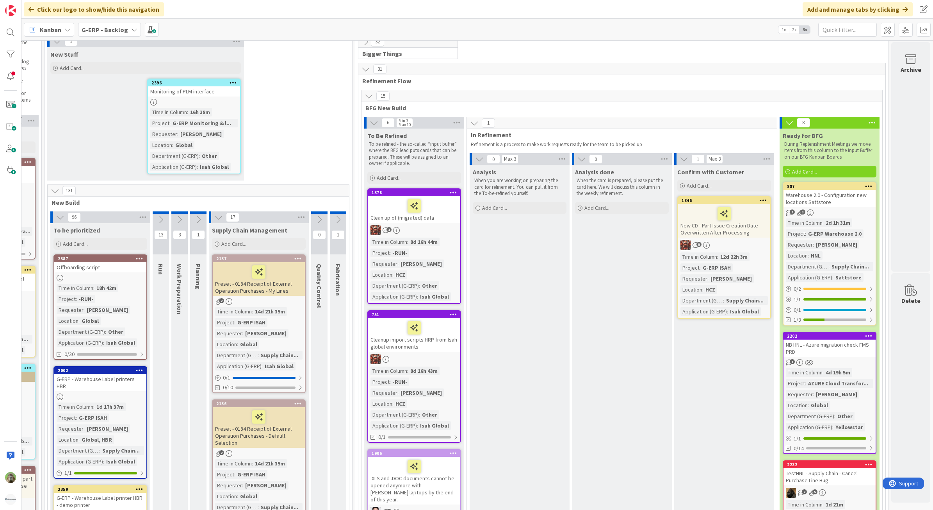
scroll to position [49, 116]
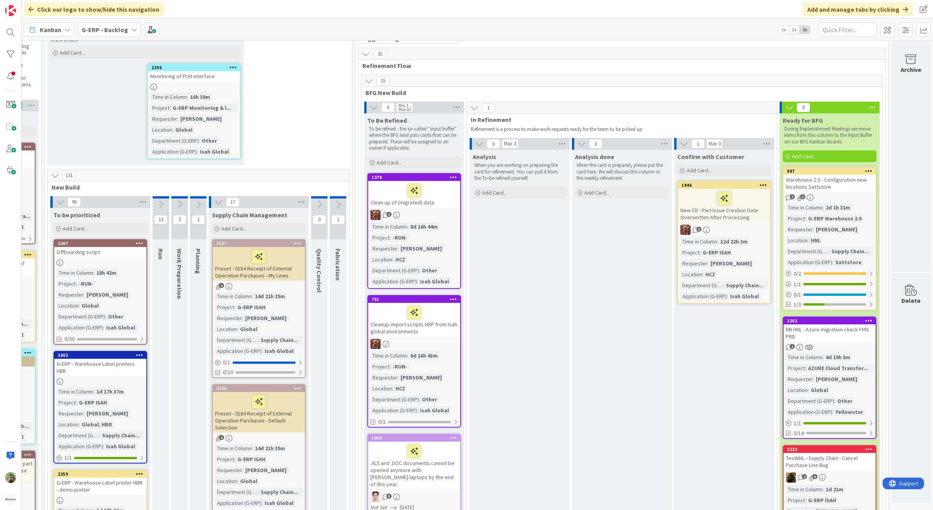
click at [120, 34] on span "G-ERP - Backlog" at bounding box center [105, 29] width 46 height 9
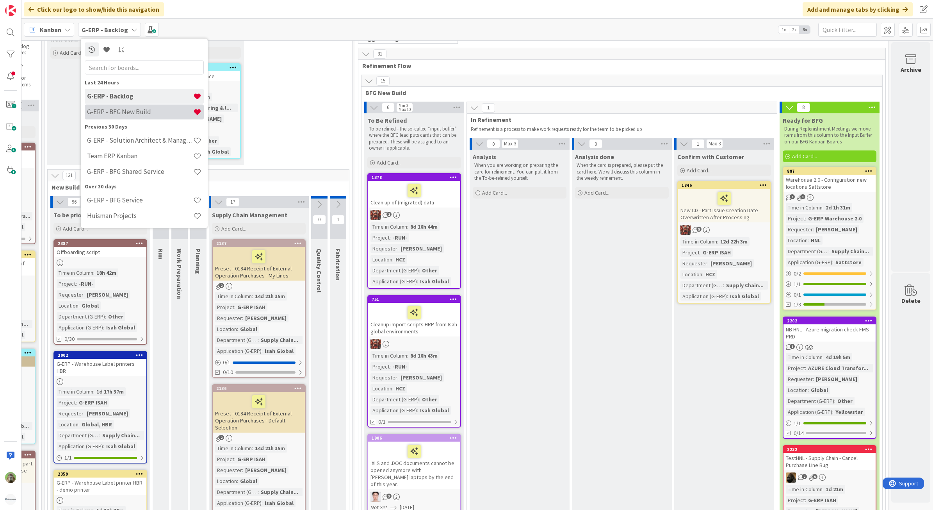
click at [119, 113] on h4 "G-ERP - BFG New Build" at bounding box center [140, 112] width 106 height 8
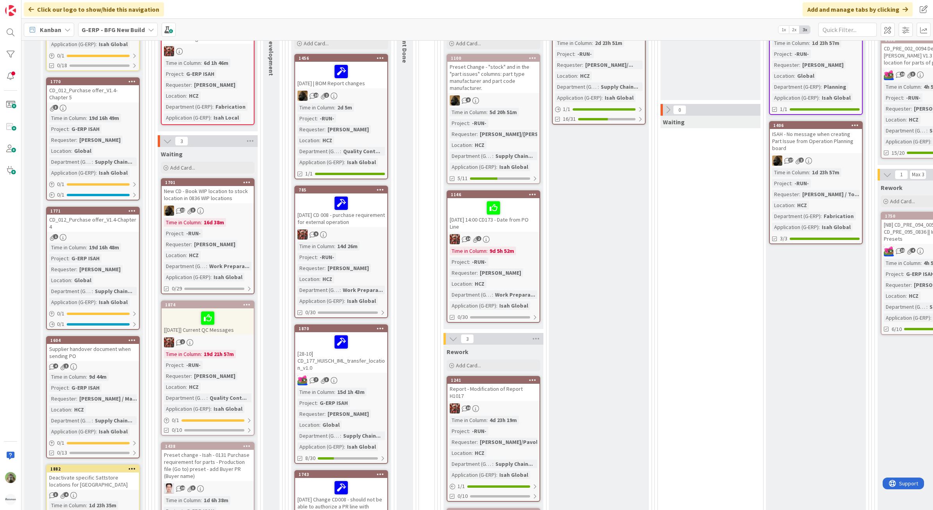
scroll to position [342, 0]
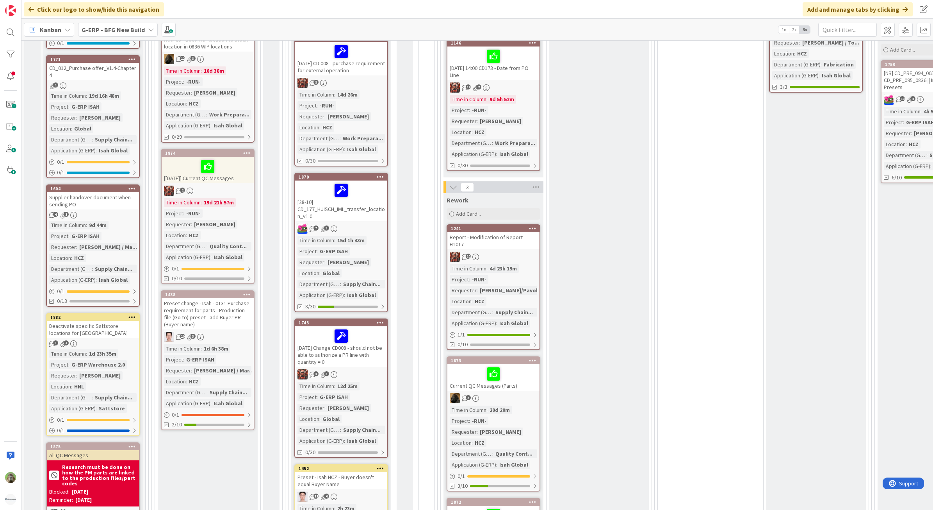
click at [190, 316] on div "Preset change - Isah - 0131 Purchase requirement for parts - Production file (G…" at bounding box center [208, 313] width 92 height 31
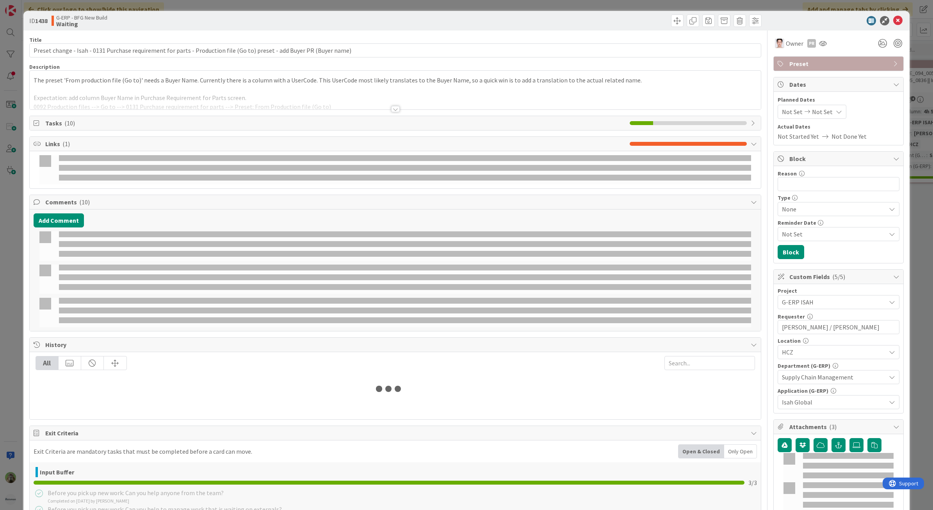
click at [16, 327] on div "ID 1438 G-ERP - BFG New Build Waiting Title 119 / 128 Preset change - Isah - 01…" at bounding box center [466, 255] width 933 height 510
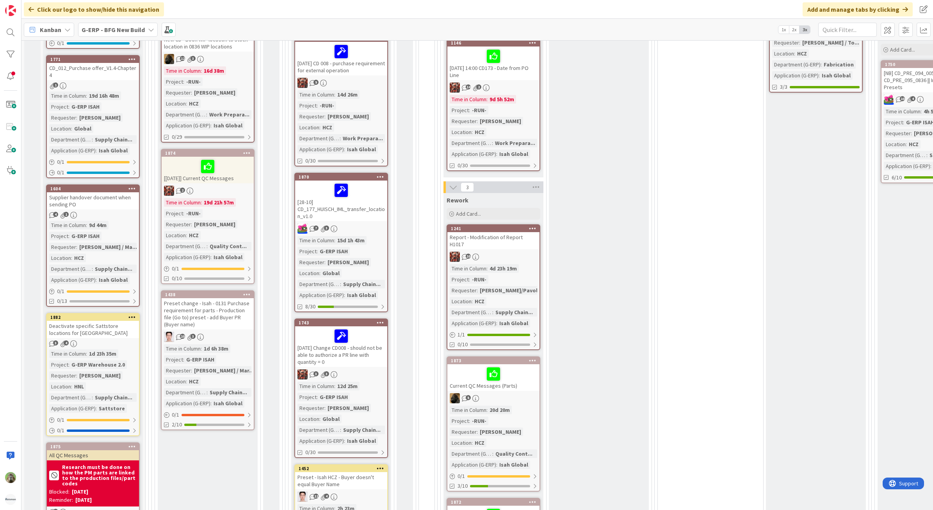
click at [112, 321] on div "Deactivate specific Sattstore locations for [GEOGRAPHIC_DATA]" at bounding box center [93, 329] width 92 height 17
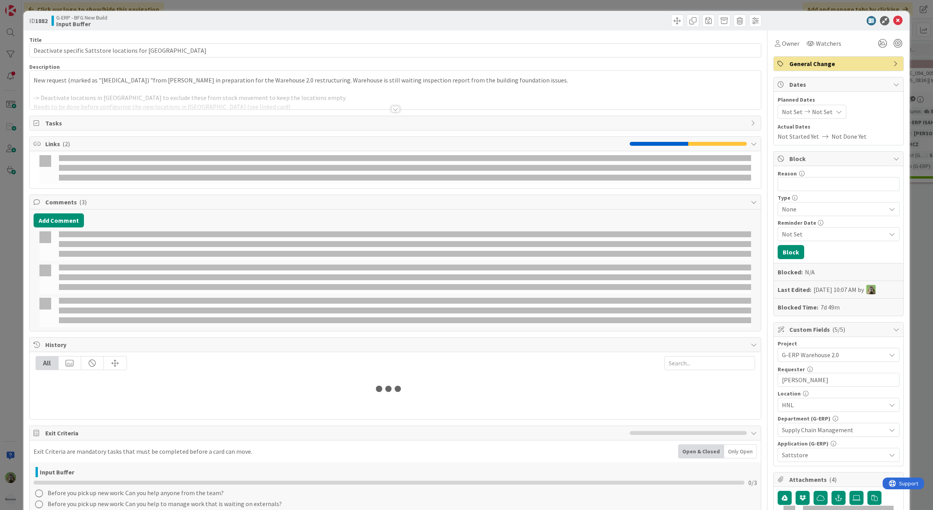
select select "sql"
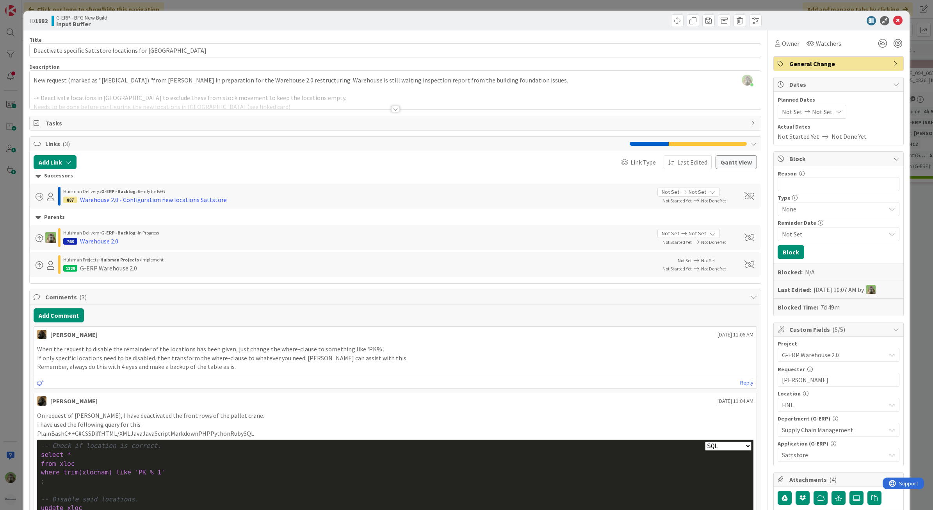
click at [274, 85] on div "[PERSON_NAME] just joined New request (marked as "[MEDICAL_DATA]) "from [PERSON…" at bounding box center [396, 90] width 732 height 39
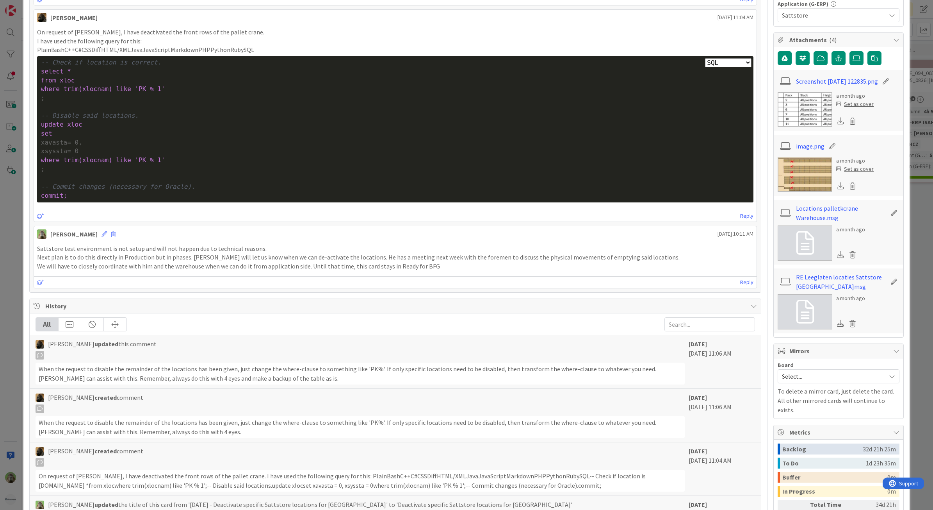
scroll to position [635, 0]
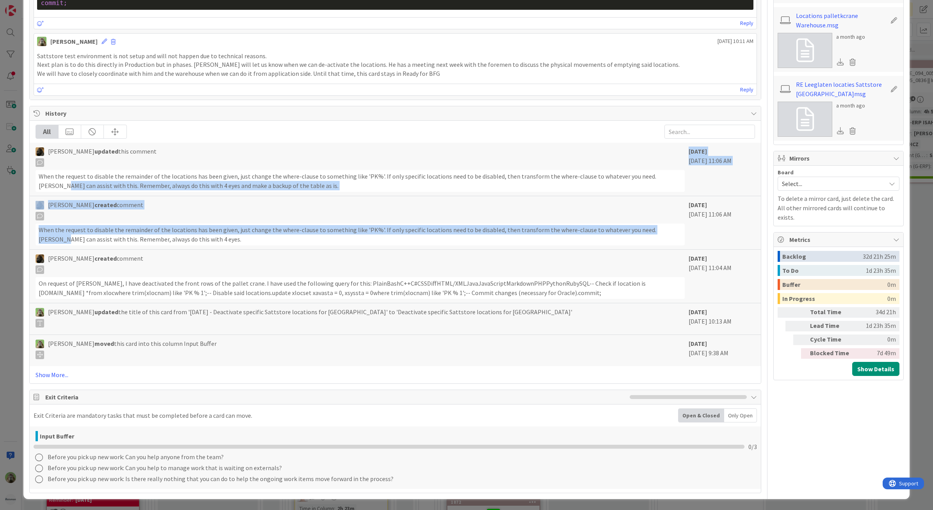
drag, startPoint x: 0, startPoint y: 254, endPoint x: 5, endPoint y: 248, distance: 7.5
click at [5, 248] on div "ID 1882 G-ERP - BFG New Build Input Buffer Title 51 / 128 Deactivate specific S…" at bounding box center [466, 255] width 933 height 510
